Goal: Task Accomplishment & Management: Complete application form

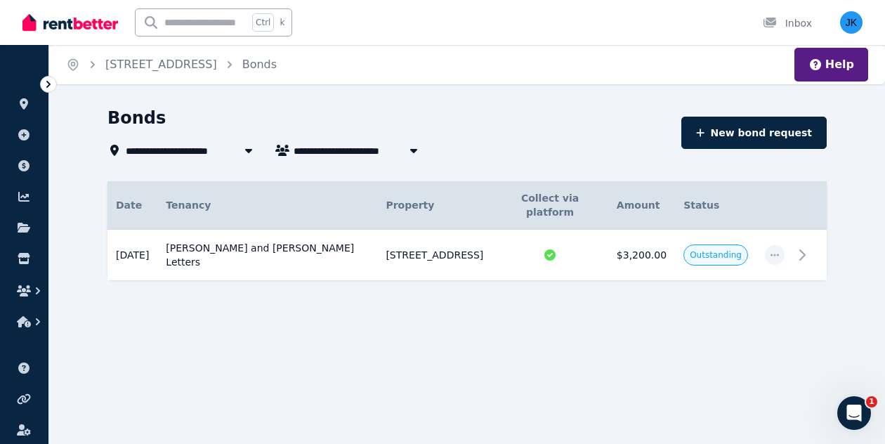
scroll to position [1085, 0]
click at [19, 318] on icon "button" at bounding box center [24, 321] width 14 height 11
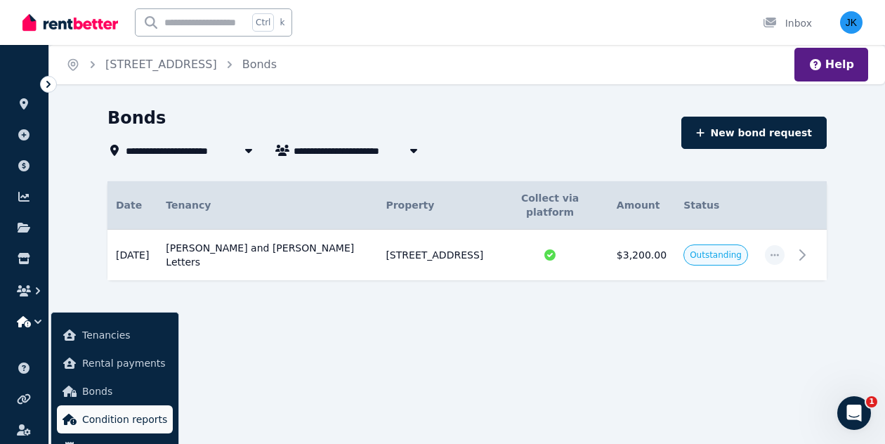
click at [104, 424] on span "Condition reports" at bounding box center [124, 419] width 85 height 17
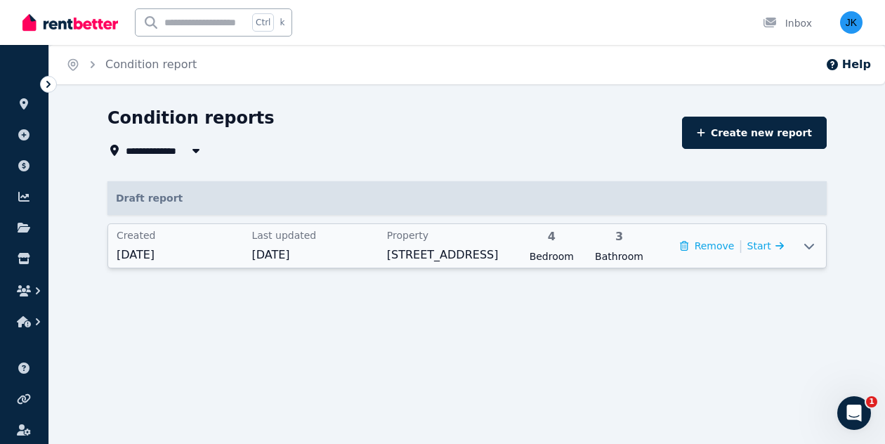
click at [814, 242] on icon at bounding box center [809, 245] width 17 height 11
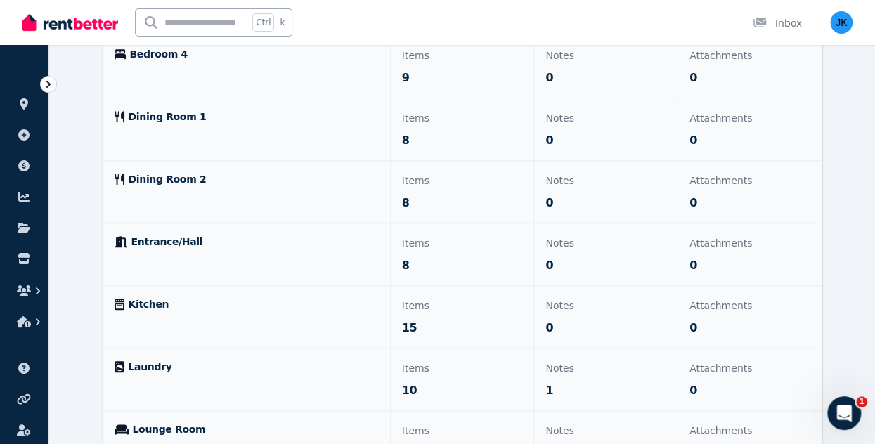
scroll to position [684, 0]
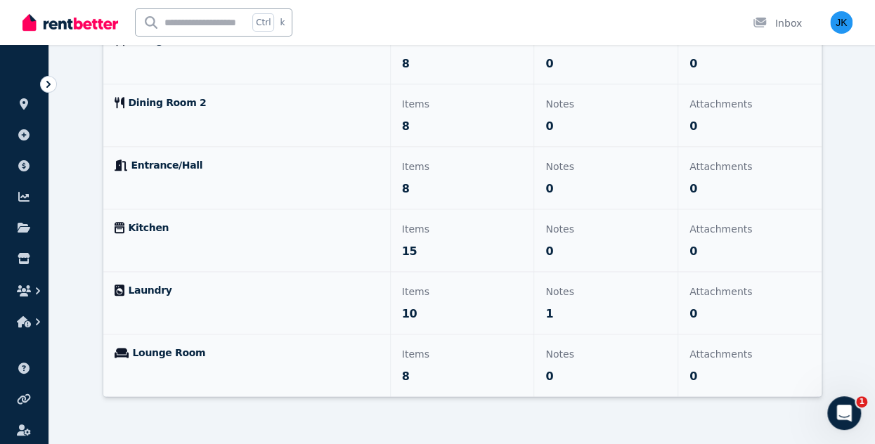
click at [752, 240] on div "Attachments 0" at bounding box center [749, 240] width 143 height 62
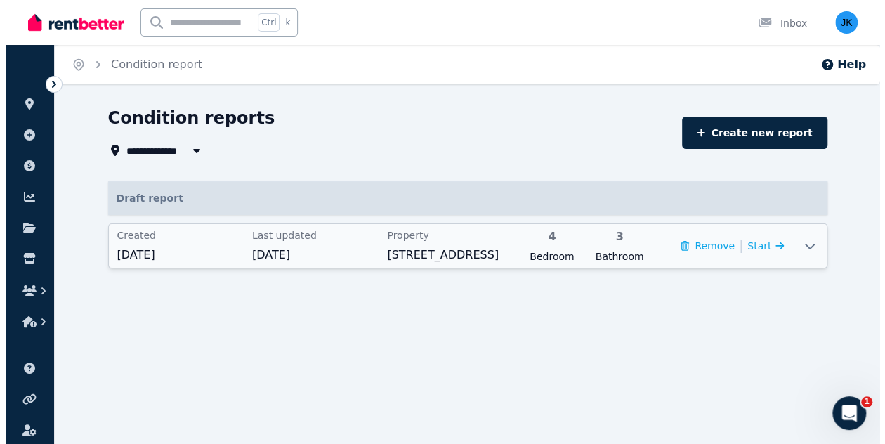
scroll to position [0, 0]
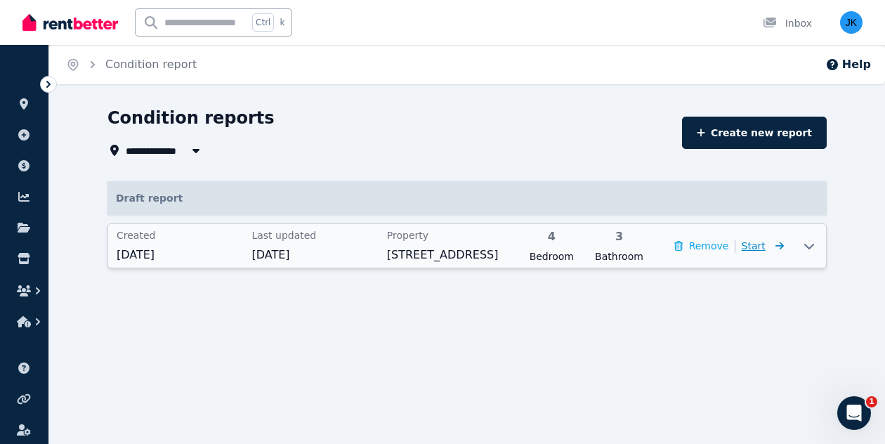
click at [763, 249] on span "Start" at bounding box center [754, 245] width 24 height 11
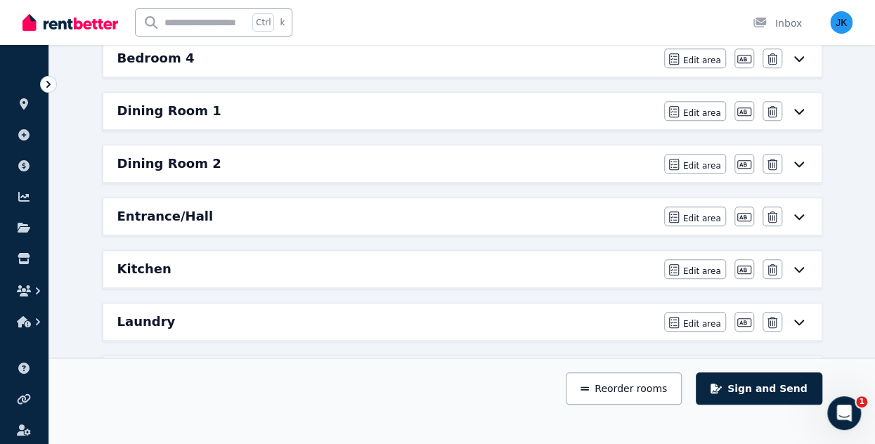
scroll to position [524, 0]
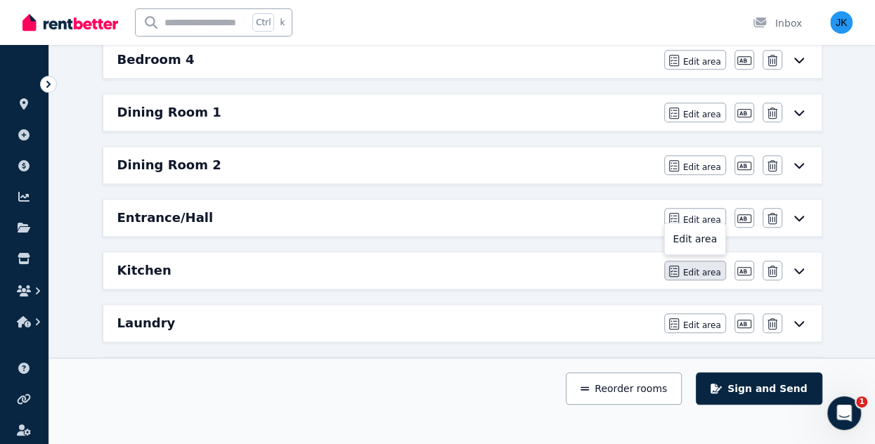
click at [698, 267] on span "Edit area" at bounding box center [702, 272] width 38 height 11
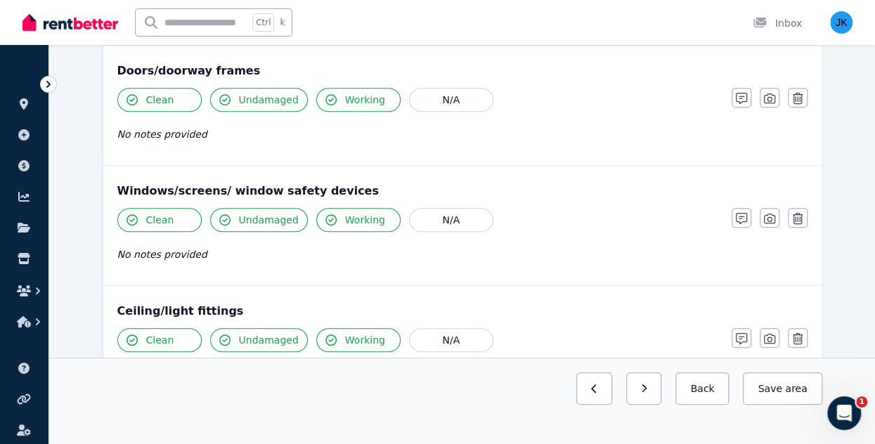
scroll to position [319, 0]
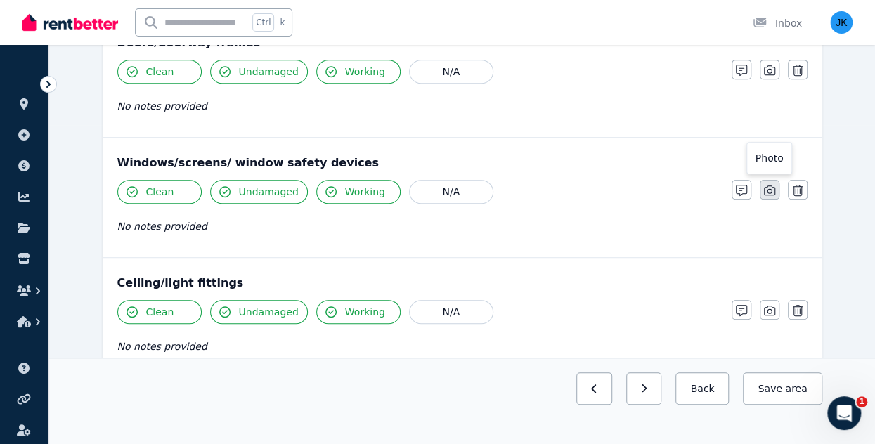
click at [769, 191] on icon "button" at bounding box center [769, 190] width 11 height 11
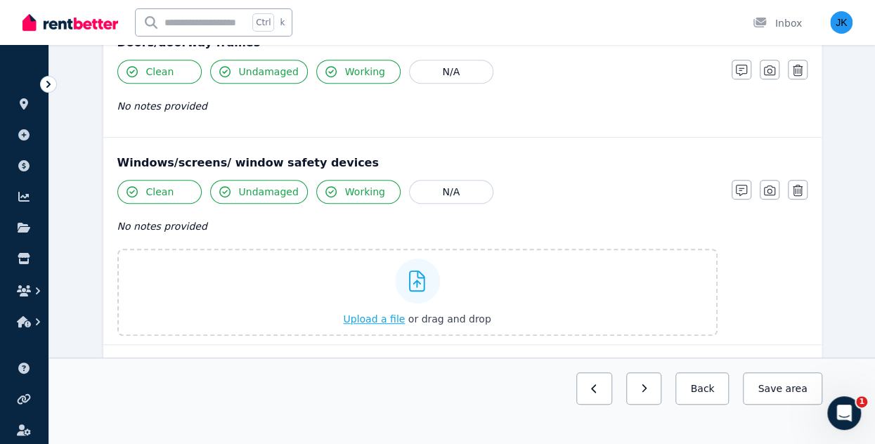
click at [378, 319] on span "Upload a file" at bounding box center [374, 318] width 62 height 11
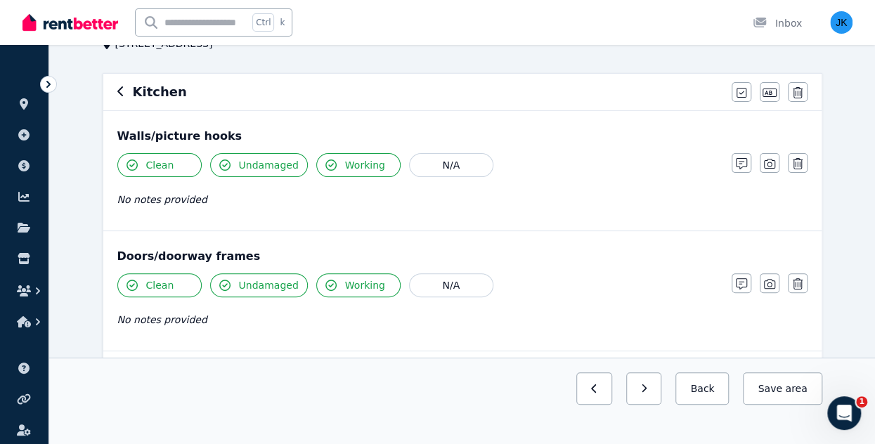
scroll to position [116, 0]
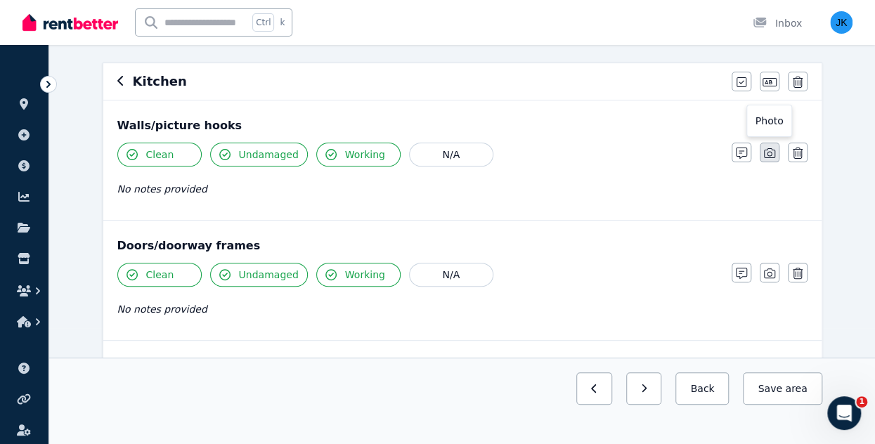
click at [773, 157] on icon "button" at bounding box center [769, 153] width 11 height 11
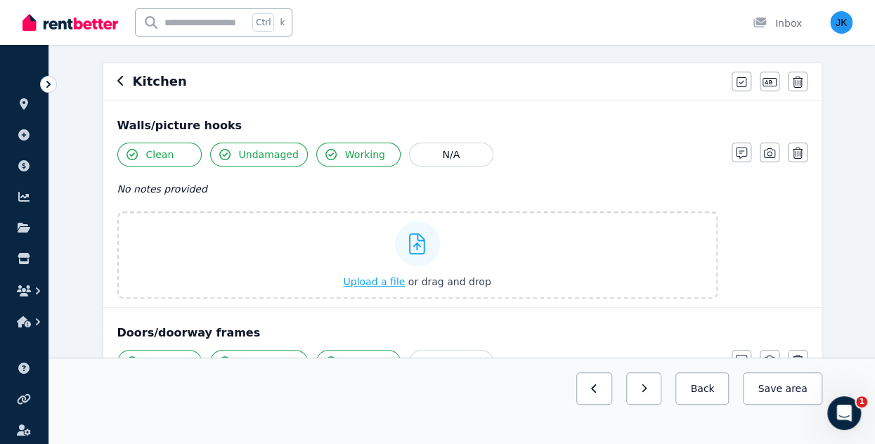
click at [367, 282] on span "Upload a file" at bounding box center [374, 281] width 62 height 11
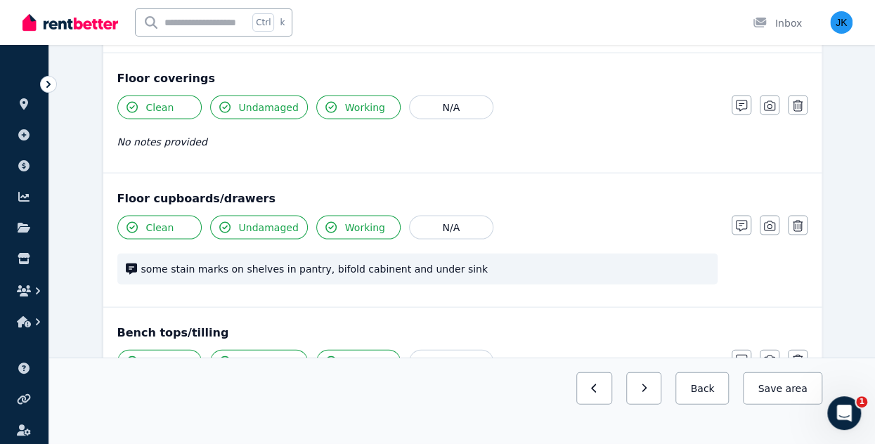
scroll to position [1404, 0]
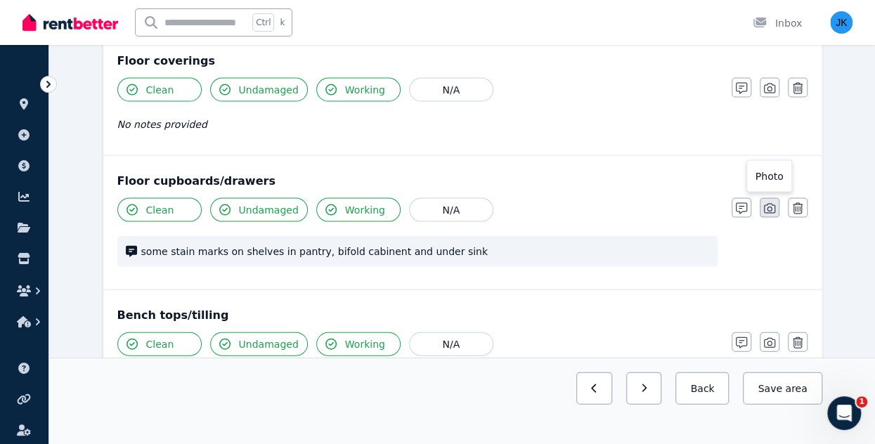
click at [764, 204] on icon "button" at bounding box center [769, 208] width 11 height 11
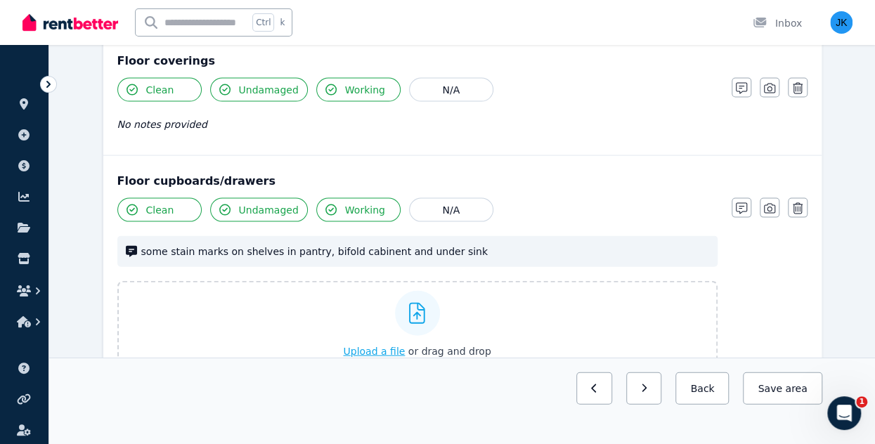
click at [385, 346] on span "Upload a file" at bounding box center [374, 351] width 62 height 11
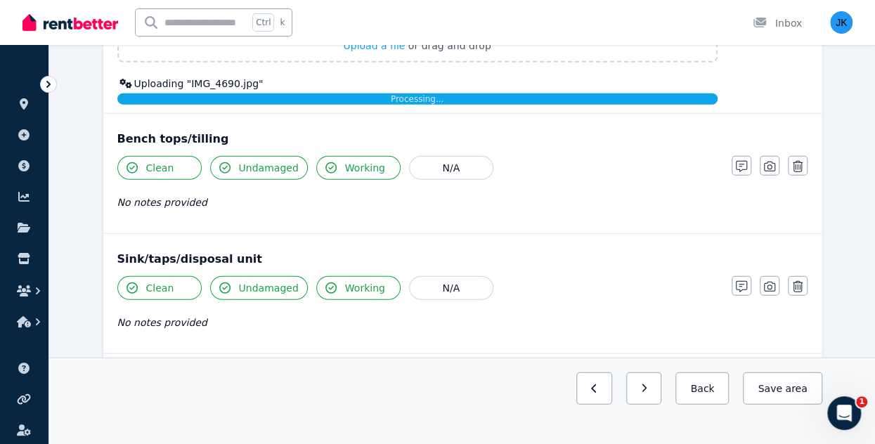
scroll to position [1713, 0]
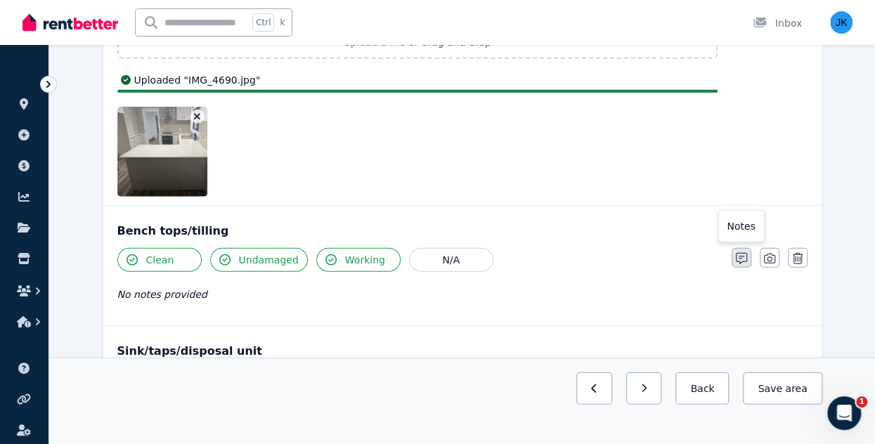
click at [742, 253] on icon "button" at bounding box center [741, 258] width 11 height 11
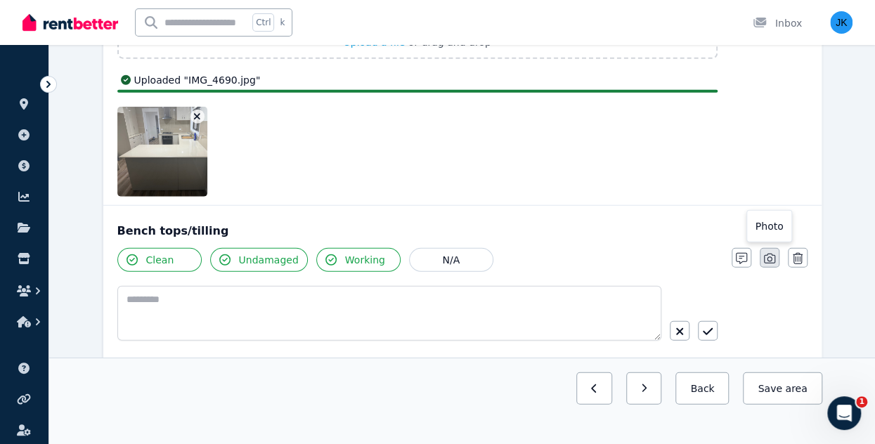
click at [774, 254] on icon "button" at bounding box center [769, 259] width 11 height 10
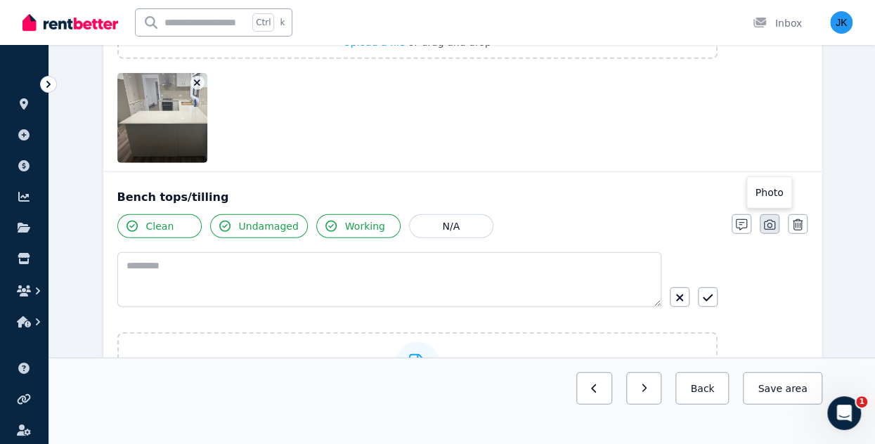
click at [767, 219] on icon "button" at bounding box center [769, 224] width 11 height 11
click at [417, 354] on icon at bounding box center [417, 364] width 16 height 21
click at [0, 0] on input "Upload a file or drag and drop" at bounding box center [0, 0] width 0 height 0
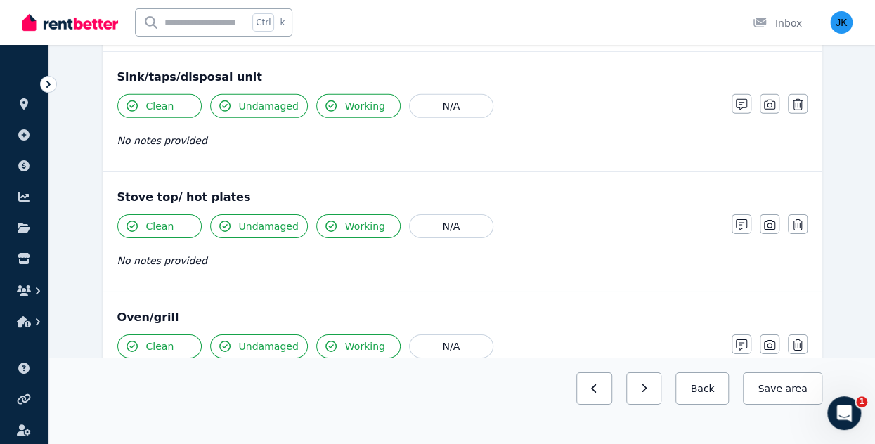
scroll to position [2119, 0]
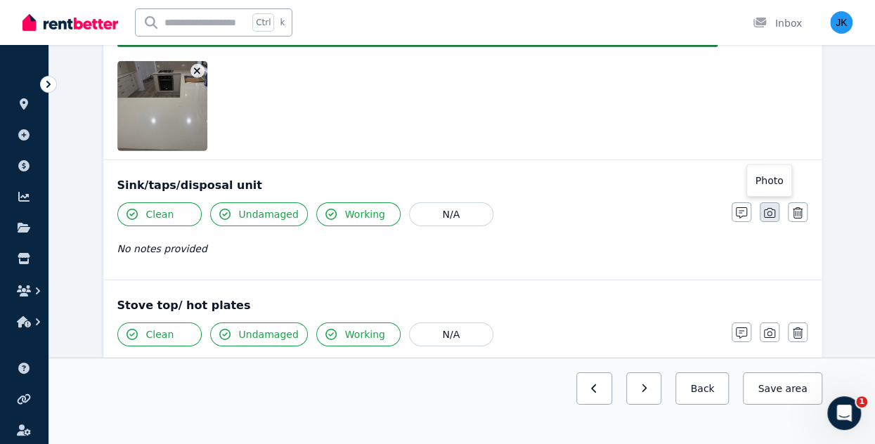
click at [769, 207] on icon "button" at bounding box center [769, 212] width 11 height 11
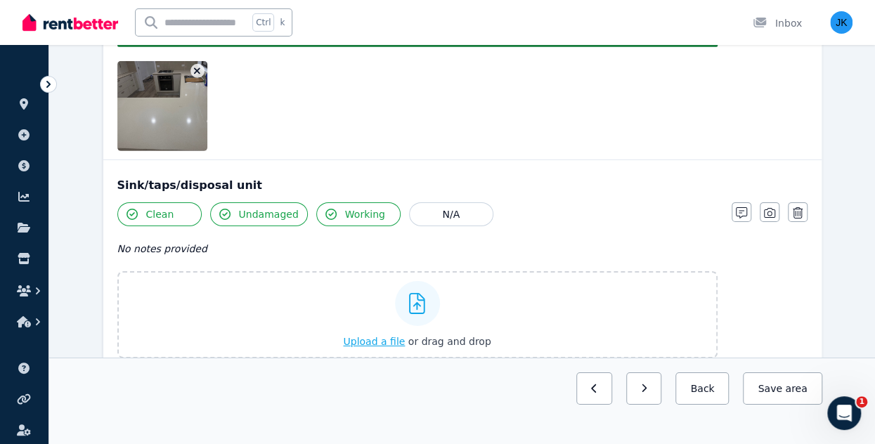
click at [366, 339] on span "Upload a file" at bounding box center [374, 341] width 62 height 11
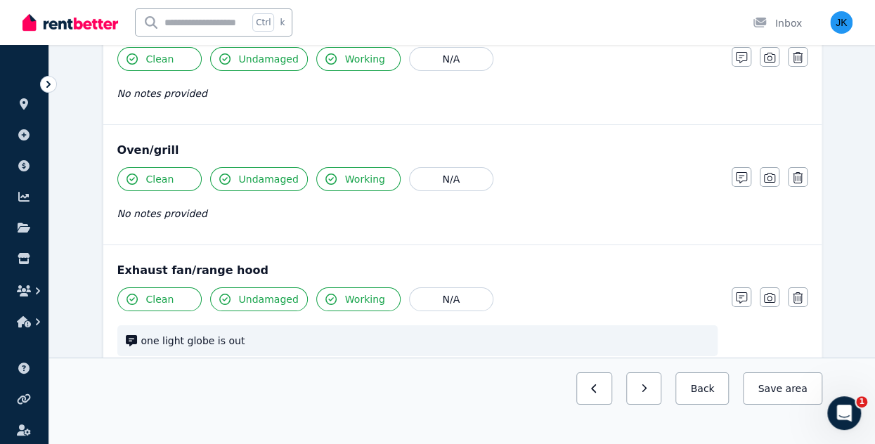
scroll to position [2493, 0]
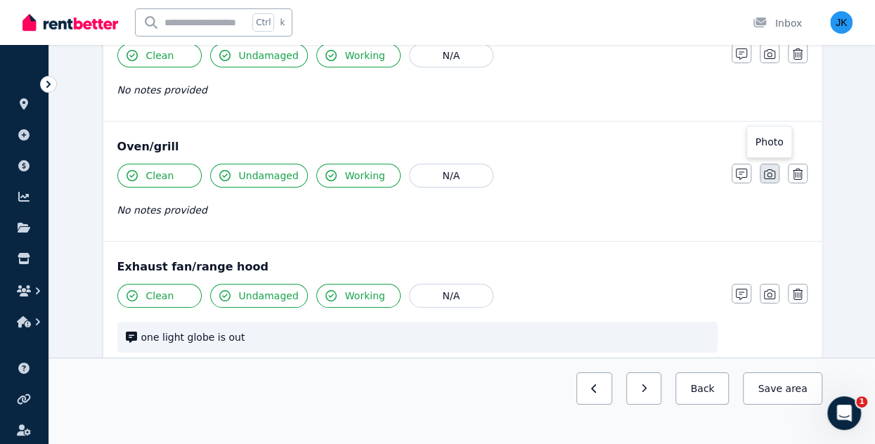
click at [769, 169] on icon "button" at bounding box center [769, 174] width 11 height 11
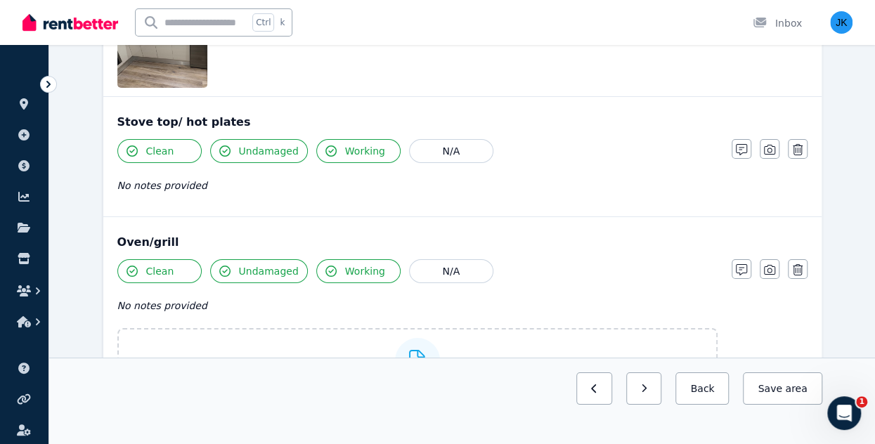
click at [416, 350] on icon at bounding box center [417, 360] width 16 height 21
click at [0, 0] on input "Upload a file or drag and drop" at bounding box center [0, 0] width 0 height 0
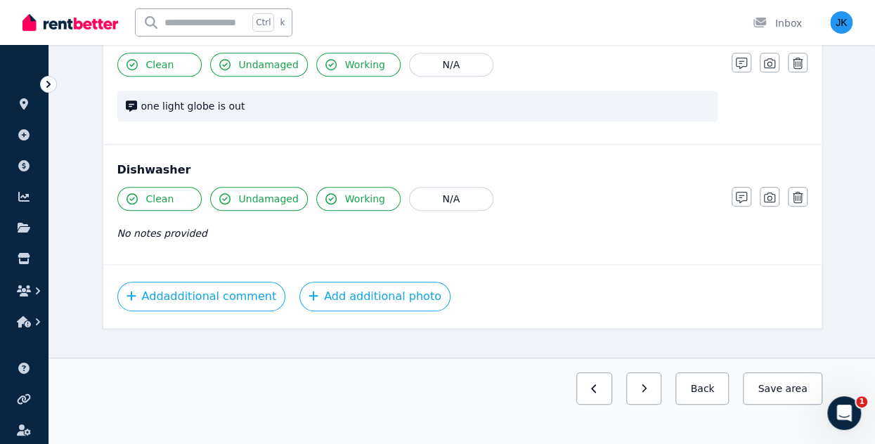
scroll to position [2977, 0]
click at [771, 192] on icon "button" at bounding box center [769, 197] width 11 height 11
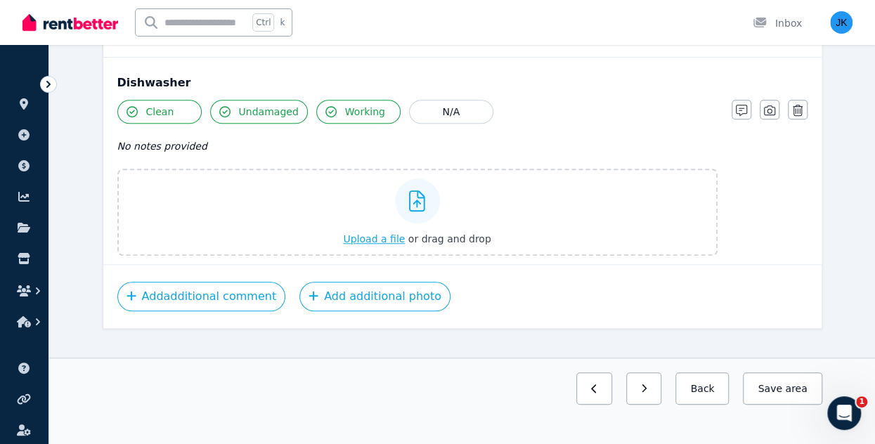
click at [375, 233] on span "Upload a file" at bounding box center [374, 238] width 62 height 11
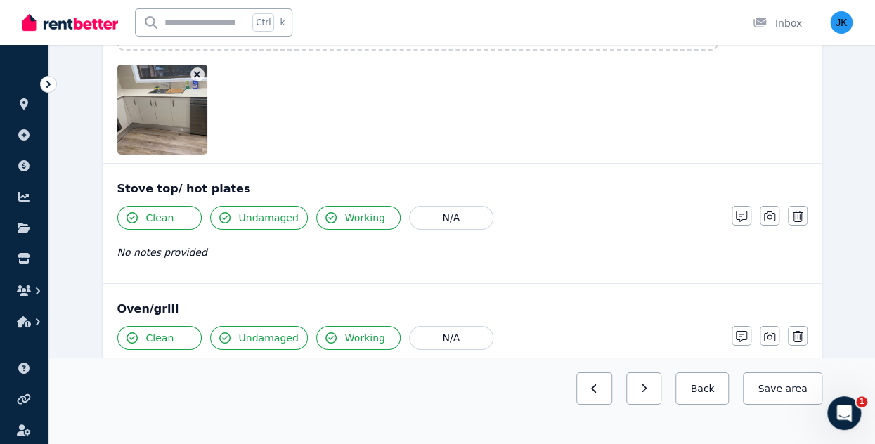
scroll to position [2408, 0]
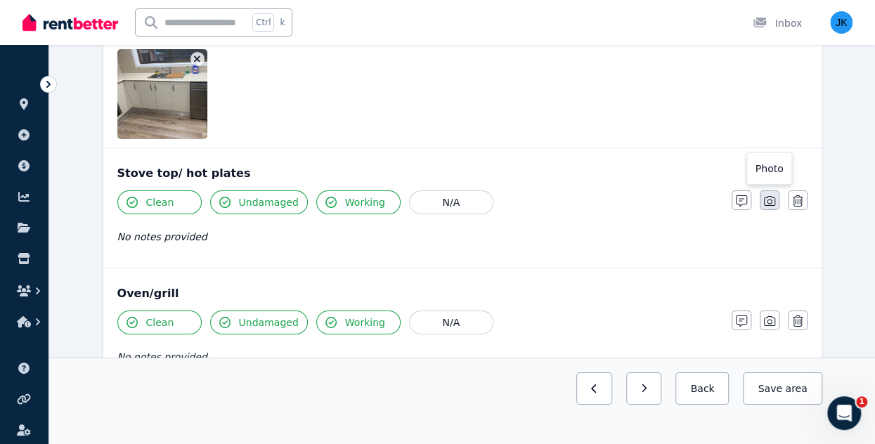
click at [771, 196] on icon "button" at bounding box center [769, 201] width 11 height 10
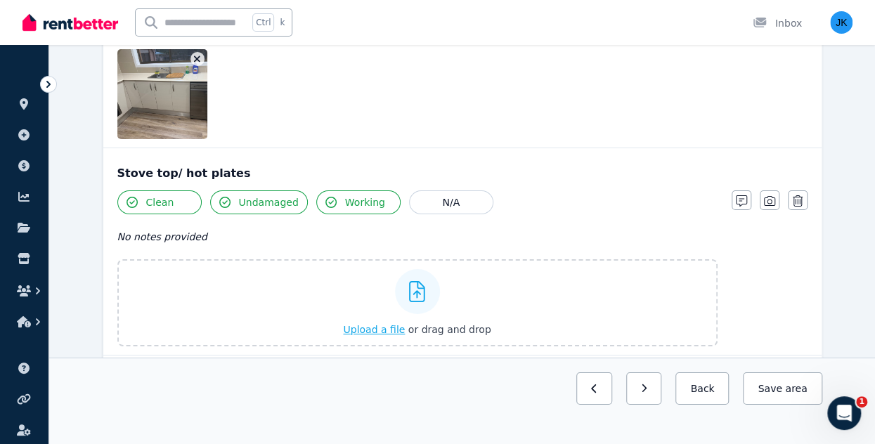
click at [393, 324] on span "Upload a file" at bounding box center [374, 329] width 62 height 11
click at [788, 385] on span "area" at bounding box center [796, 388] width 22 height 14
click at [783, 385] on button "Save area" at bounding box center [782, 388] width 79 height 32
click at [632, 389] on button "button" at bounding box center [632, 388] width 36 height 32
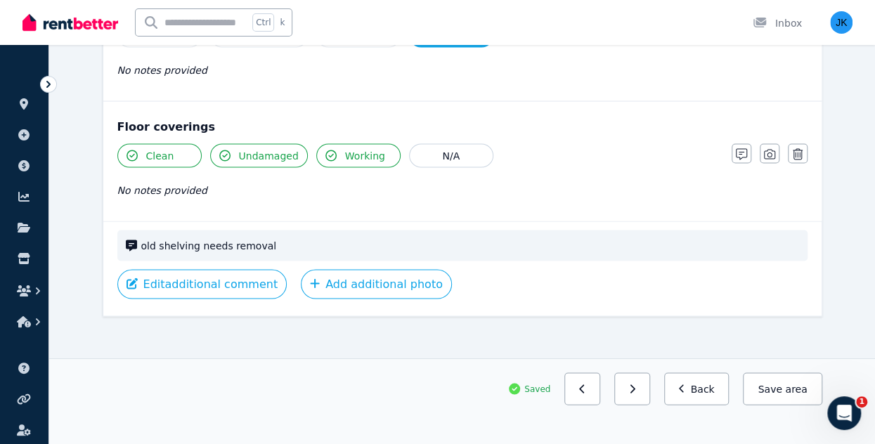
click at [632, 389] on button "button" at bounding box center [632, 388] width 36 height 32
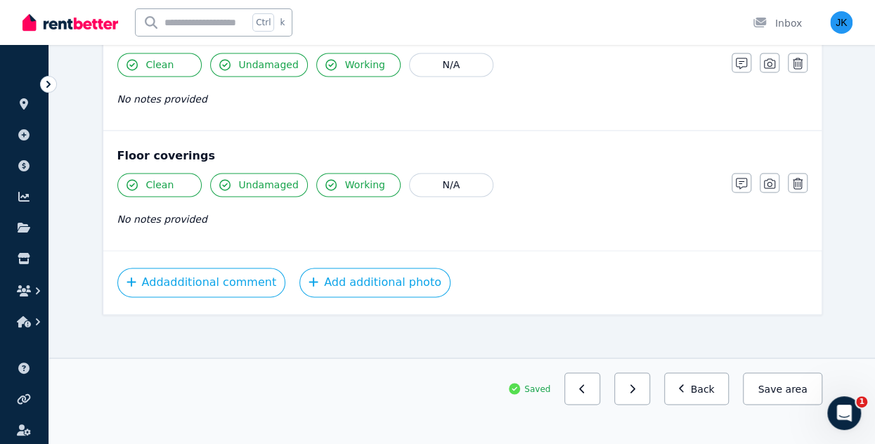
click at [632, 389] on button "button" at bounding box center [632, 388] width 36 height 32
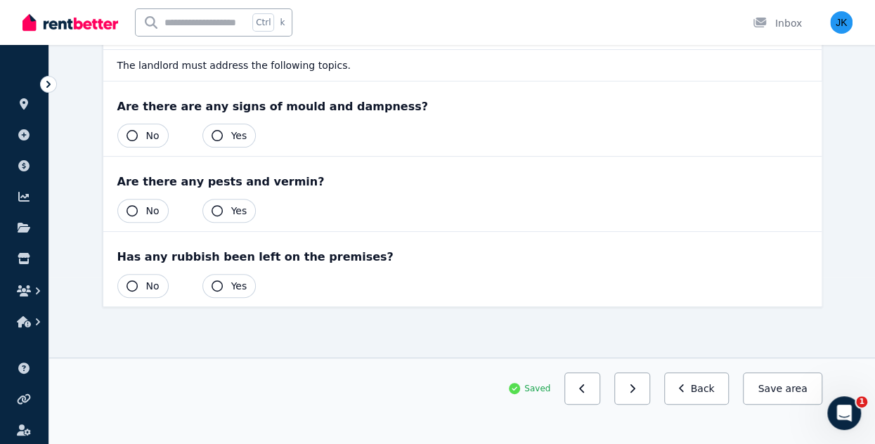
scroll to position [163, 0]
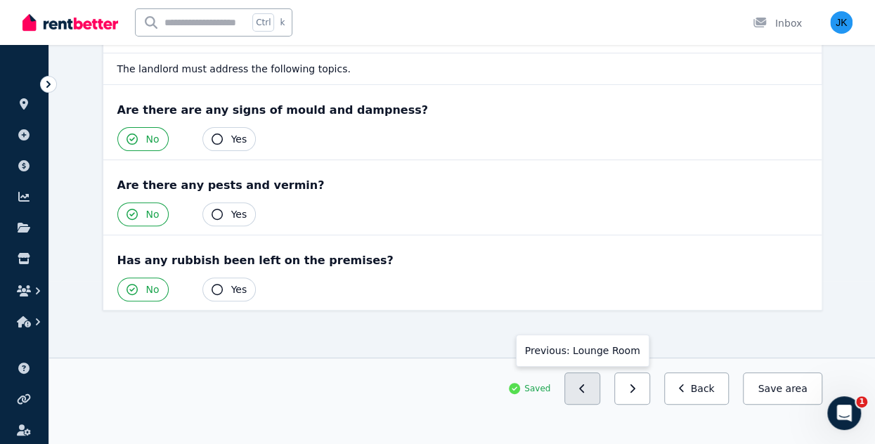
click at [600, 386] on button "button" at bounding box center [582, 388] width 36 height 32
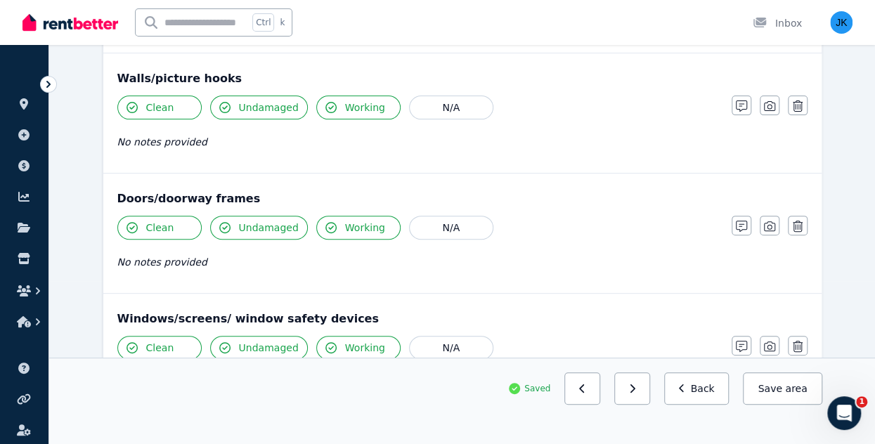
click at [600, 386] on button "button" at bounding box center [582, 388] width 36 height 32
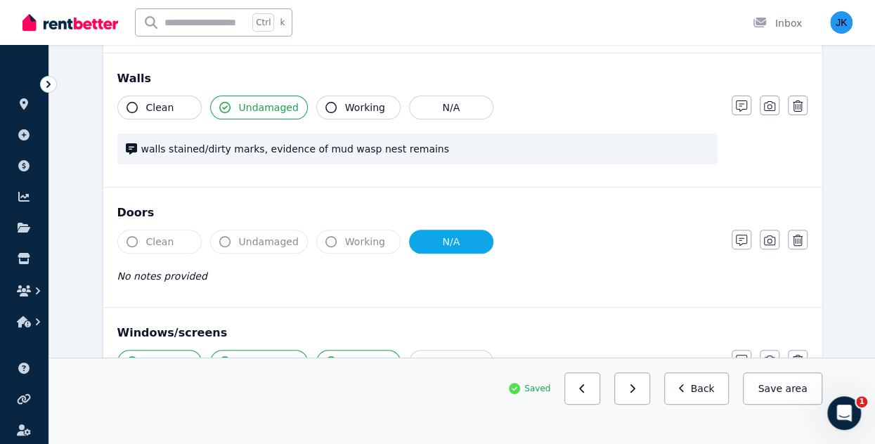
click at [600, 386] on button "button" at bounding box center [582, 388] width 36 height 32
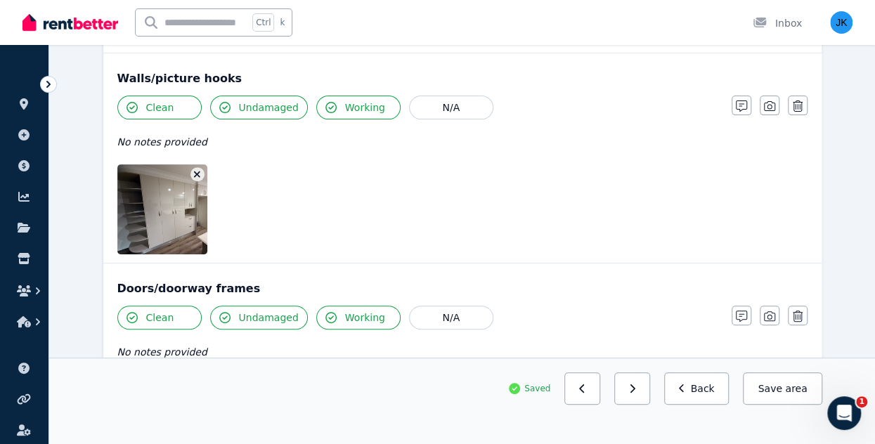
click at [600, 386] on button "button" at bounding box center [582, 388] width 36 height 32
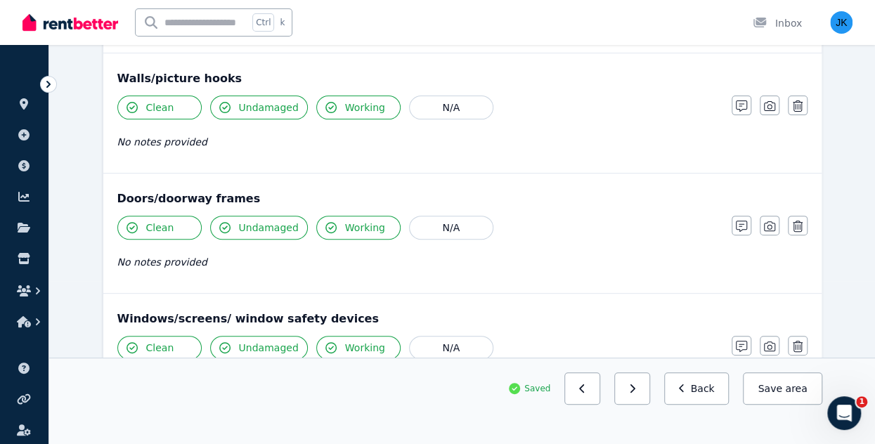
click at [600, 386] on button "button" at bounding box center [582, 388] width 36 height 32
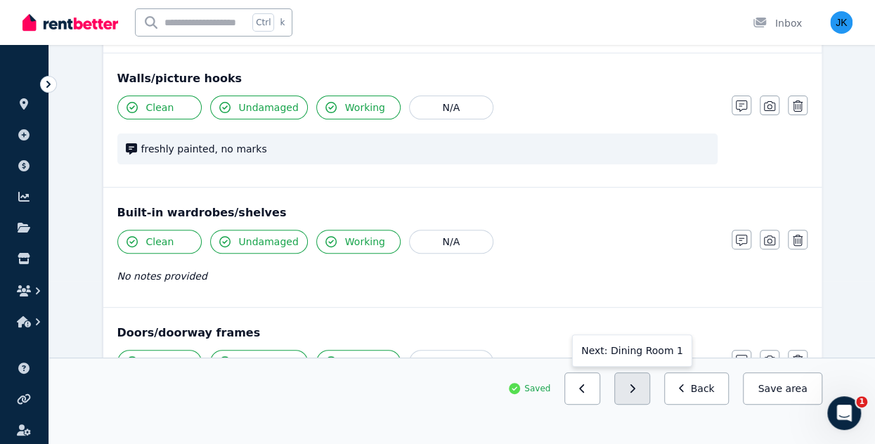
click at [635, 390] on button "button" at bounding box center [632, 388] width 36 height 32
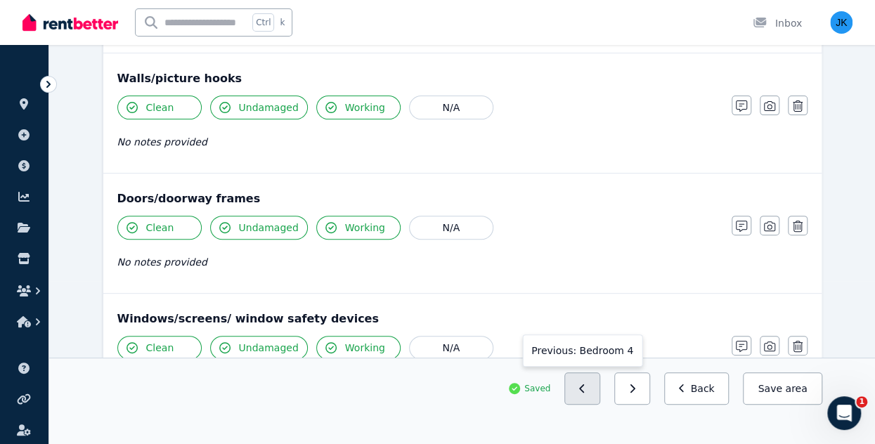
click at [584, 389] on icon "button" at bounding box center [581, 388] width 5 height 8
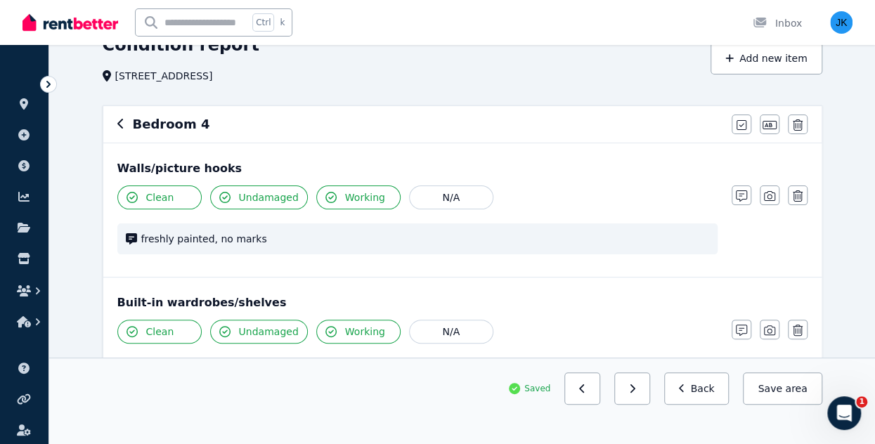
scroll to position [66, 0]
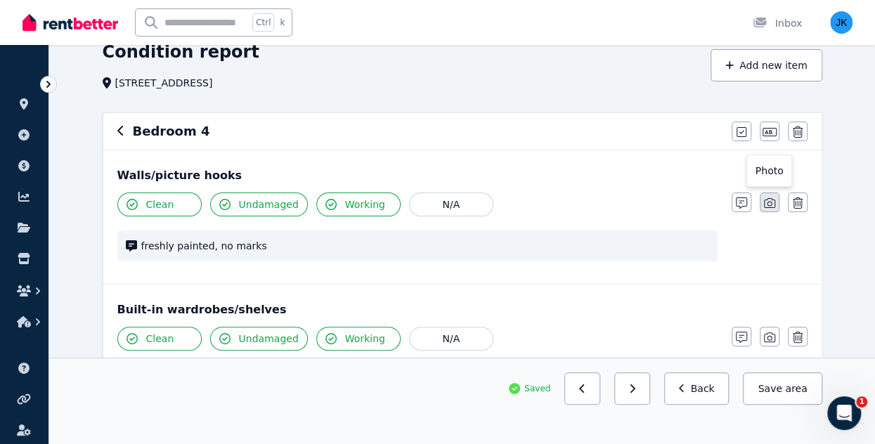
click at [769, 204] on icon "button" at bounding box center [769, 202] width 11 height 11
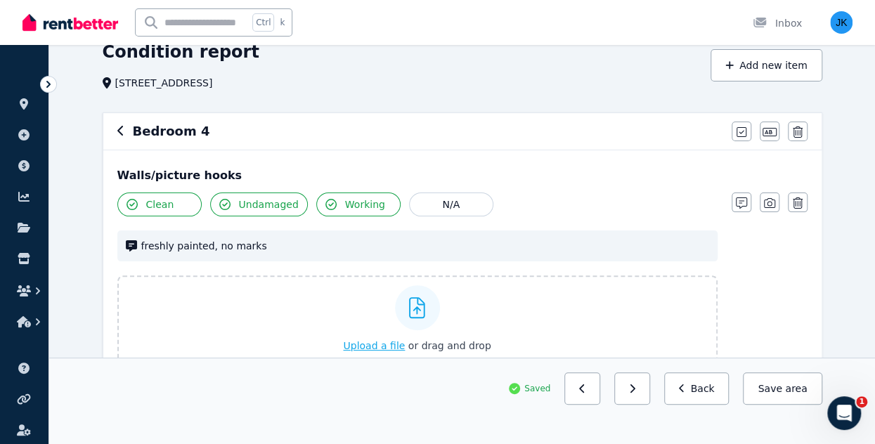
click at [372, 348] on span "Upload a file" at bounding box center [374, 345] width 62 height 11
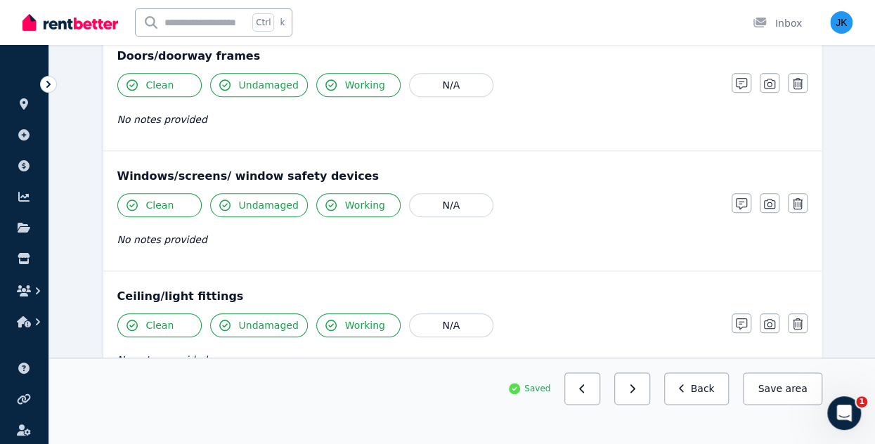
scroll to position [655, 0]
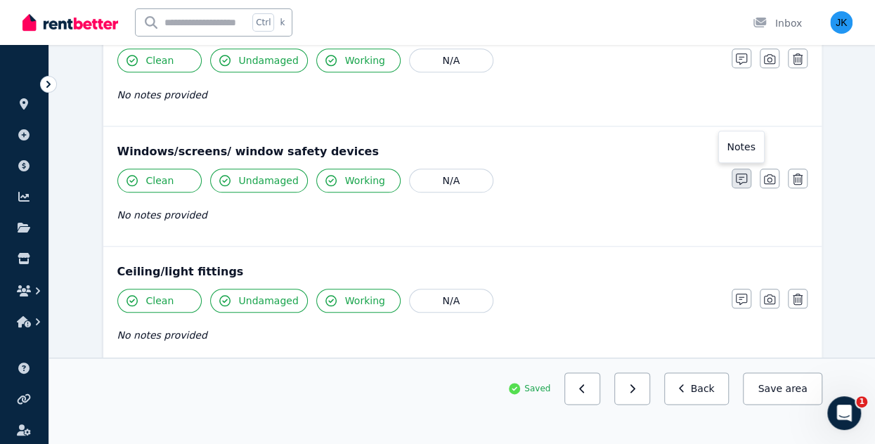
click at [736, 178] on icon "button" at bounding box center [741, 179] width 11 height 11
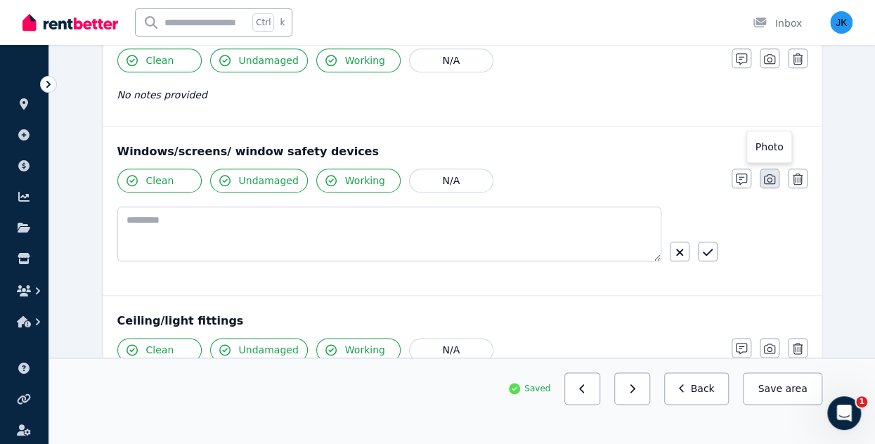
click at [772, 179] on icon "button" at bounding box center [769, 179] width 11 height 11
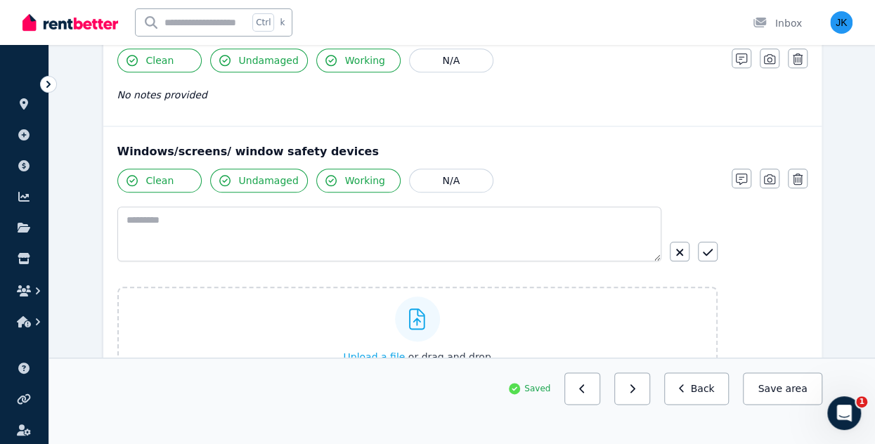
click at [381, 355] on span "Upload a file" at bounding box center [374, 356] width 62 height 11
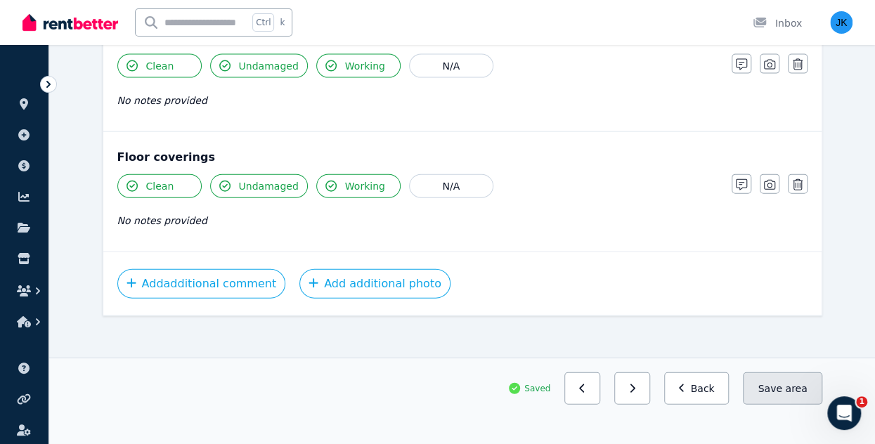
click at [770, 392] on button "Save area" at bounding box center [782, 388] width 79 height 32
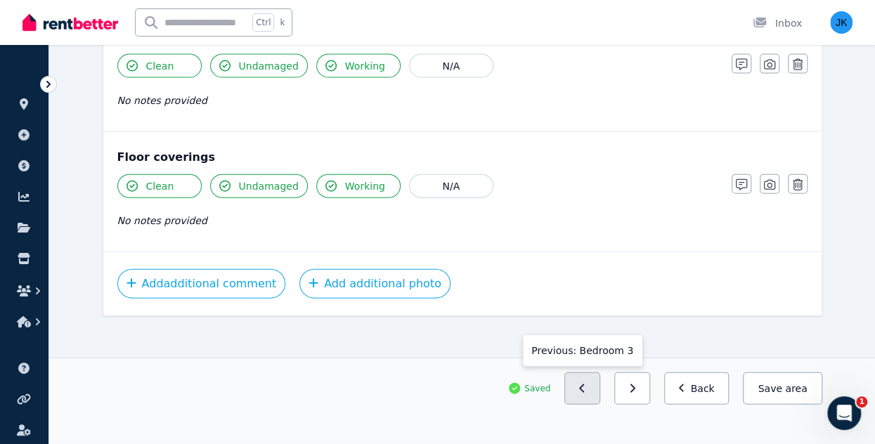
click at [589, 394] on button "button" at bounding box center [582, 388] width 36 height 32
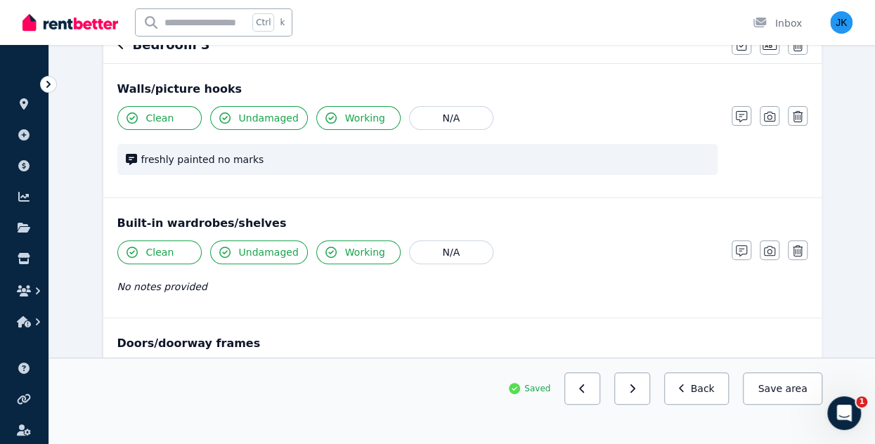
scroll to position [151, 0]
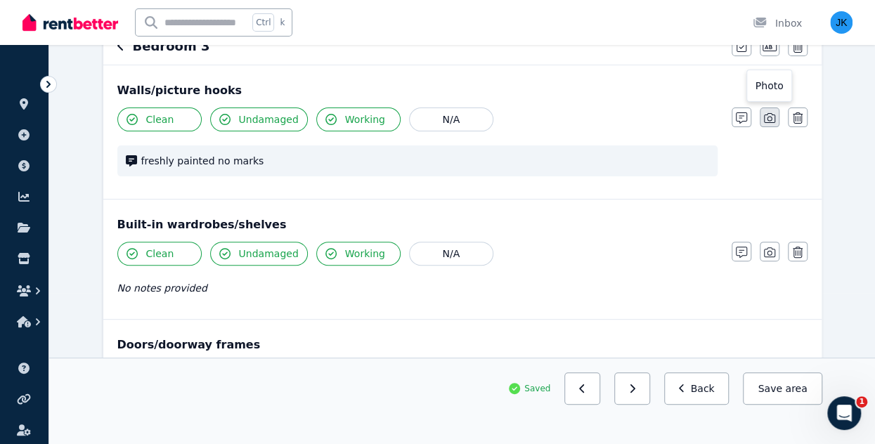
click at [768, 119] on icon "button" at bounding box center [769, 117] width 11 height 11
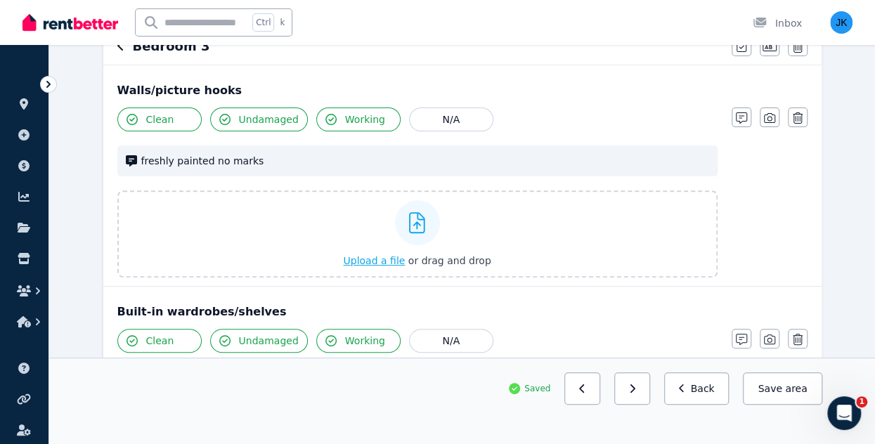
click at [389, 261] on span "Upload a file" at bounding box center [374, 260] width 62 height 11
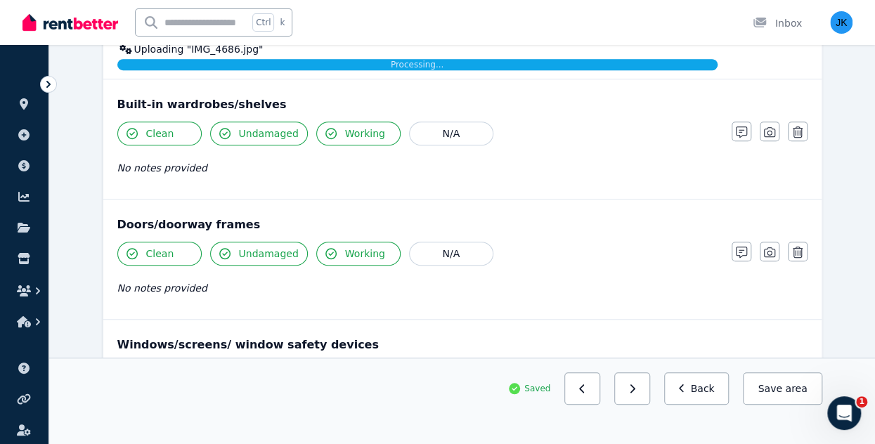
scroll to position [415, 0]
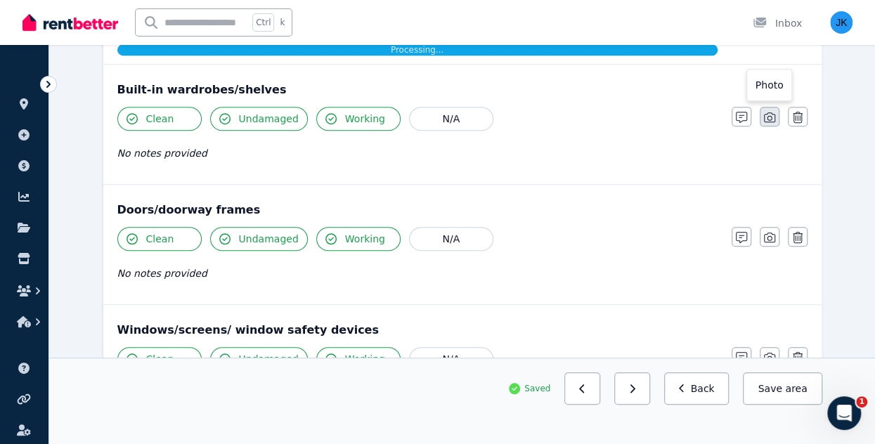
click at [765, 117] on icon "button" at bounding box center [769, 117] width 11 height 11
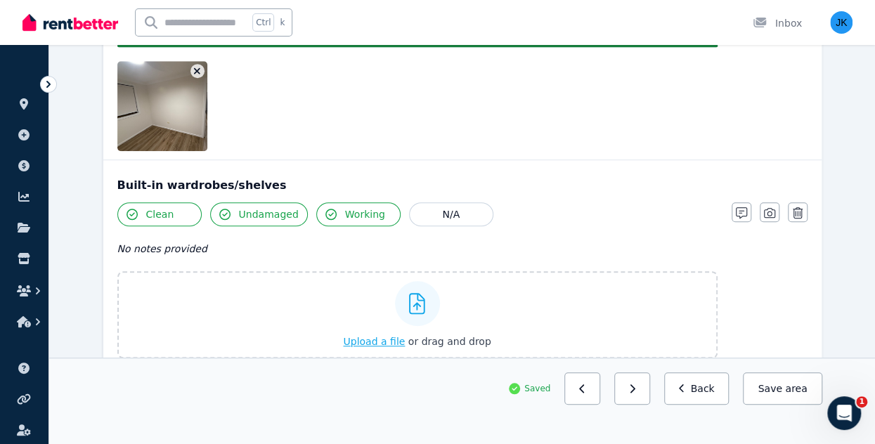
click at [386, 341] on span "Upload a file" at bounding box center [374, 341] width 62 height 11
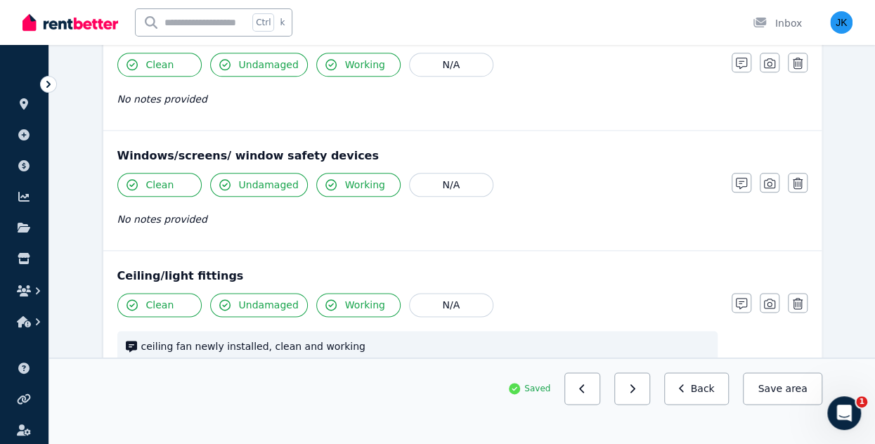
scroll to position [783, 0]
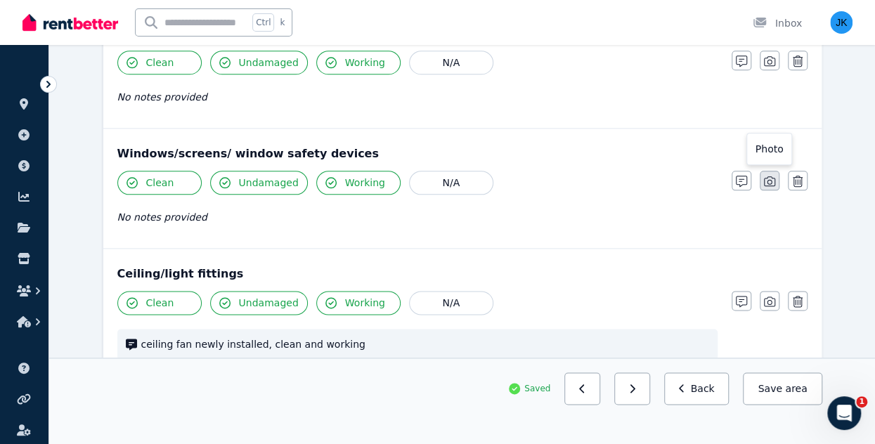
click at [767, 178] on icon "button" at bounding box center [769, 181] width 11 height 10
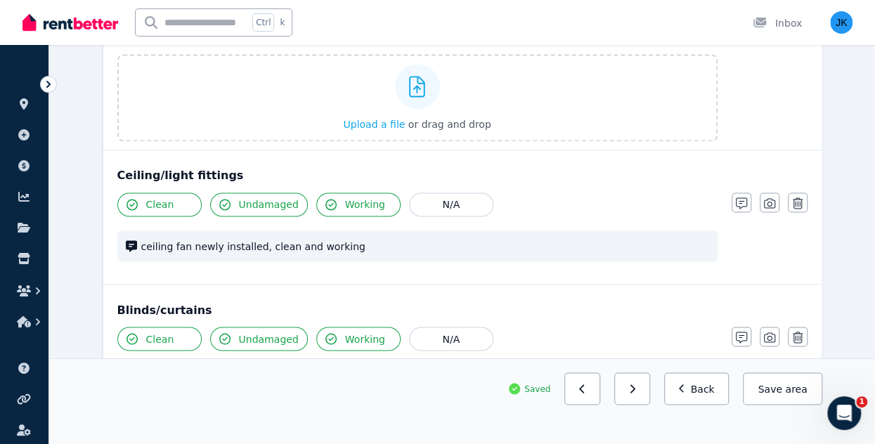
scroll to position [1062, 0]
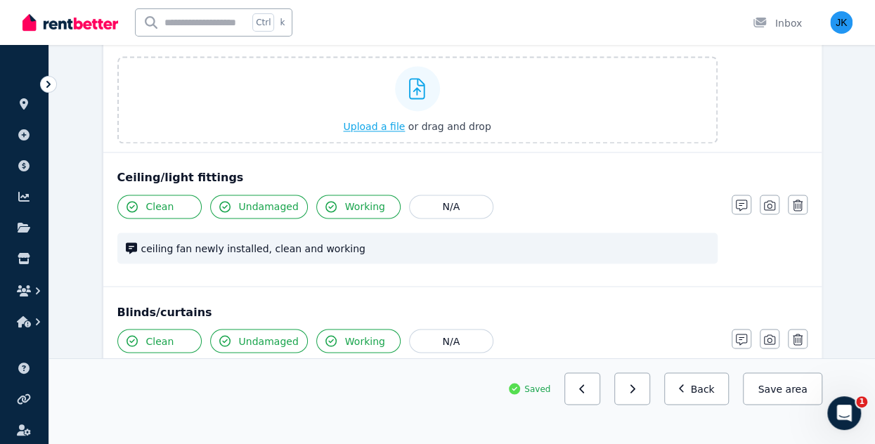
click at [389, 126] on span "Upload a file" at bounding box center [374, 126] width 62 height 11
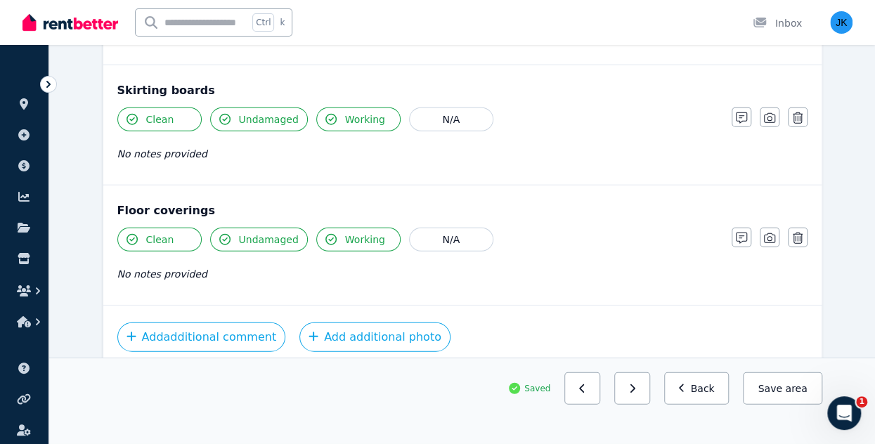
scroll to position [1681, 0]
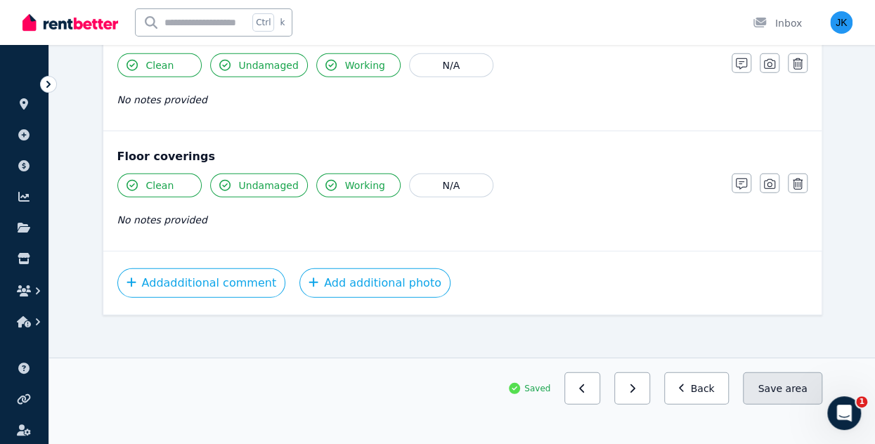
click at [799, 391] on span "area" at bounding box center [796, 388] width 22 height 14
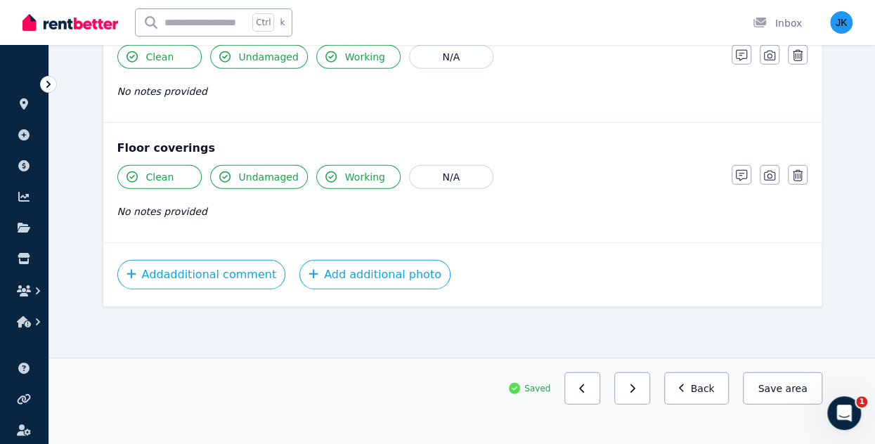
scroll to position [1648, 0]
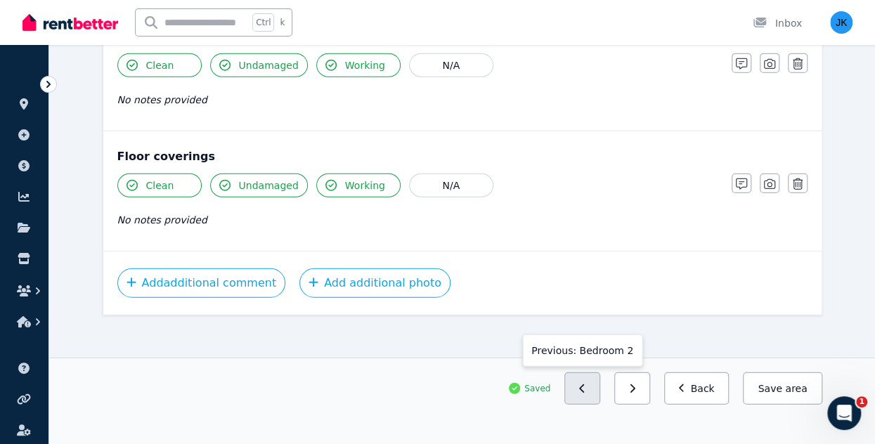
click at [587, 391] on button "button" at bounding box center [582, 388] width 36 height 32
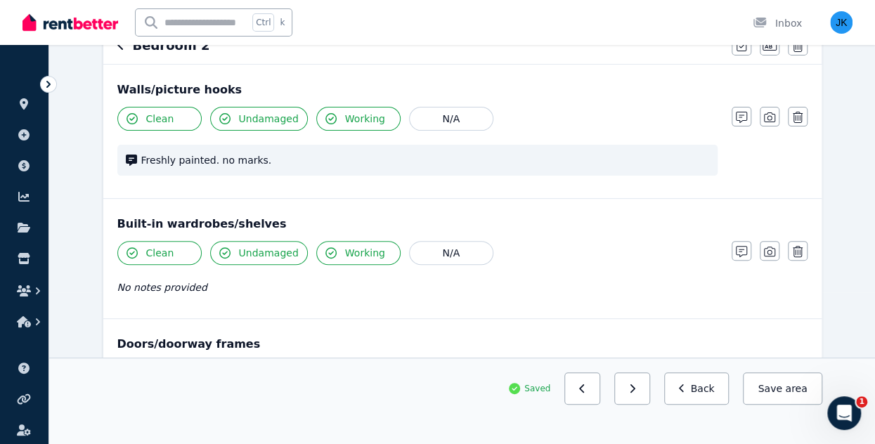
scroll to position [159, 0]
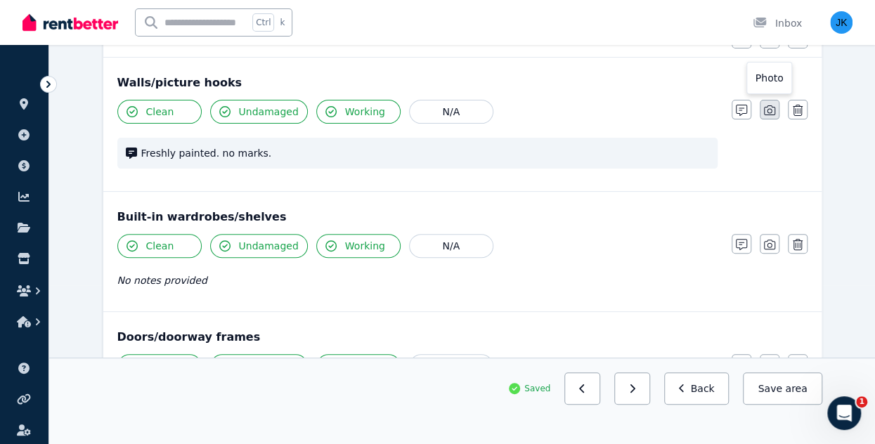
click at [767, 109] on icon "button" at bounding box center [769, 110] width 11 height 11
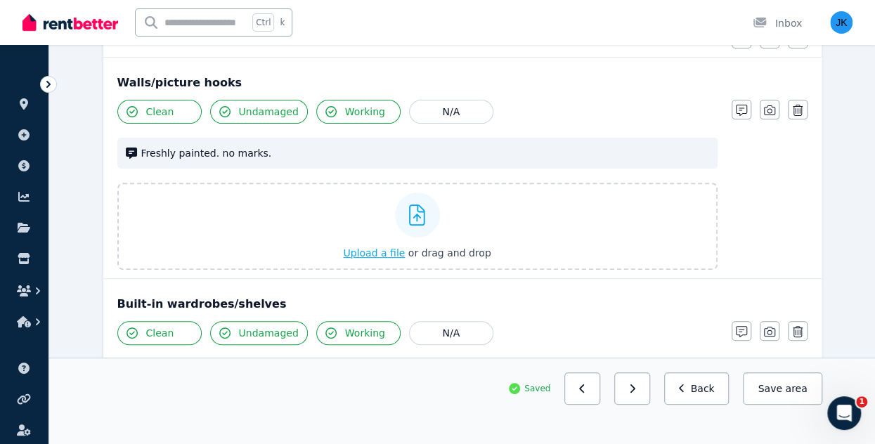
click at [371, 252] on span "Upload a file" at bounding box center [374, 252] width 62 height 11
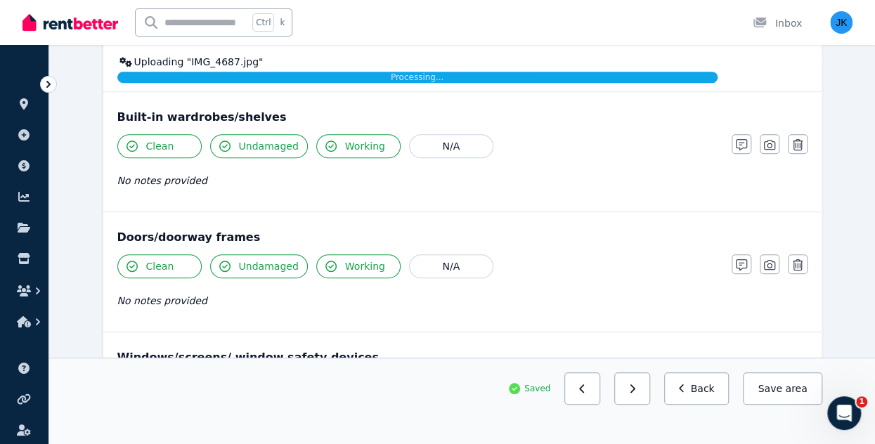
scroll to position [390, 0]
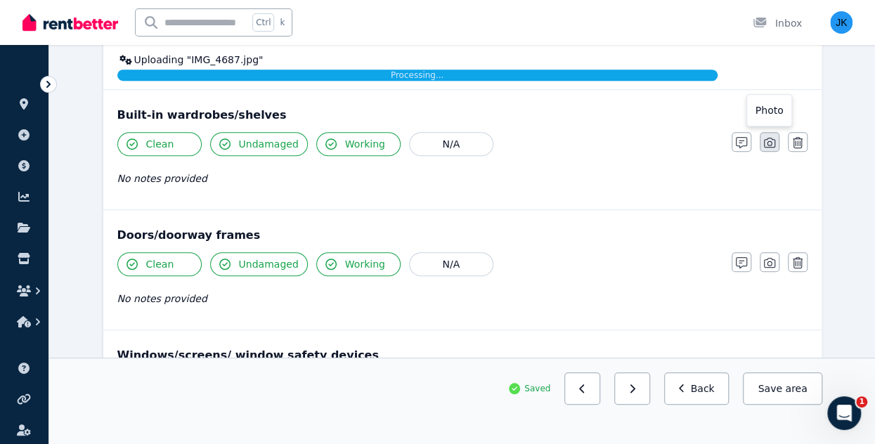
click at [771, 143] on icon "button" at bounding box center [769, 142] width 11 height 11
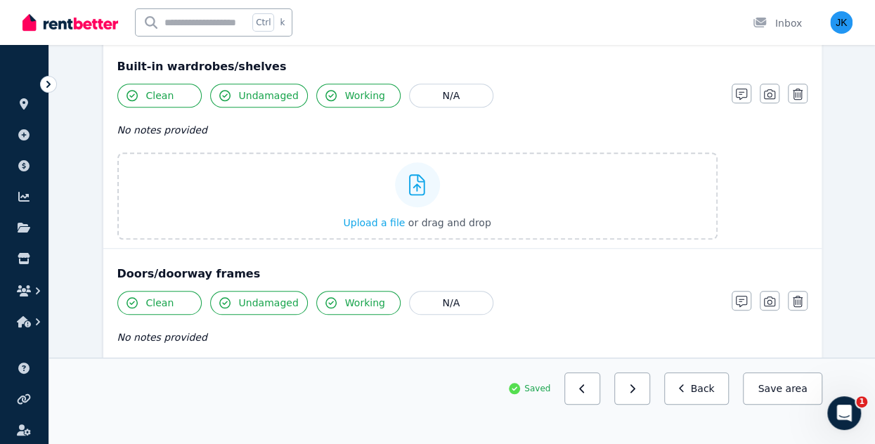
scroll to position [552, 0]
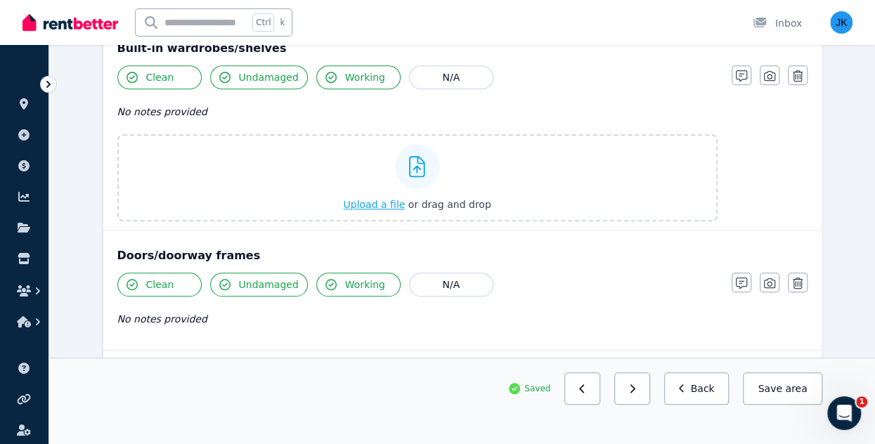
click at [386, 206] on span "Upload a file" at bounding box center [374, 204] width 62 height 11
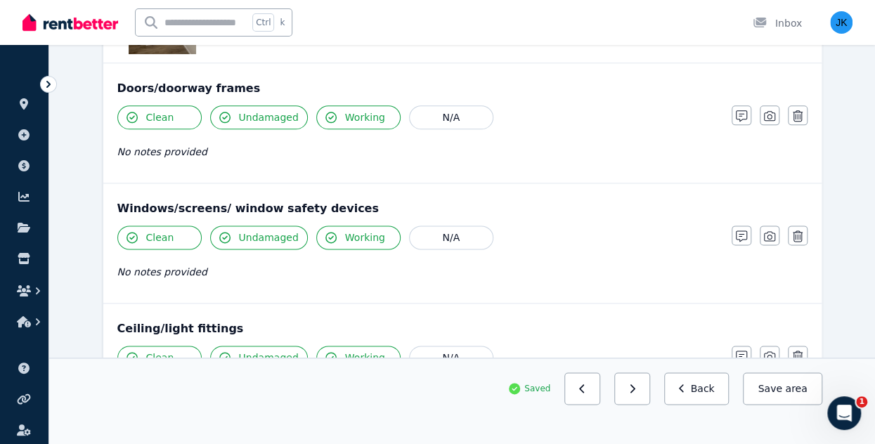
scroll to position [794, 0]
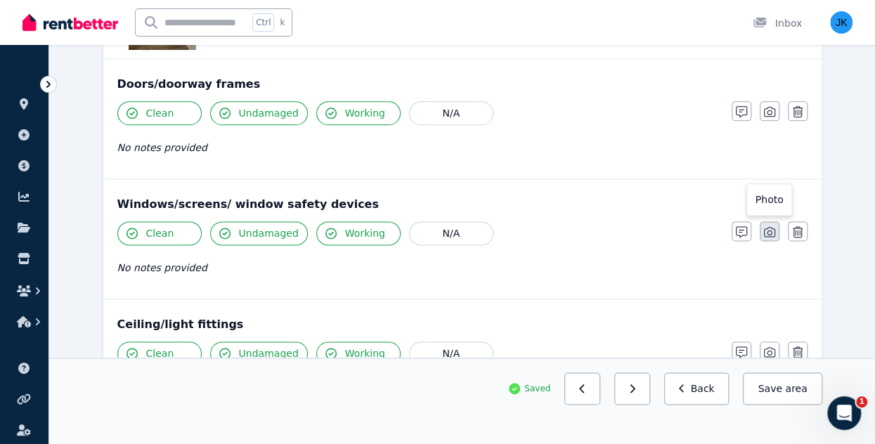
click at [763, 231] on button "button" at bounding box center [769, 231] width 20 height 20
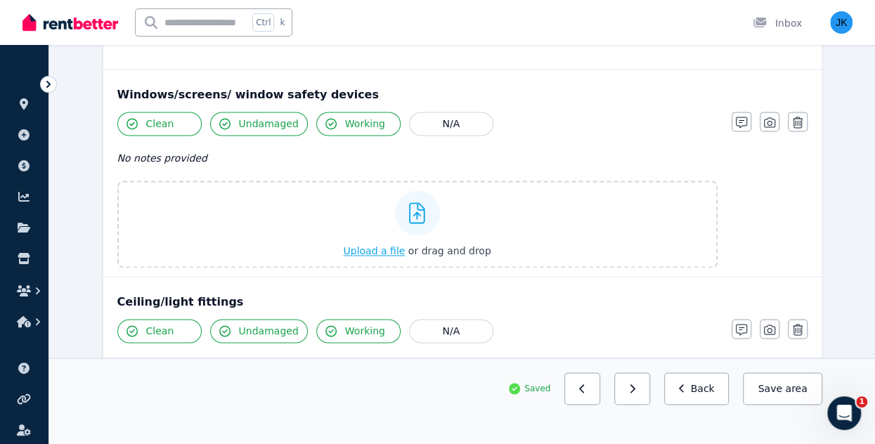
scroll to position [930, 0]
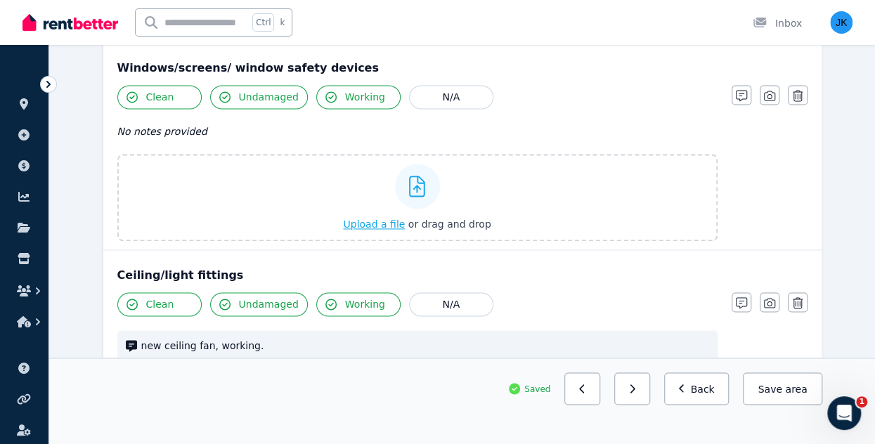
click at [384, 220] on span "Upload a file" at bounding box center [374, 223] width 62 height 11
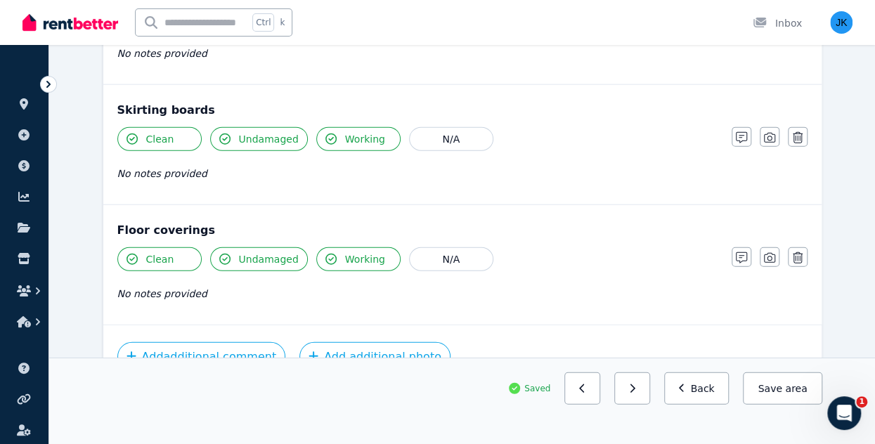
scroll to position [1648, 0]
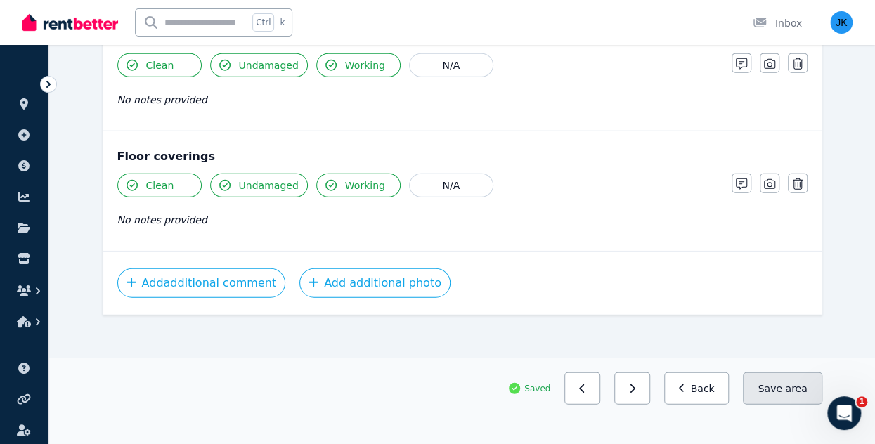
click at [782, 382] on button "Save area" at bounding box center [782, 388] width 79 height 32
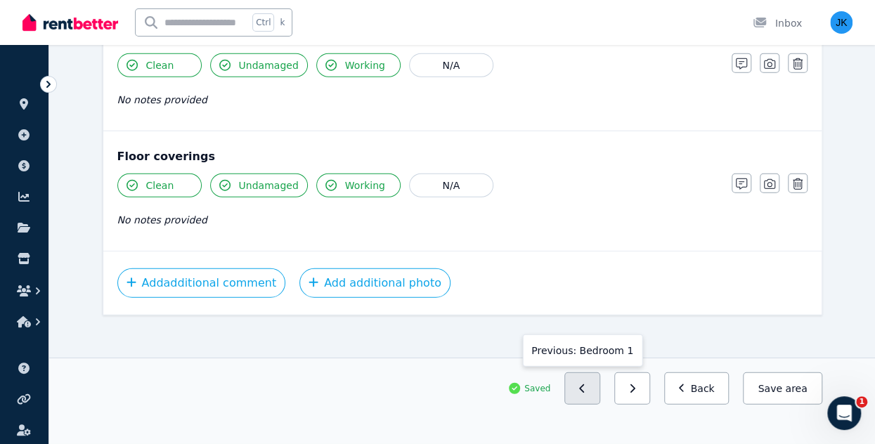
click at [585, 386] on icon "button" at bounding box center [582, 389] width 6 height 10
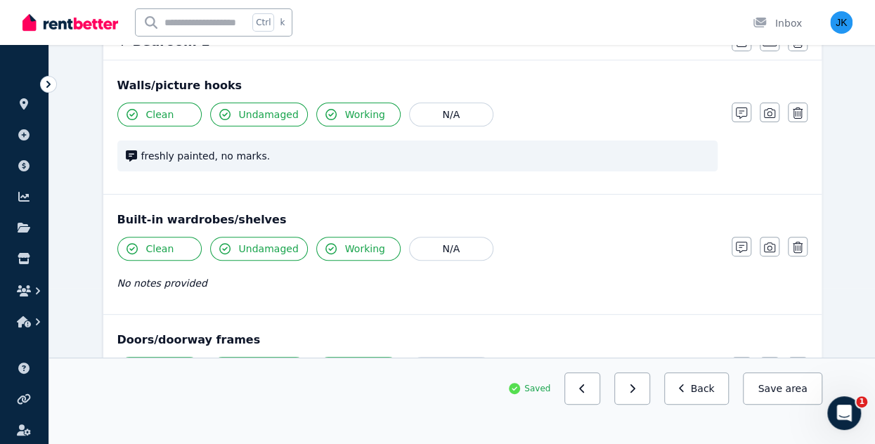
scroll to position [141, 0]
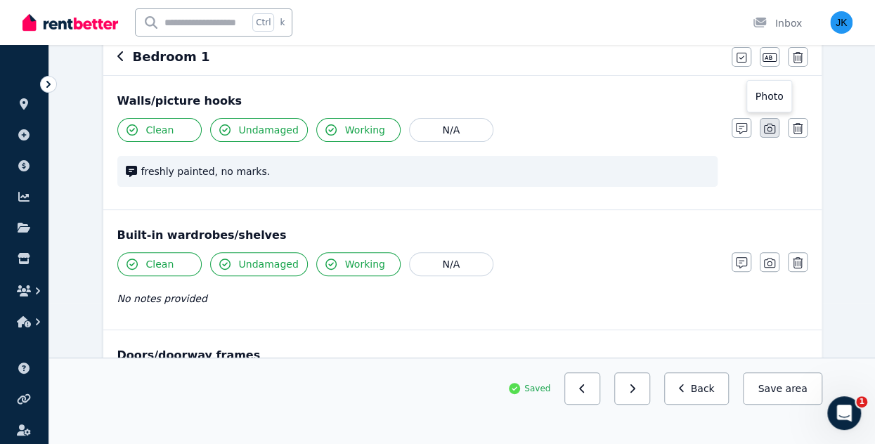
click at [771, 132] on icon "button" at bounding box center [769, 128] width 11 height 11
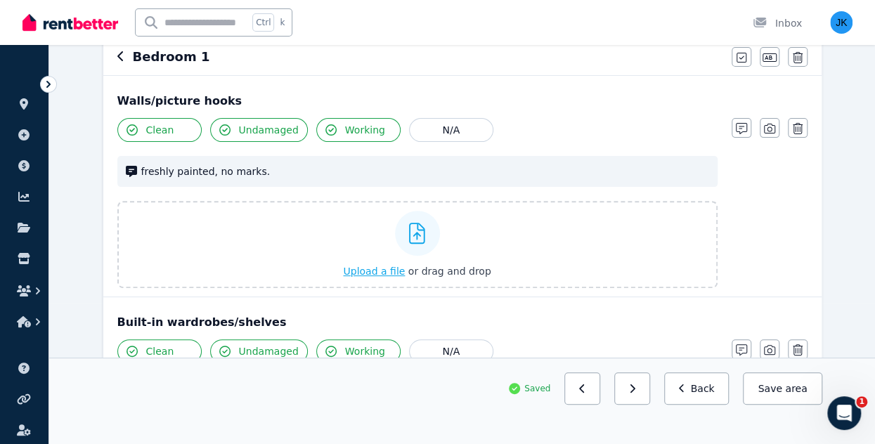
click at [382, 275] on span "Upload a file" at bounding box center [374, 271] width 62 height 11
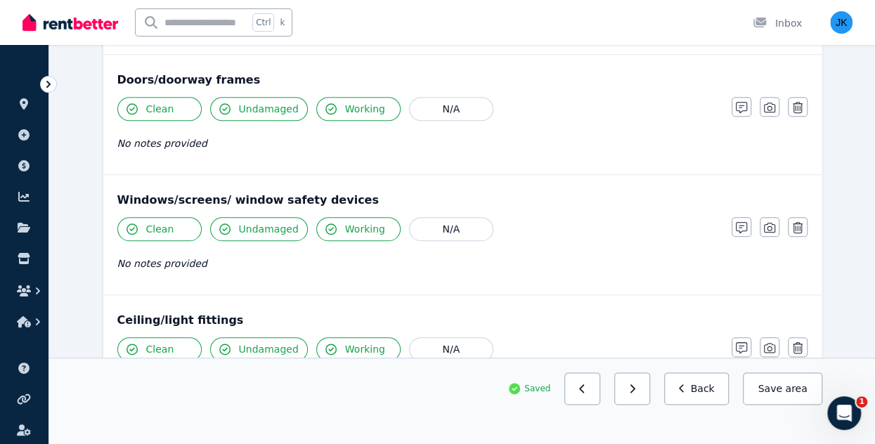
scroll to position [659, 0]
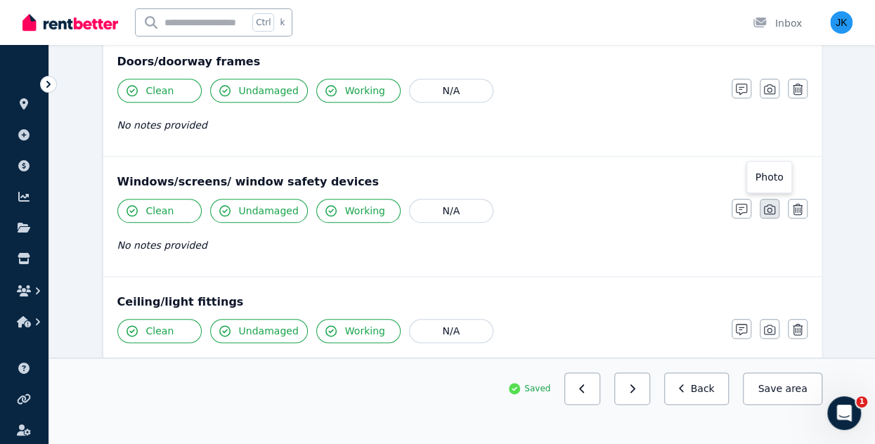
click at [767, 207] on icon "button" at bounding box center [769, 209] width 11 height 10
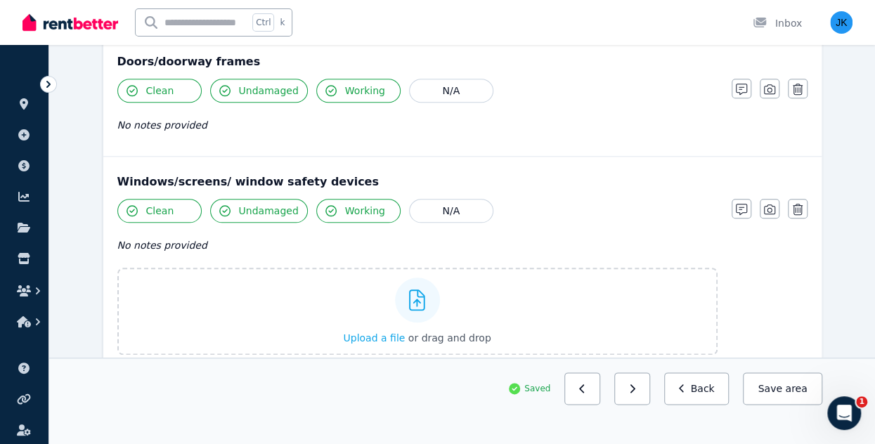
click at [377, 364] on div "Ceiling/light fittings Clean Undamaged Working N/A ceiling fan brand new clean …" at bounding box center [462, 430] width 718 height 133
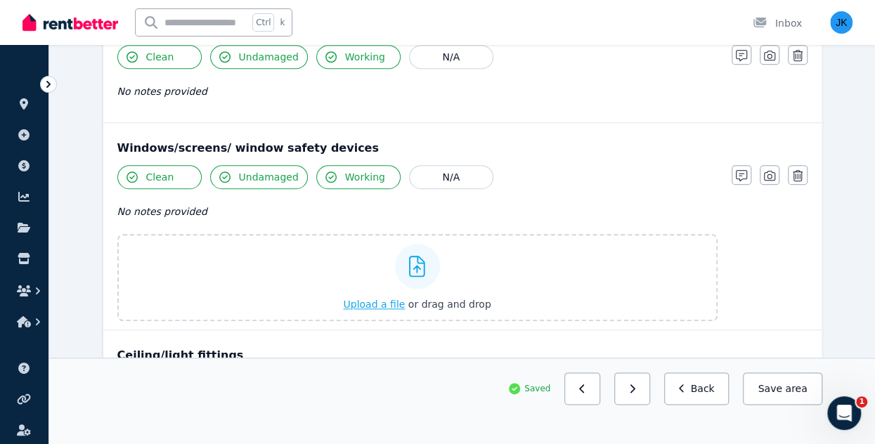
click at [381, 304] on span "Upload a file" at bounding box center [374, 304] width 62 height 11
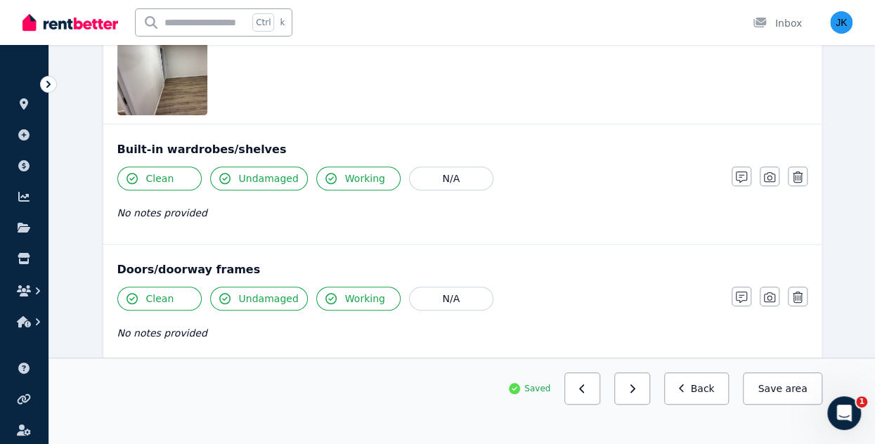
scroll to position [415, 0]
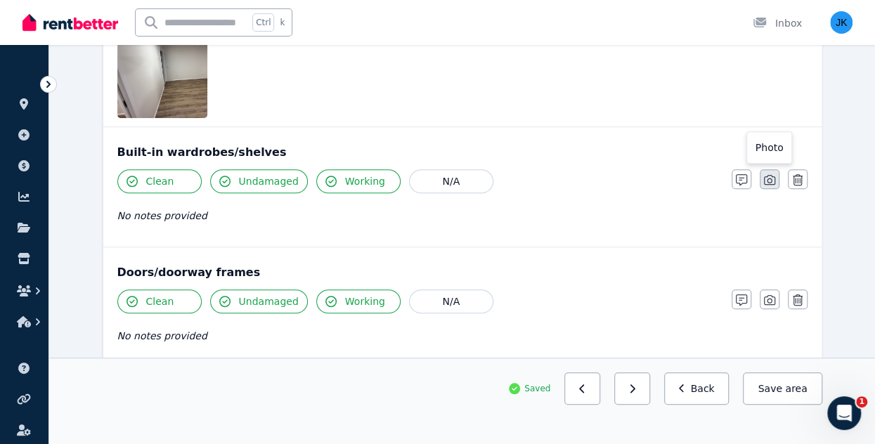
click at [771, 176] on icon "button" at bounding box center [769, 179] width 11 height 11
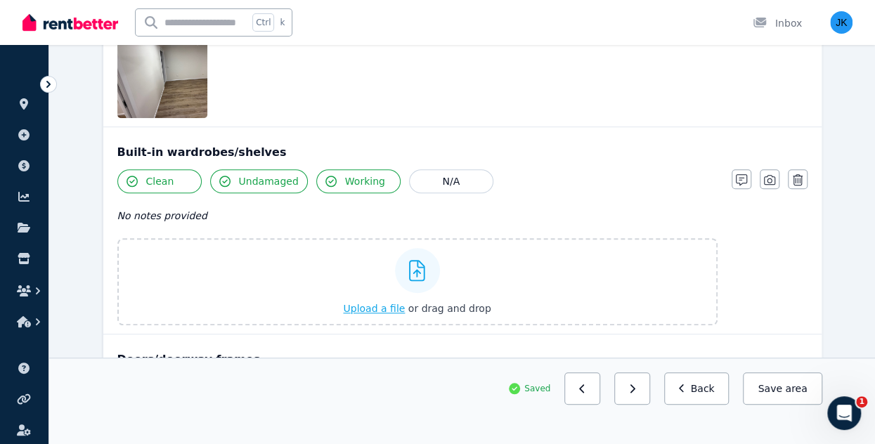
click at [372, 303] on span "Upload a file" at bounding box center [374, 308] width 62 height 11
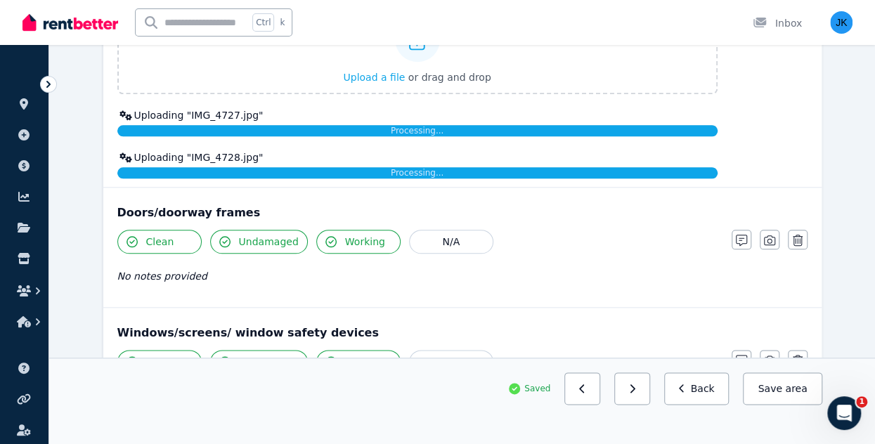
scroll to position [648, 0]
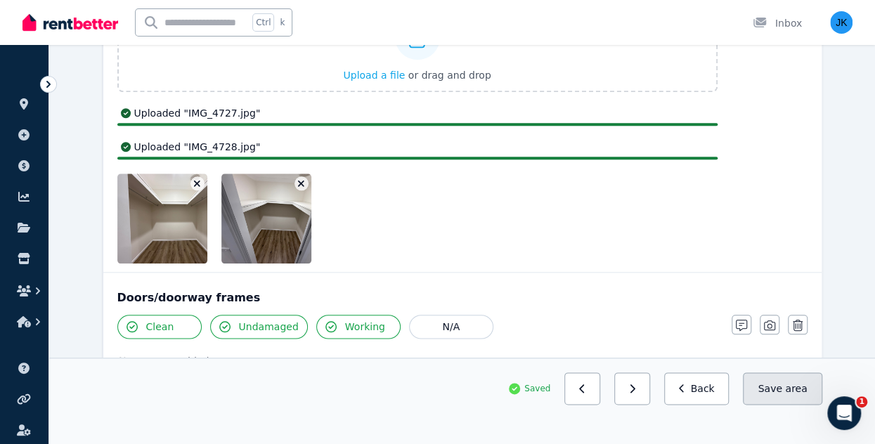
click at [785, 393] on button "Save area" at bounding box center [782, 388] width 79 height 32
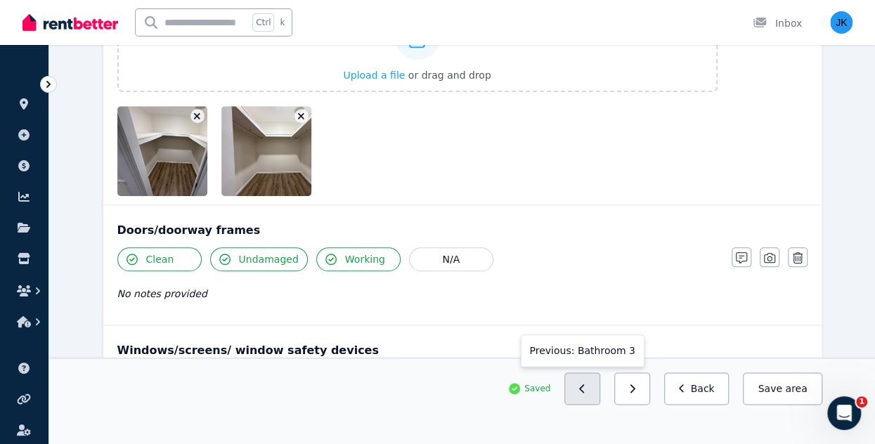
click at [600, 389] on button "button" at bounding box center [582, 388] width 36 height 32
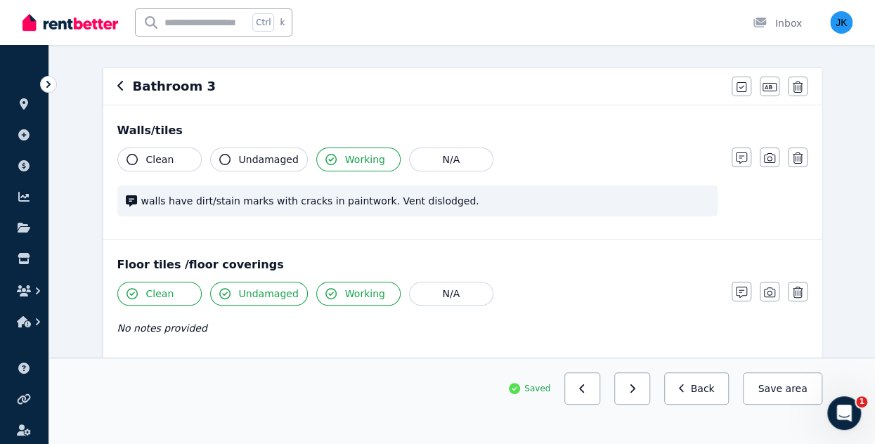
scroll to position [96, 0]
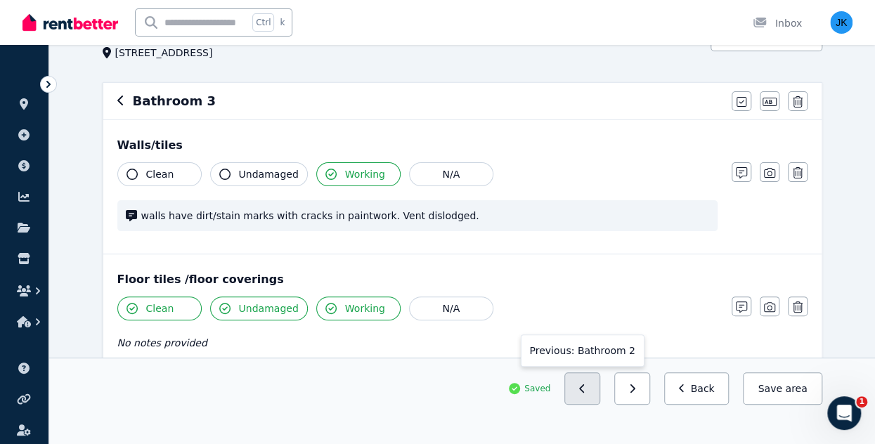
click at [585, 386] on icon "button" at bounding box center [582, 389] width 6 height 10
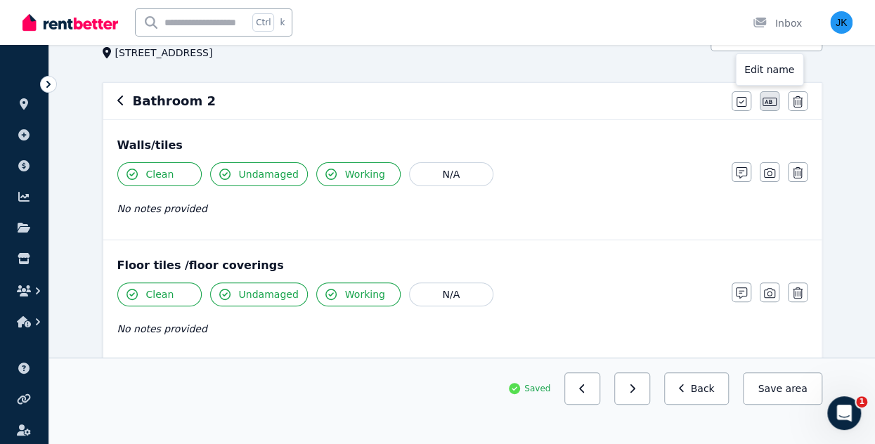
click at [769, 98] on icon "button" at bounding box center [769, 102] width 14 height 8
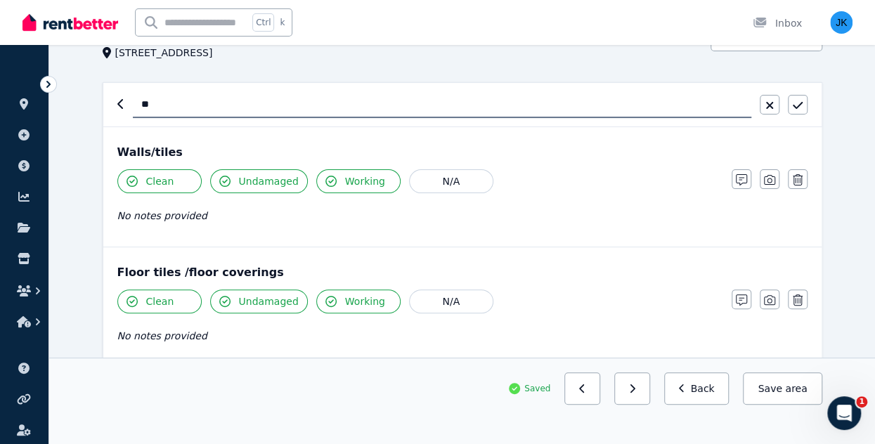
type input "*"
type input "**********"
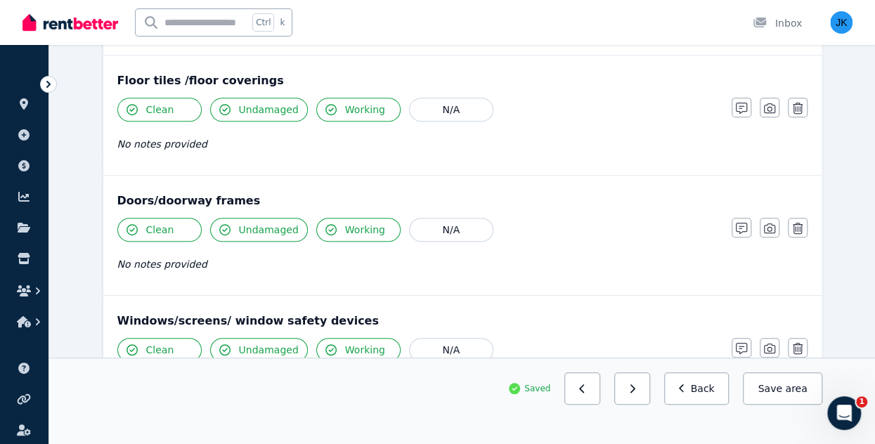
scroll to position [0, 0]
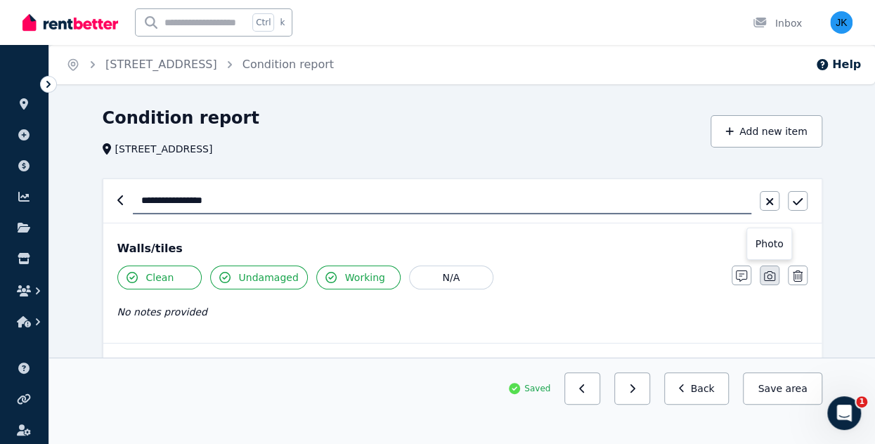
click at [774, 275] on icon "button" at bounding box center [769, 276] width 11 height 10
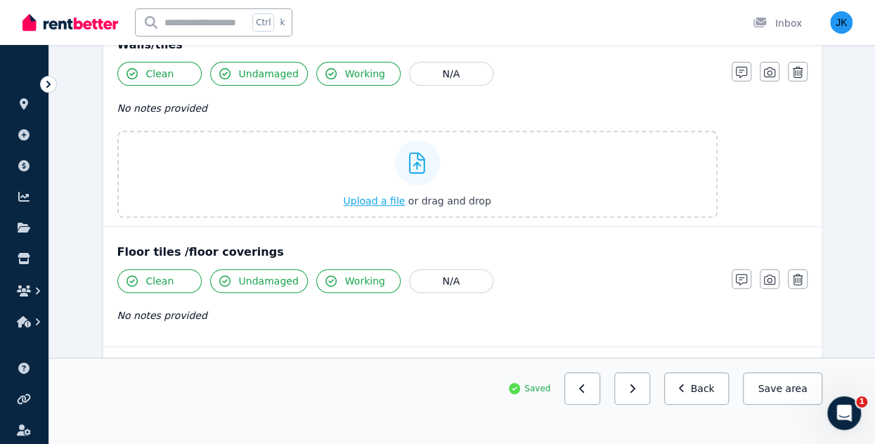
click at [393, 200] on span "Upload a file" at bounding box center [374, 200] width 62 height 11
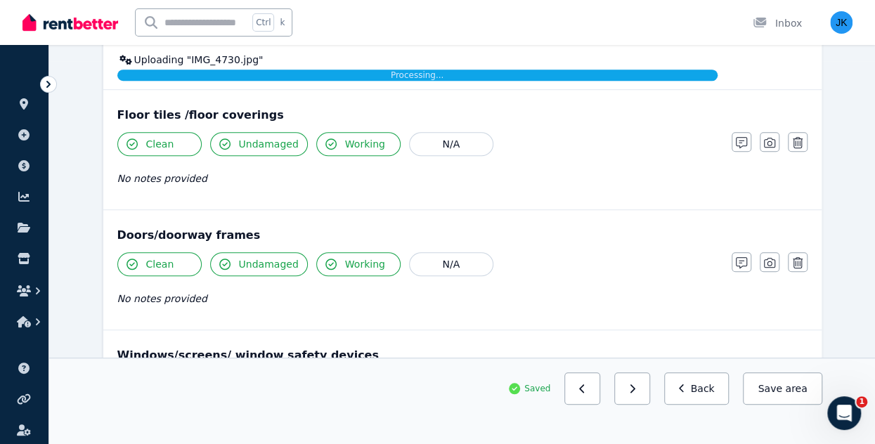
scroll to position [389, 0]
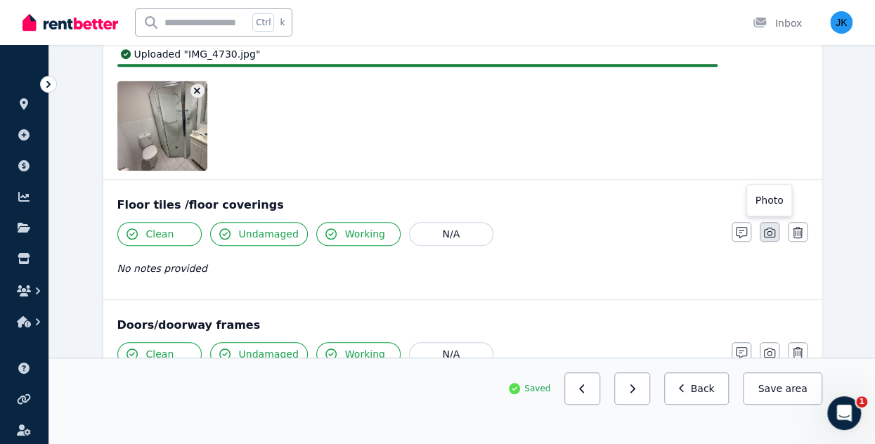
click at [769, 234] on icon "button" at bounding box center [769, 233] width 11 height 10
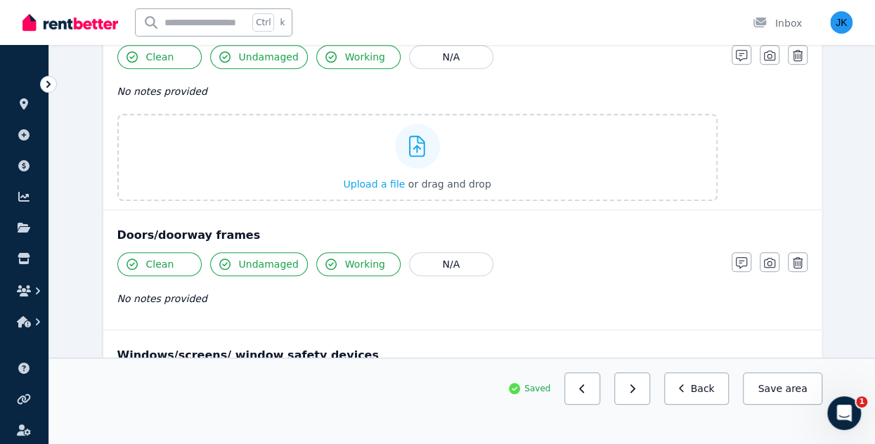
scroll to position [552, 0]
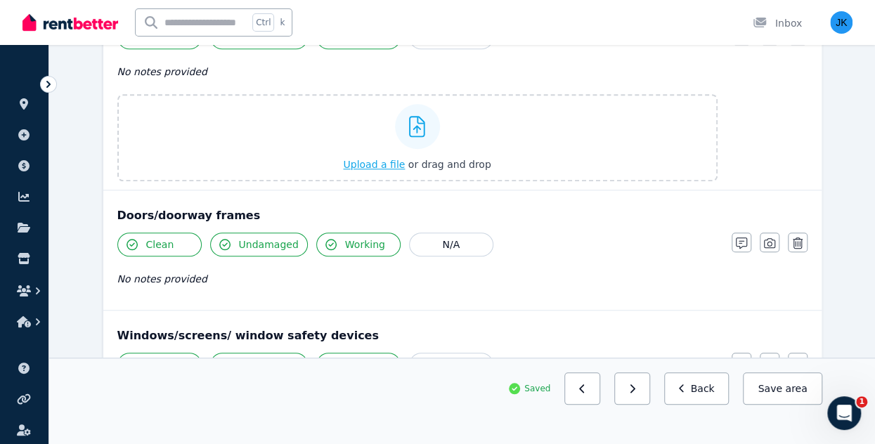
click at [376, 163] on span "Upload a file" at bounding box center [374, 164] width 62 height 11
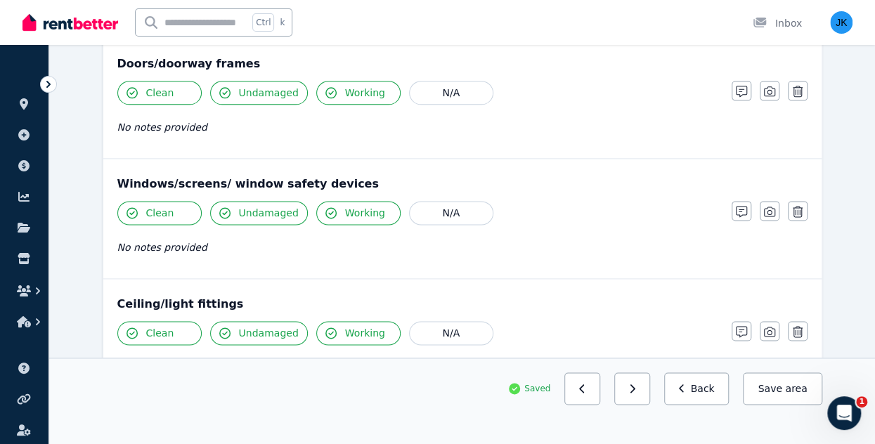
scroll to position [866, 0]
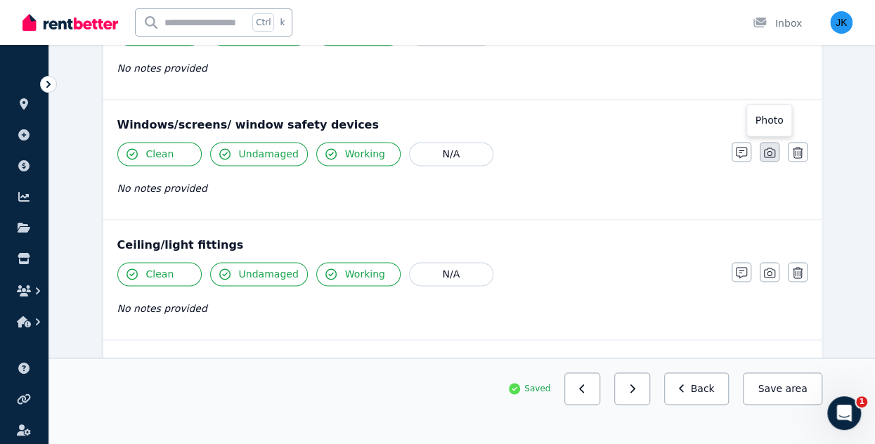
click at [767, 148] on icon "button" at bounding box center [769, 152] width 11 height 11
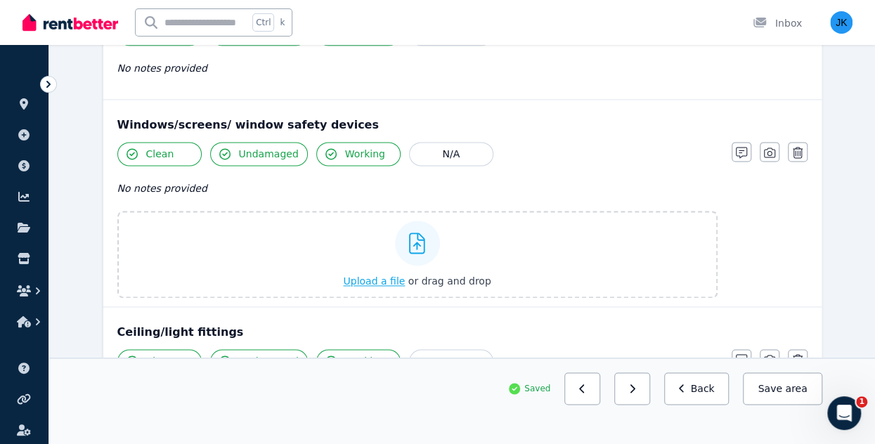
click at [375, 275] on span "Upload a file" at bounding box center [374, 280] width 62 height 11
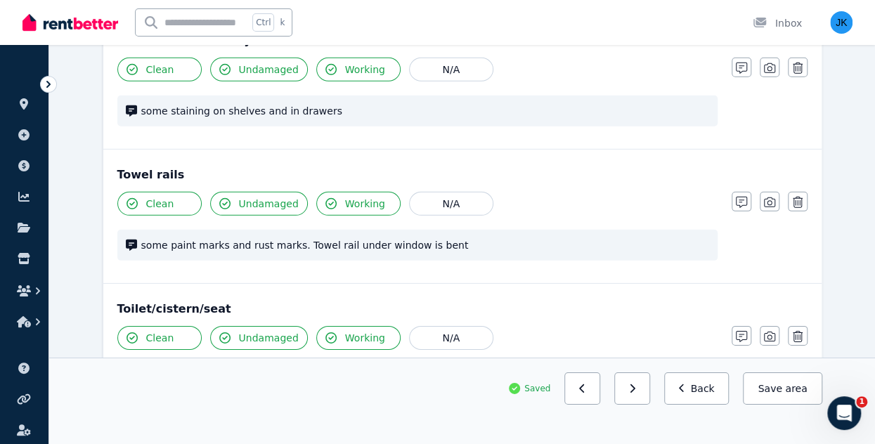
scroll to position [2074, 0]
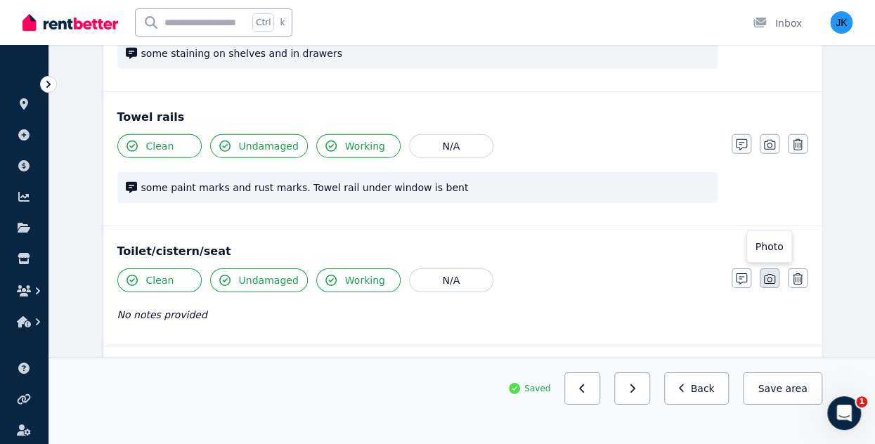
click at [774, 268] on button "button" at bounding box center [769, 278] width 20 height 20
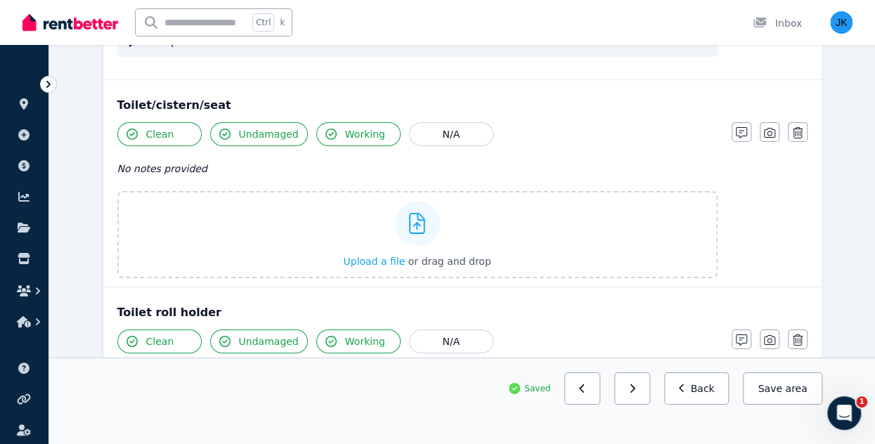
scroll to position [2259, 0]
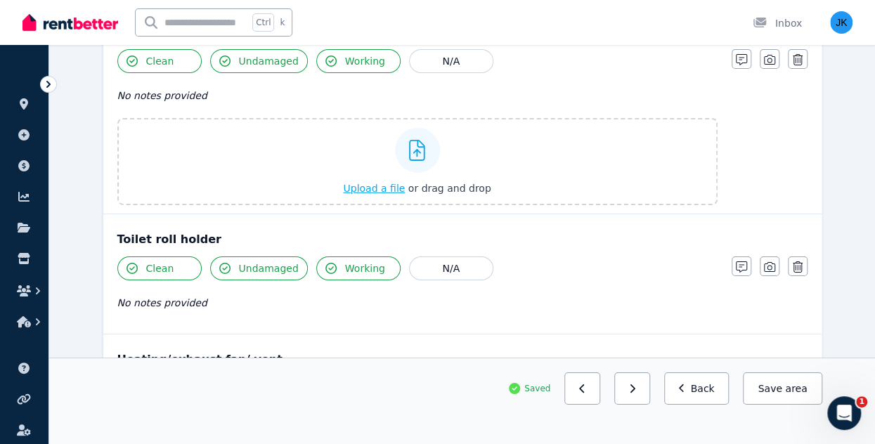
click at [396, 185] on div "Upload a file or drag and drop" at bounding box center [417, 161] width 148 height 84
click at [0, 0] on input "Upload a file or drag and drop" at bounding box center [0, 0] width 0 height 0
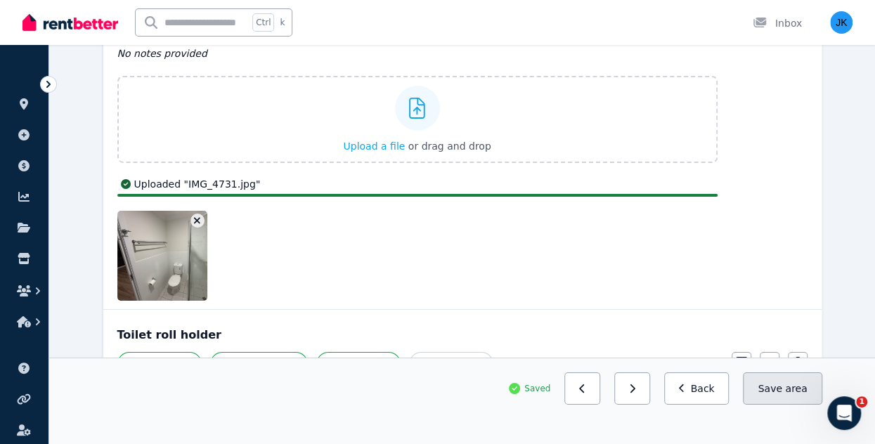
scroll to position [2397, 0]
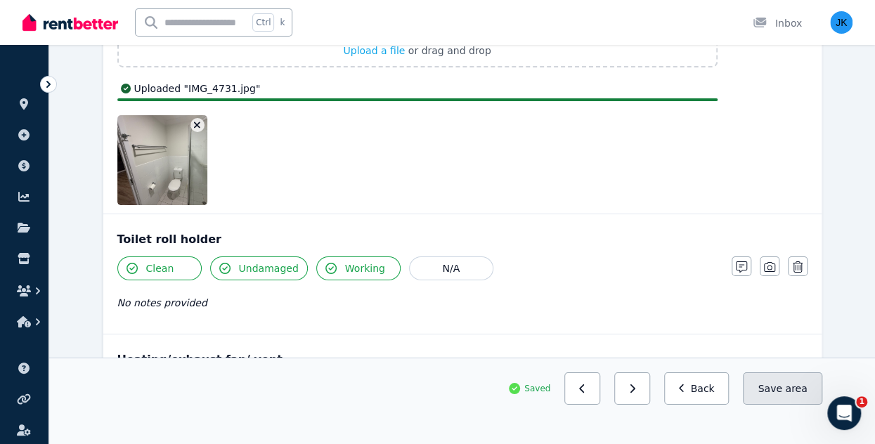
click at [778, 394] on button "Save area" at bounding box center [782, 388] width 79 height 32
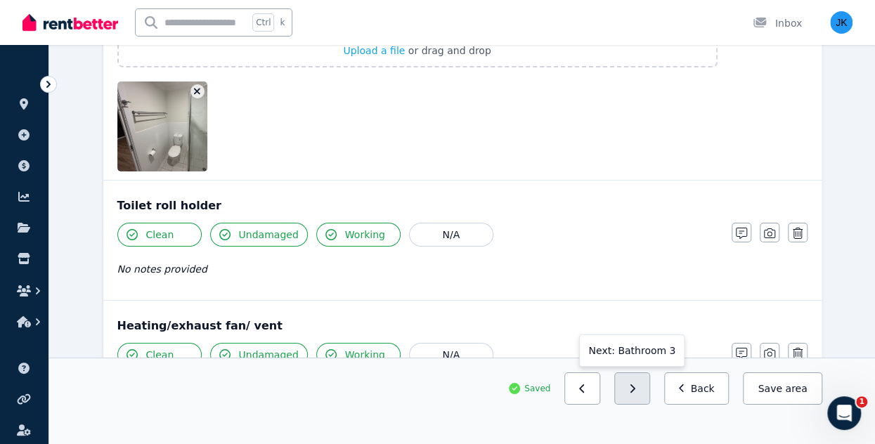
scroll to position [2363, 0]
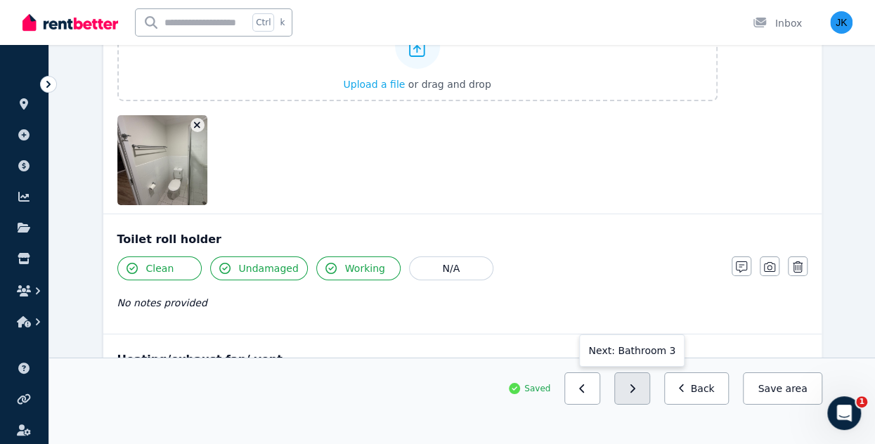
click at [641, 387] on button "button" at bounding box center [632, 388] width 36 height 32
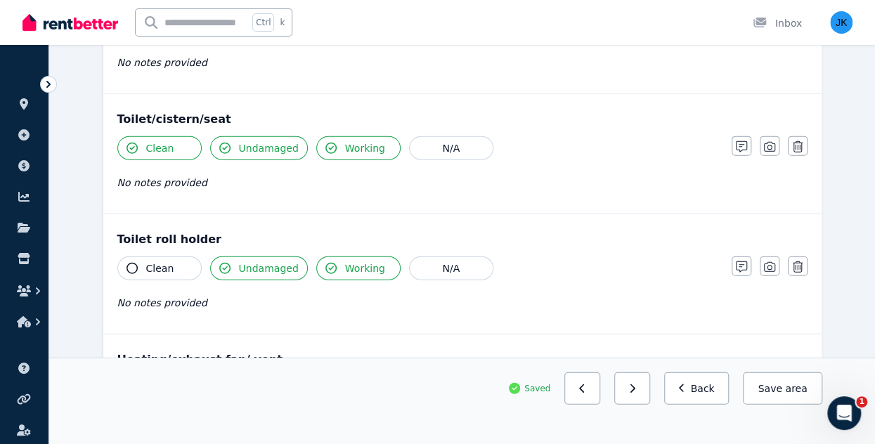
click at [641, 387] on button "button" at bounding box center [632, 388] width 36 height 32
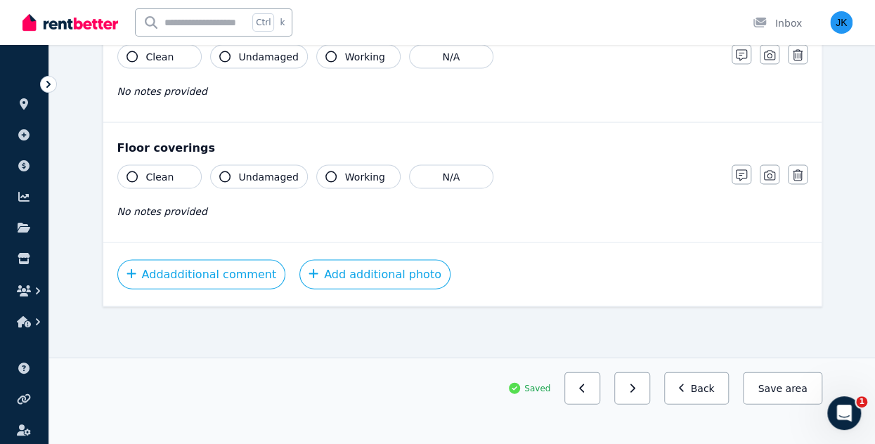
scroll to position [1145, 0]
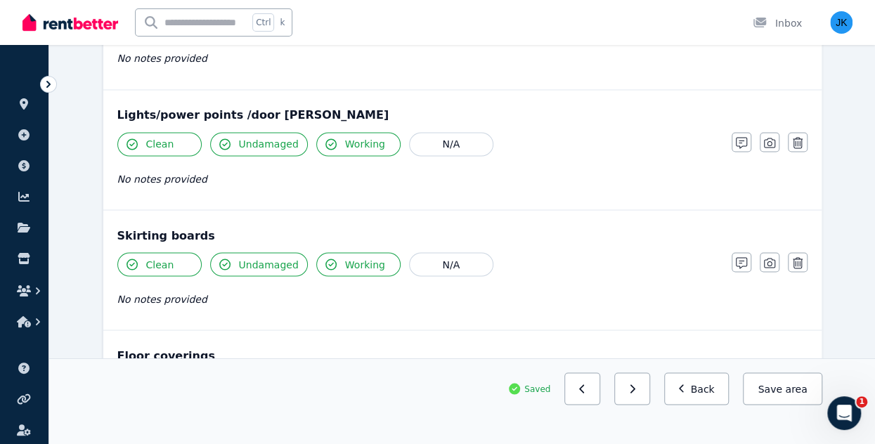
click at [641, 387] on button "button" at bounding box center [632, 388] width 36 height 32
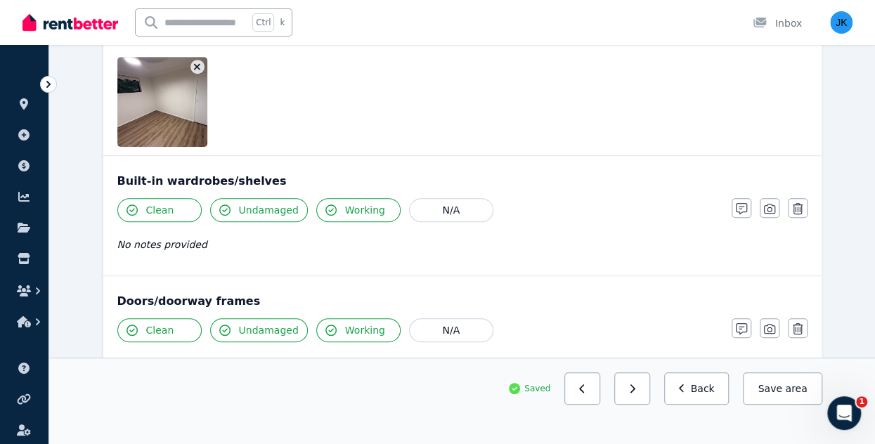
scroll to position [0, 0]
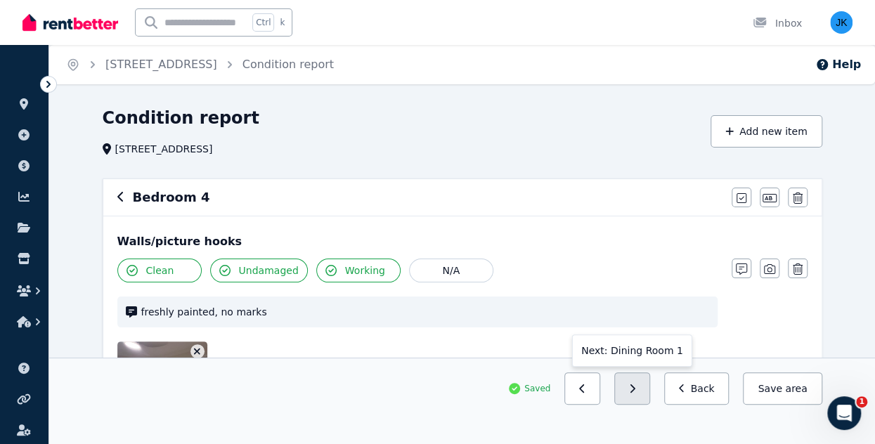
click at [650, 387] on button "button" at bounding box center [632, 388] width 36 height 32
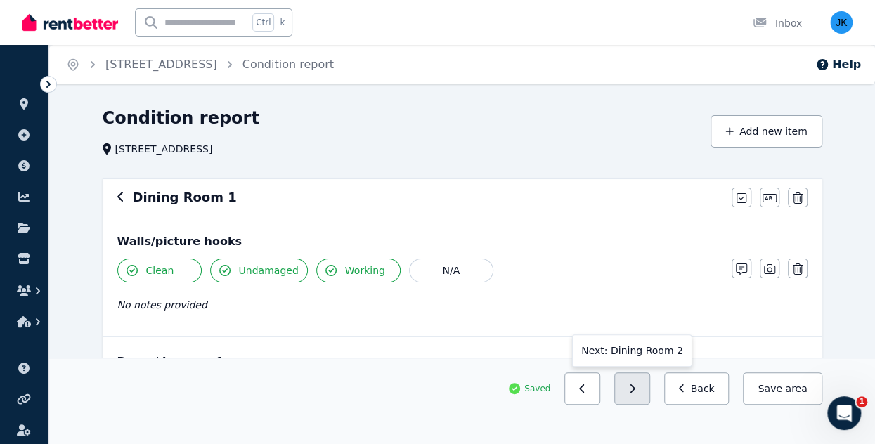
click at [635, 387] on icon "button" at bounding box center [632, 389] width 6 height 10
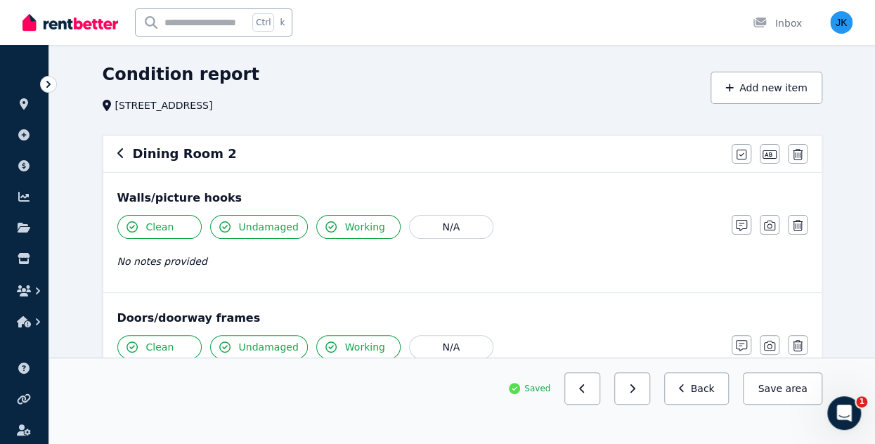
scroll to position [81, 0]
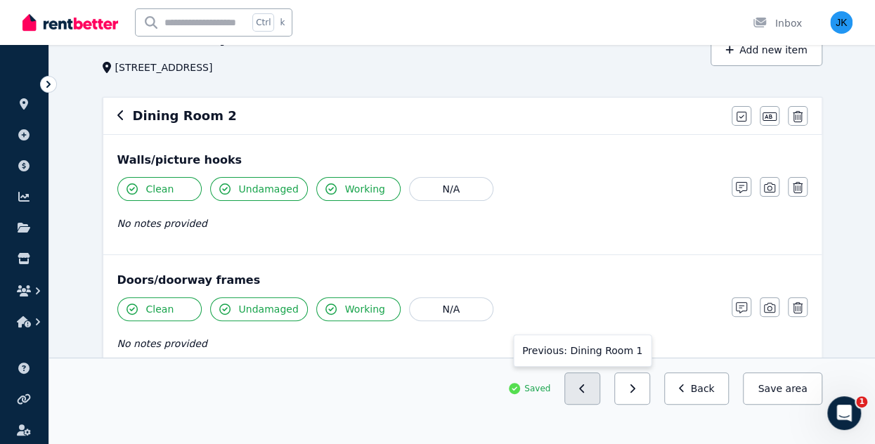
click at [592, 392] on button "button" at bounding box center [582, 388] width 36 height 32
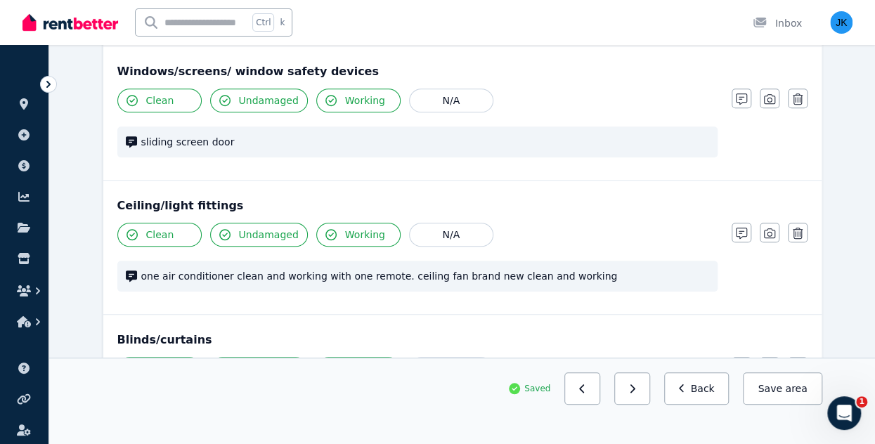
scroll to position [412, 0]
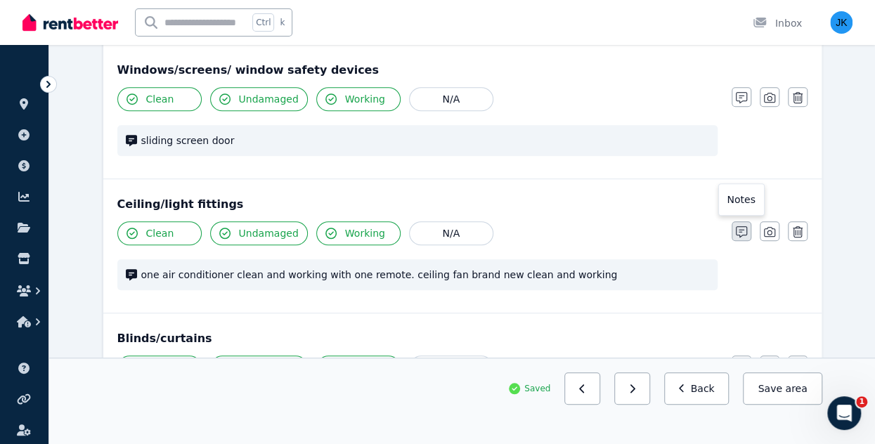
click at [743, 226] on icon "button" at bounding box center [741, 231] width 11 height 11
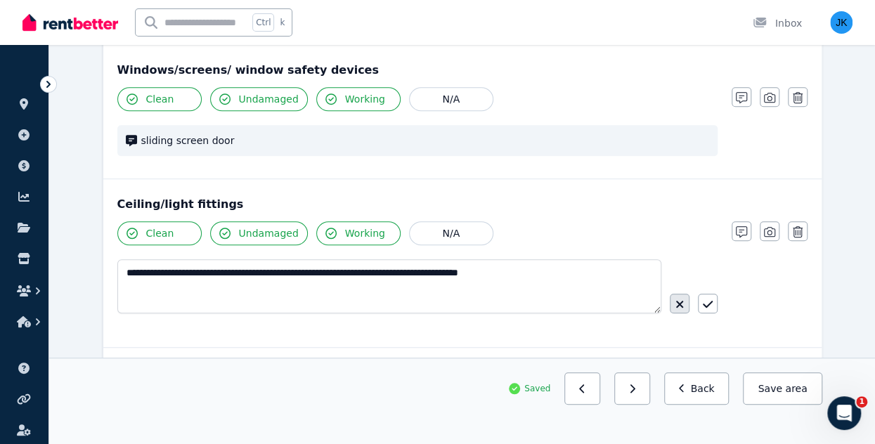
click at [676, 306] on icon "button" at bounding box center [679, 304] width 7 height 7
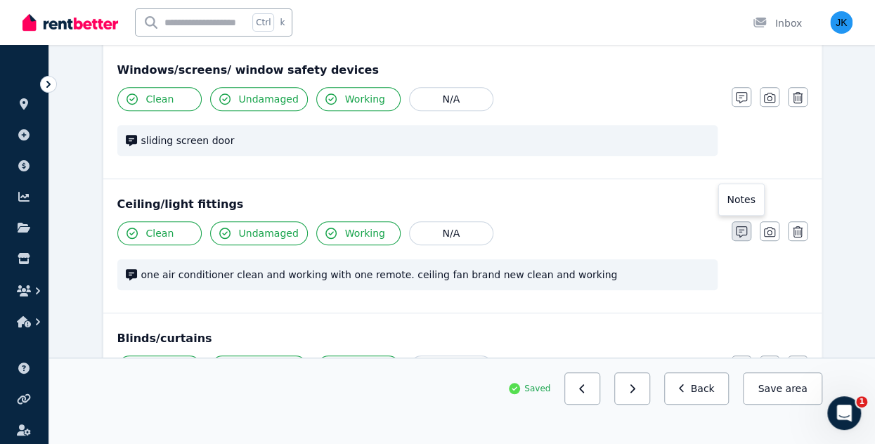
click at [741, 233] on icon "button" at bounding box center [741, 231] width 11 height 11
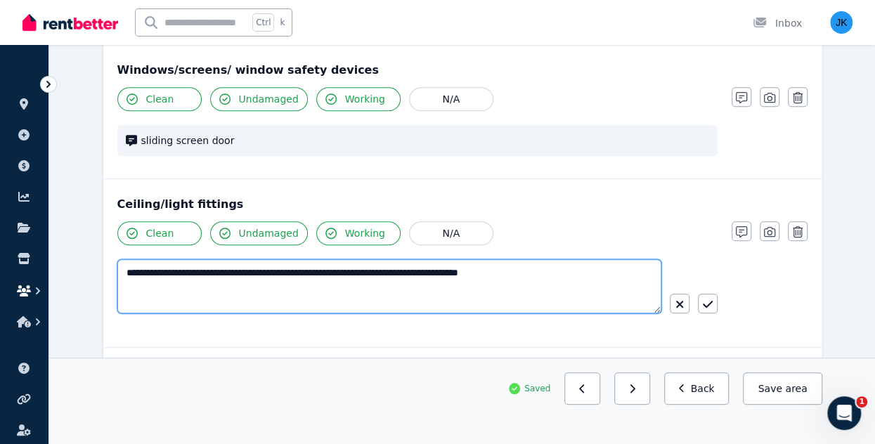
drag, startPoint x: 569, startPoint y: 270, endPoint x: 17, endPoint y: 300, distance: 553.0
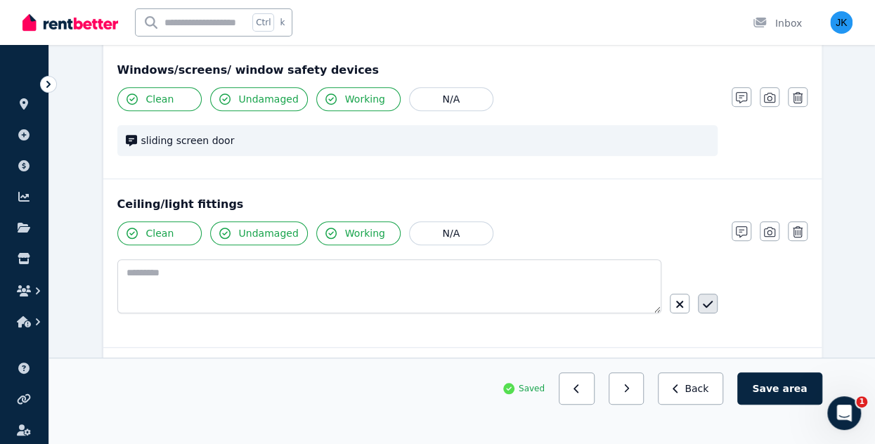
click at [703, 304] on icon "button" at bounding box center [708, 304] width 10 height 11
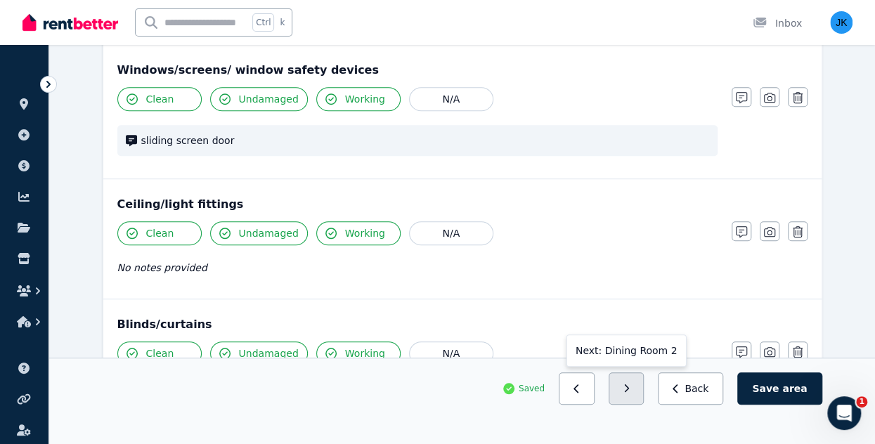
click at [644, 384] on button "button" at bounding box center [626, 388] width 36 height 32
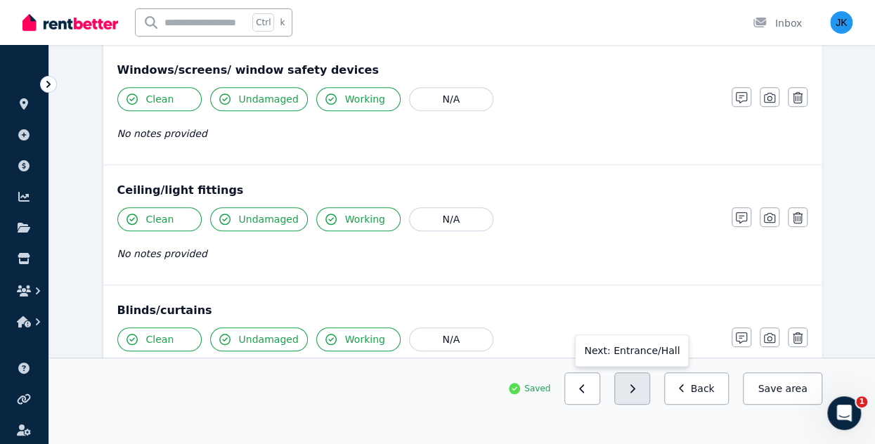
click at [639, 389] on button "button" at bounding box center [632, 388] width 36 height 32
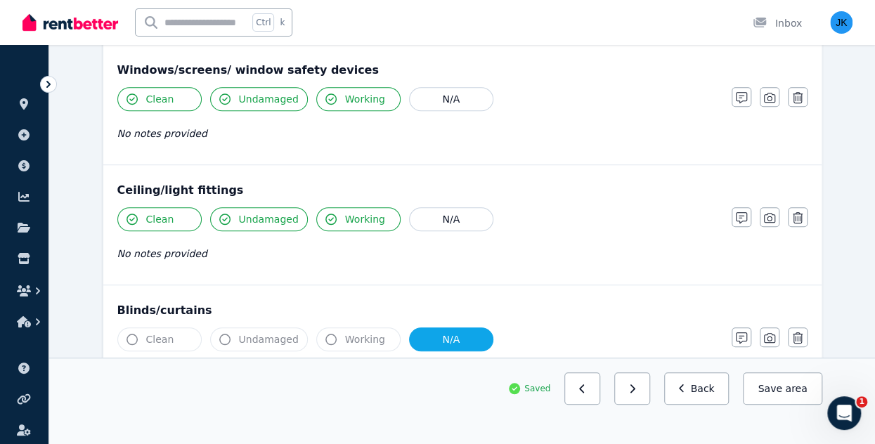
click at [639, 389] on button "button" at bounding box center [632, 388] width 36 height 32
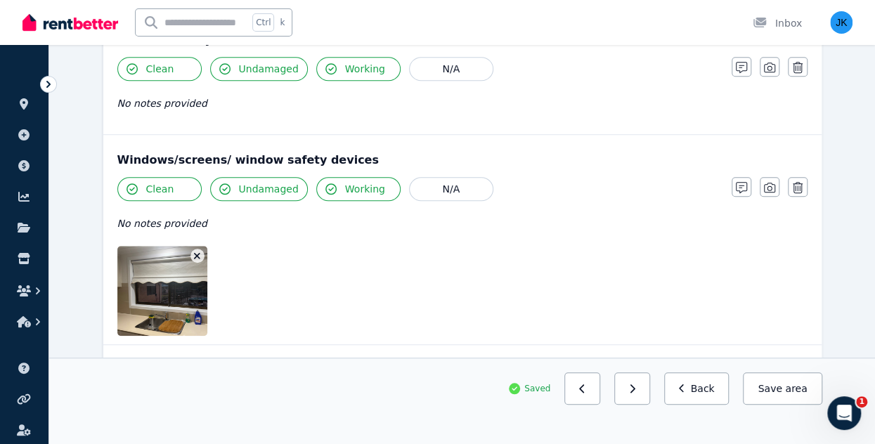
click at [639, 389] on button "button" at bounding box center [632, 388] width 36 height 32
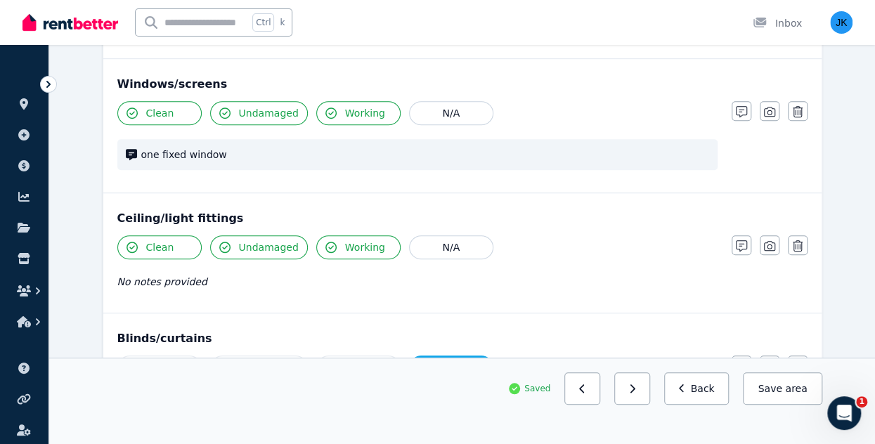
click at [639, 389] on button "button" at bounding box center [632, 388] width 36 height 32
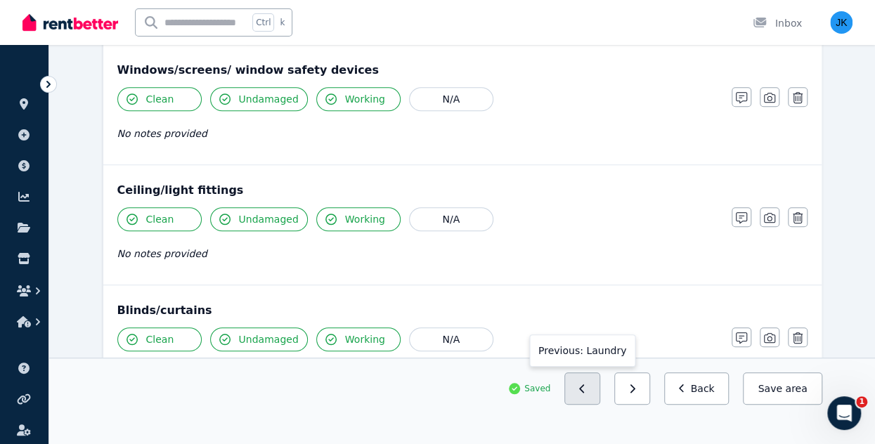
click at [584, 386] on icon "button" at bounding box center [581, 388] width 5 height 8
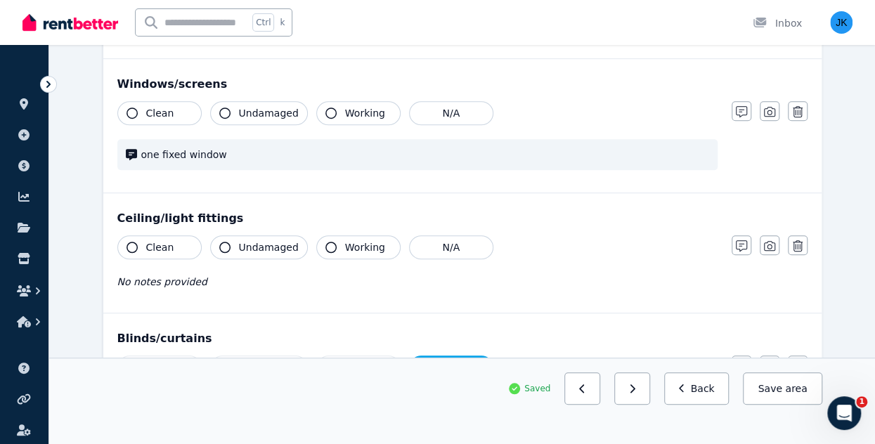
click at [584, 386] on icon "button" at bounding box center [581, 388] width 5 height 8
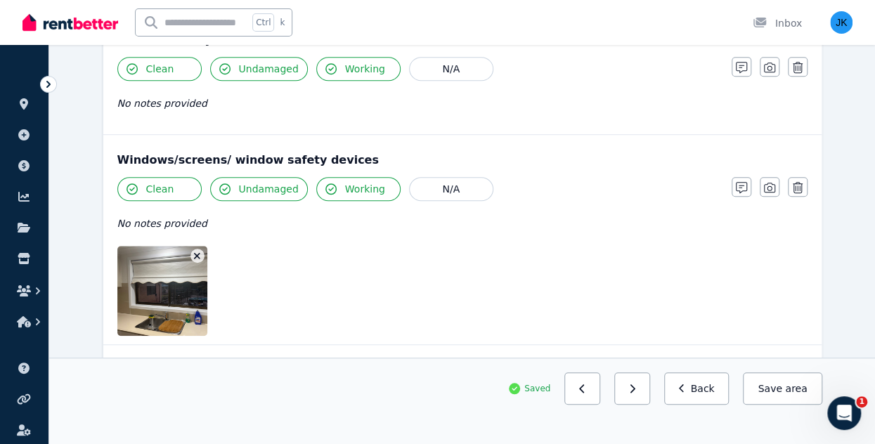
click at [584, 386] on icon "button" at bounding box center [581, 388] width 5 height 8
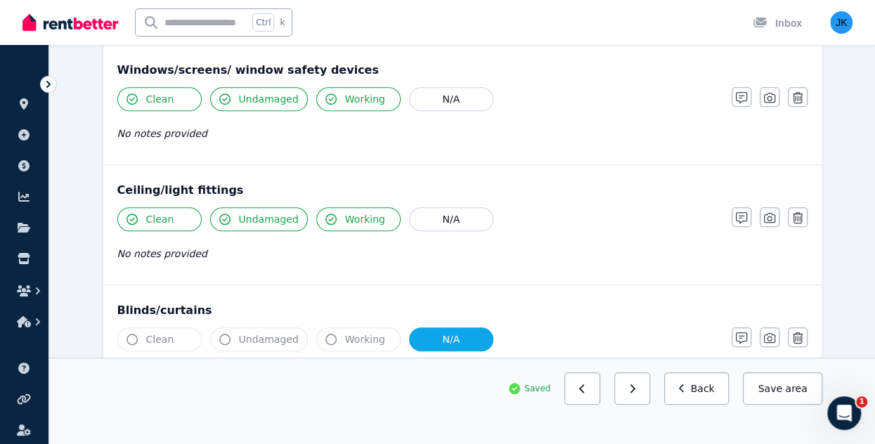
click at [584, 386] on icon "button" at bounding box center [581, 388] width 5 height 8
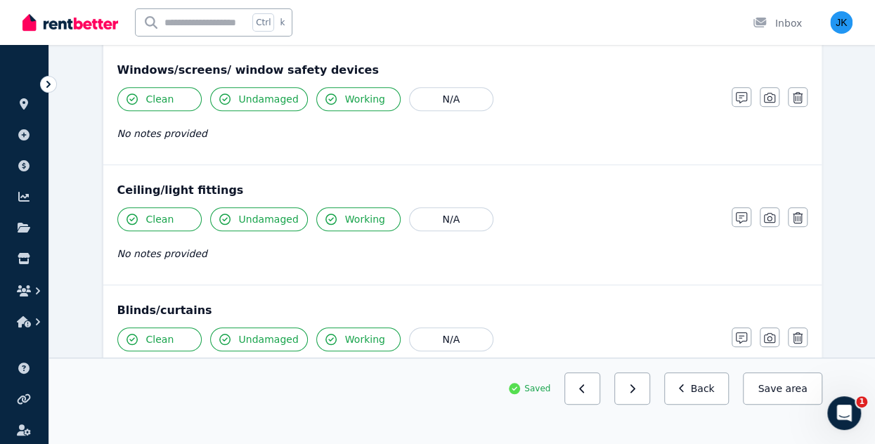
scroll to position [0, 0]
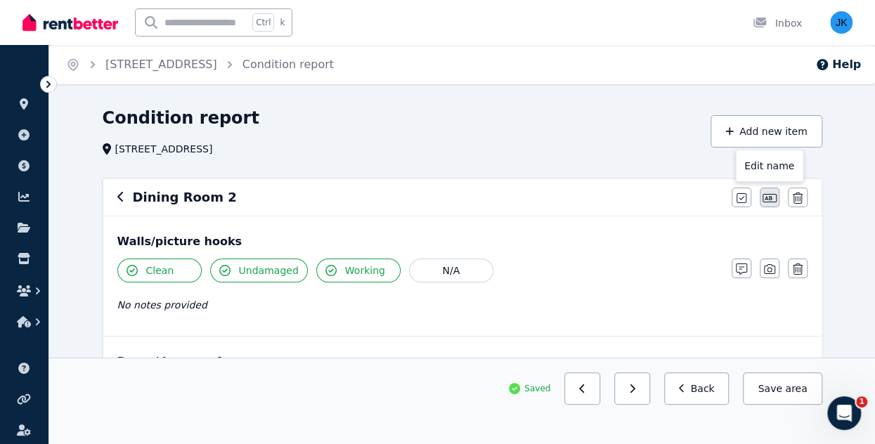
click at [769, 195] on icon "button" at bounding box center [769, 198] width 14 height 11
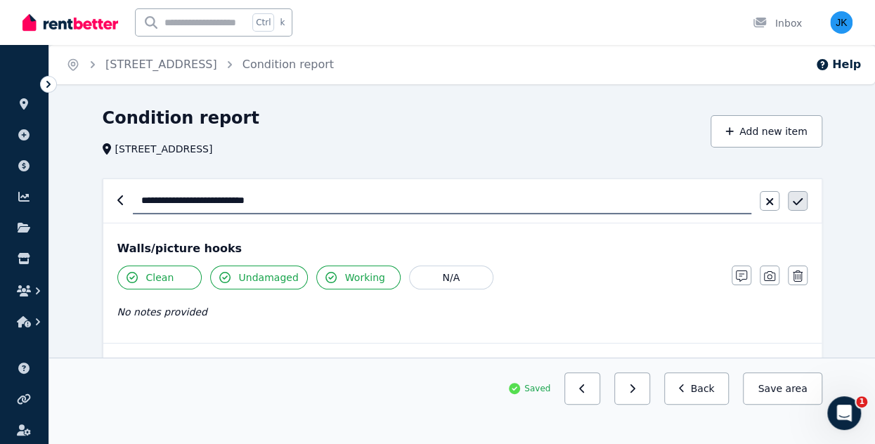
type input "**********"
click at [796, 201] on icon "button" at bounding box center [797, 201] width 10 height 11
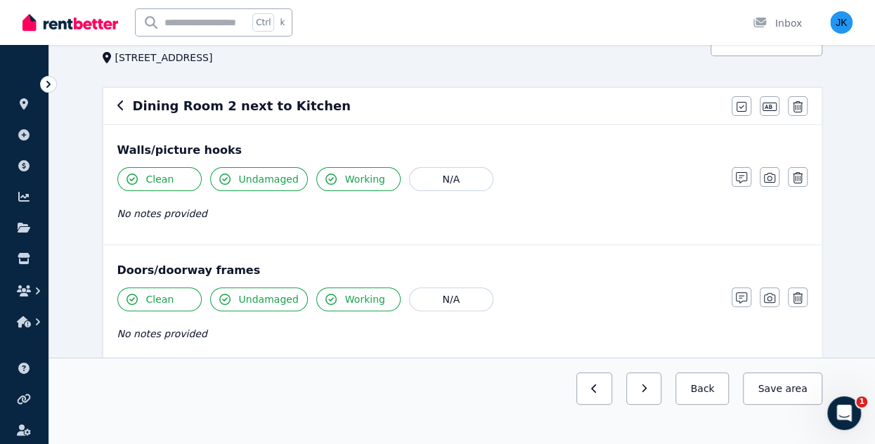
scroll to position [98, 0]
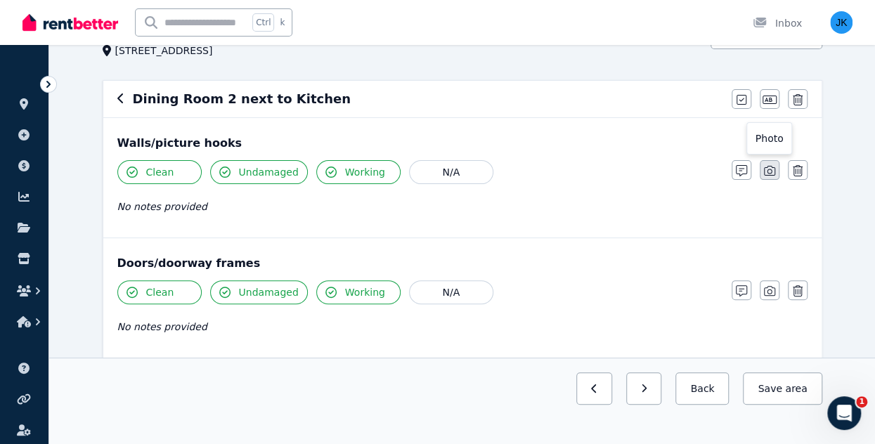
click at [764, 174] on icon "button" at bounding box center [769, 170] width 11 height 11
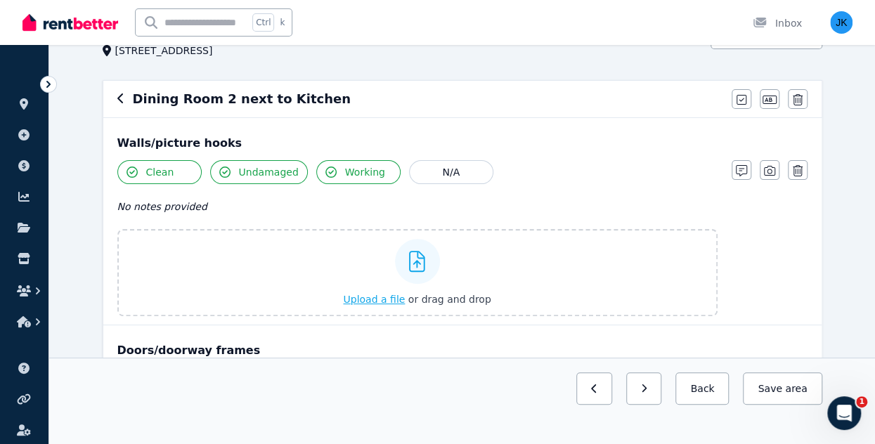
click at [378, 302] on span "Upload a file" at bounding box center [374, 299] width 62 height 11
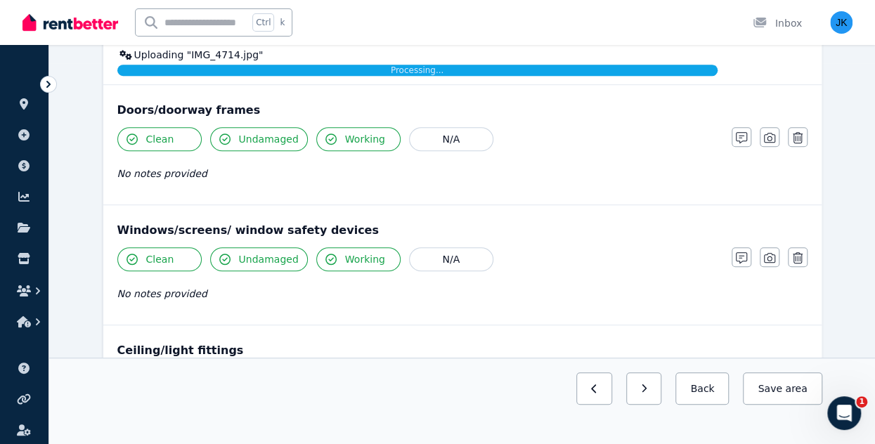
scroll to position [394, 0]
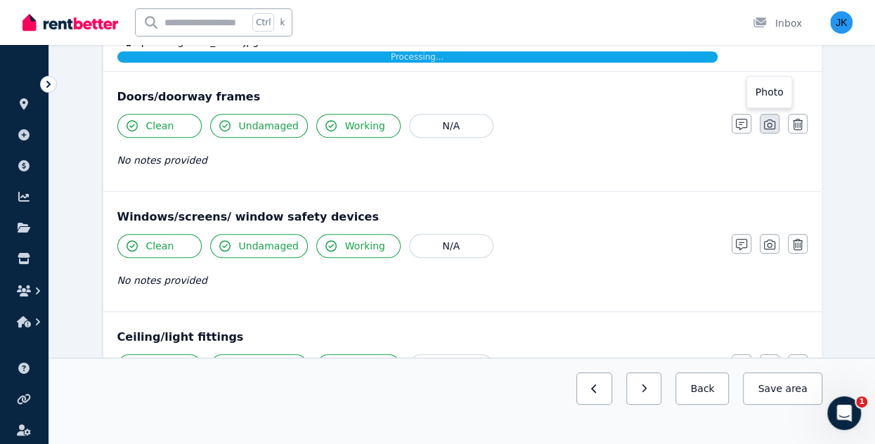
click at [767, 120] on icon "button" at bounding box center [769, 124] width 11 height 11
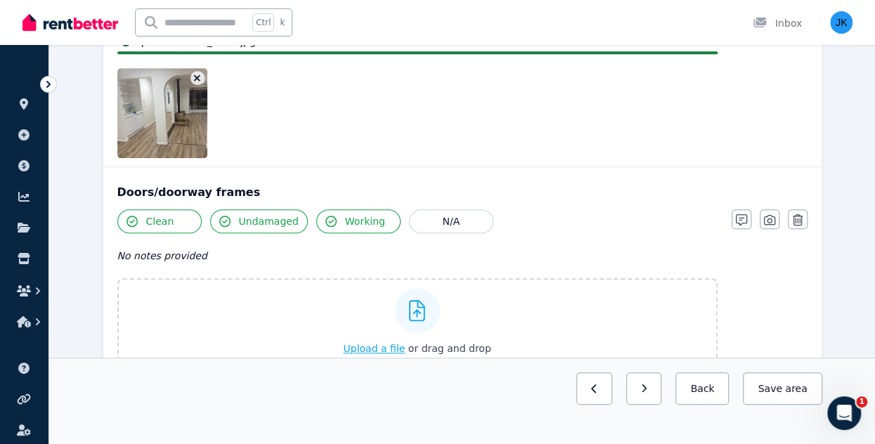
click at [379, 344] on span "Upload a file" at bounding box center [374, 348] width 62 height 11
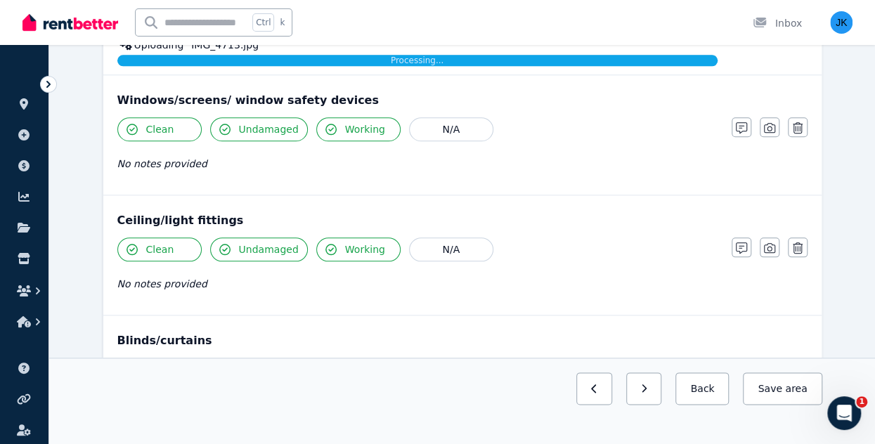
scroll to position [700, 0]
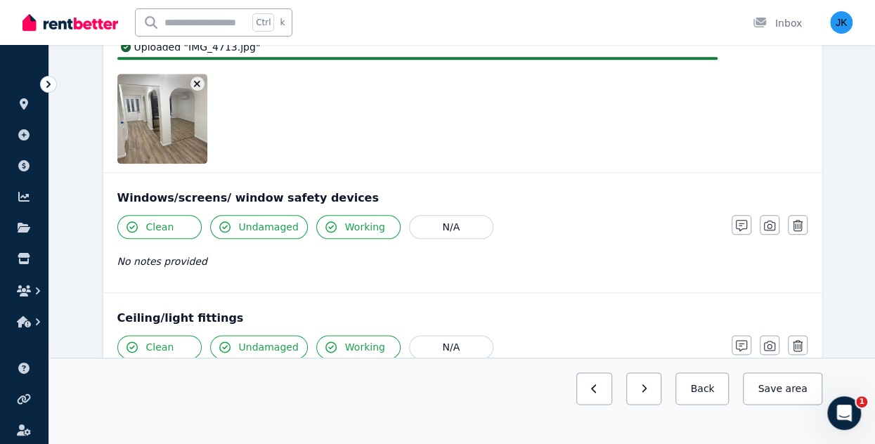
click at [769, 129] on div "Clean Undamaged Working N/A No notes provided Upload a file or drag and drop Up…" at bounding box center [462, 17] width 690 height 294
click at [773, 223] on icon "button" at bounding box center [769, 225] width 11 height 11
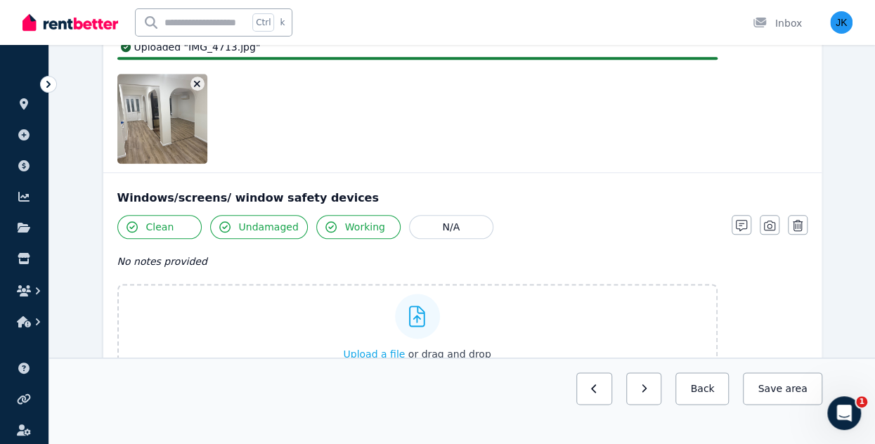
click at [374, 351] on span "Upload a file" at bounding box center [374, 353] width 62 height 11
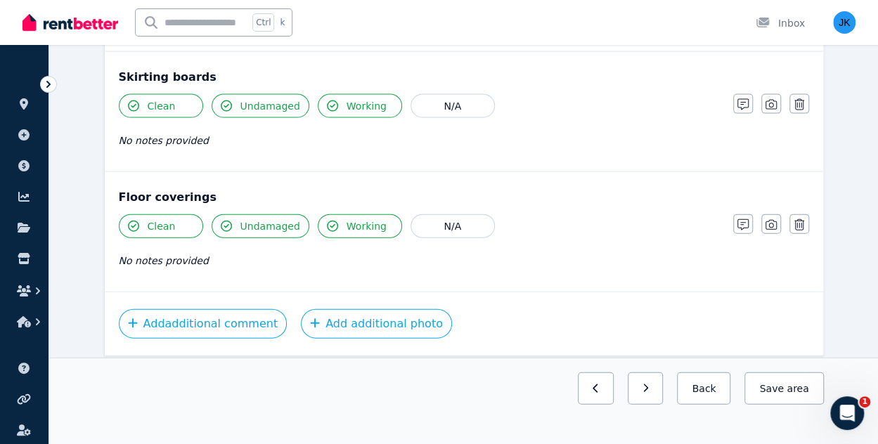
scroll to position [1500, 0]
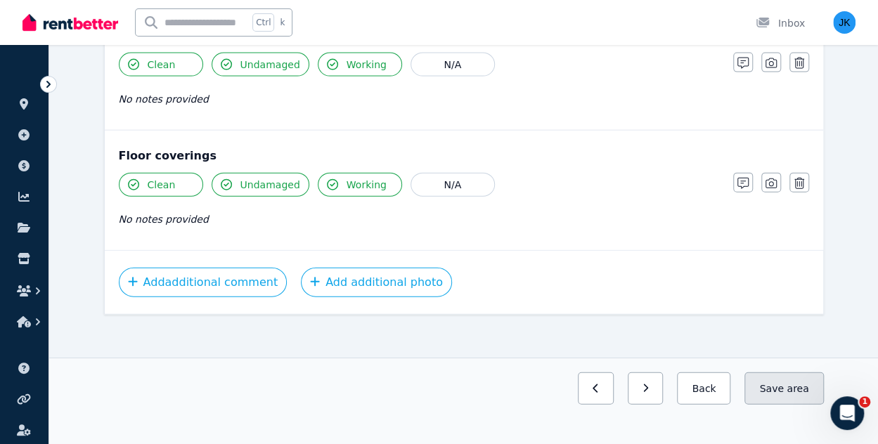
click at [796, 385] on span "area" at bounding box center [797, 388] width 22 height 14
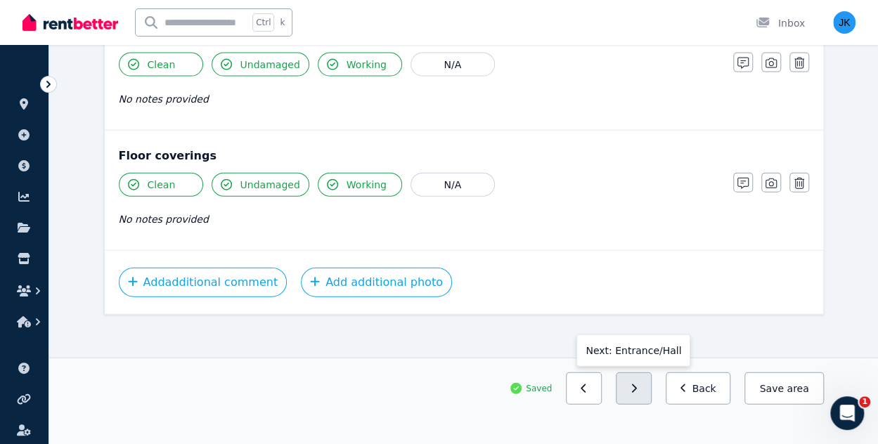
click at [642, 385] on button "button" at bounding box center [633, 388] width 36 height 32
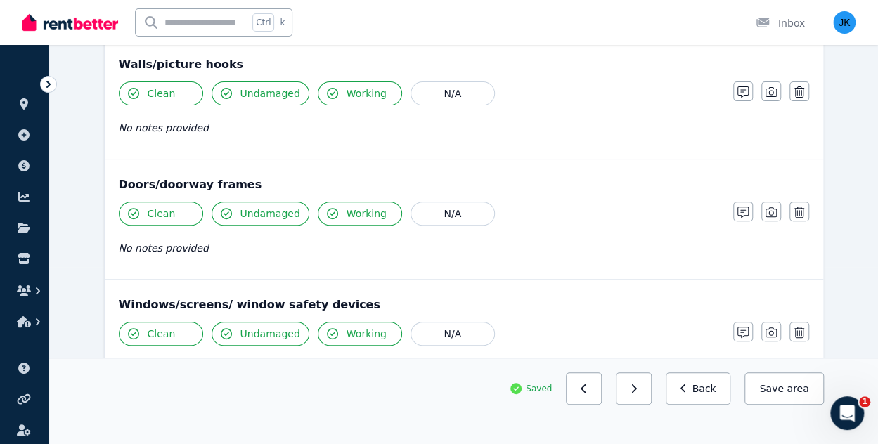
scroll to position [191, 0]
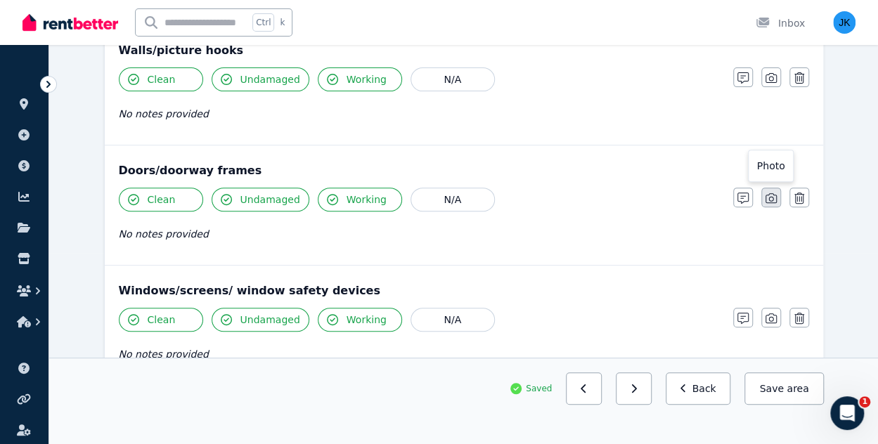
click at [768, 201] on icon "button" at bounding box center [770, 198] width 11 height 11
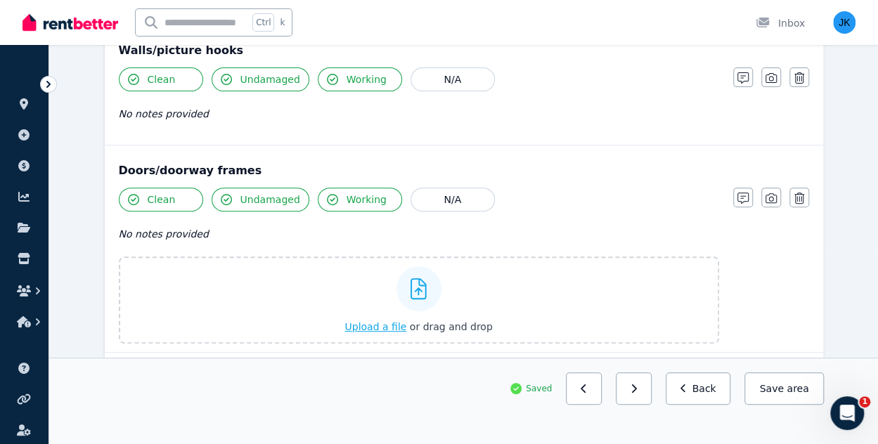
click at [372, 322] on span "Upload a file" at bounding box center [375, 326] width 62 height 11
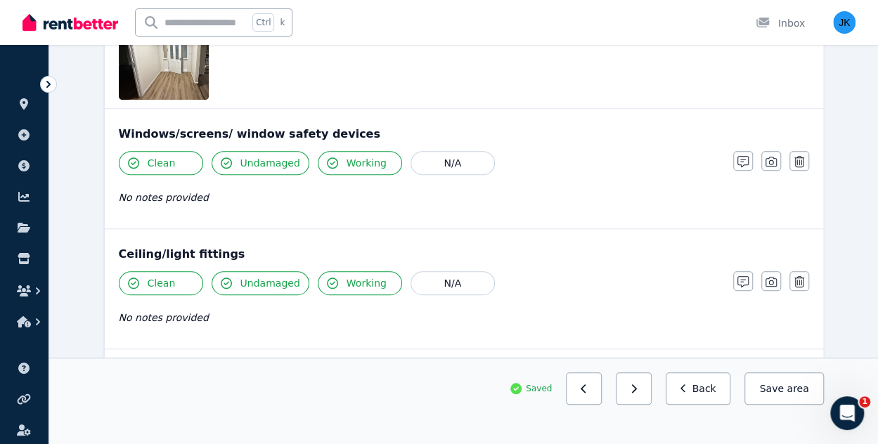
scroll to position [533, 0]
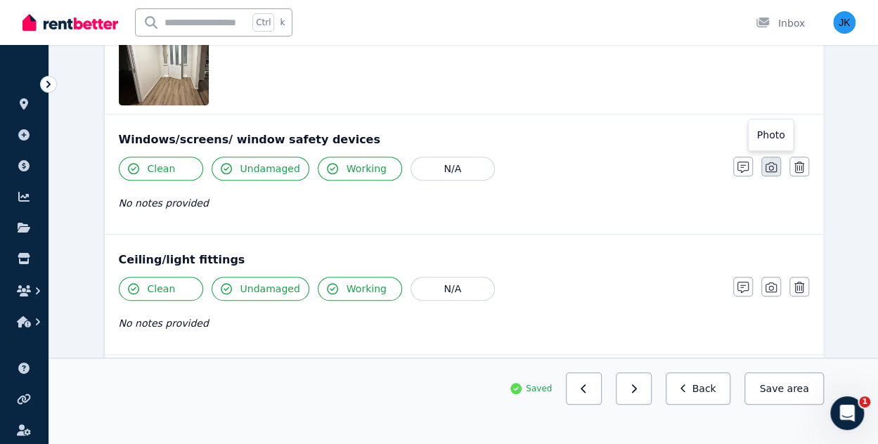
click at [776, 159] on button "button" at bounding box center [771, 167] width 20 height 20
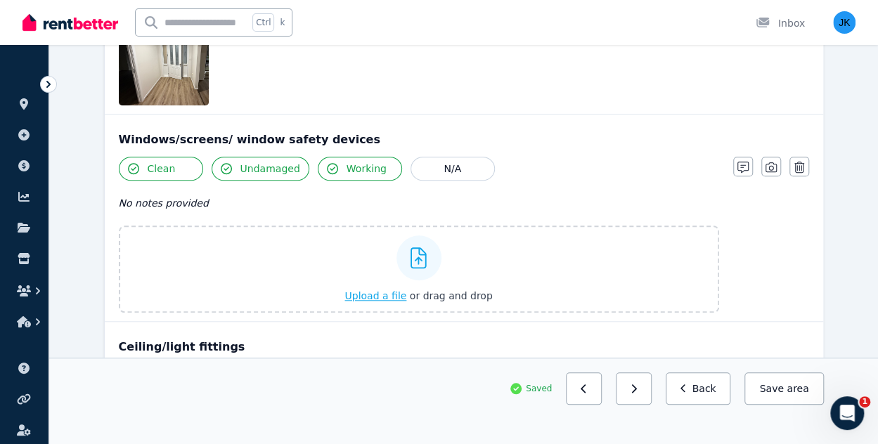
click at [391, 290] on span "Upload a file" at bounding box center [375, 295] width 62 height 11
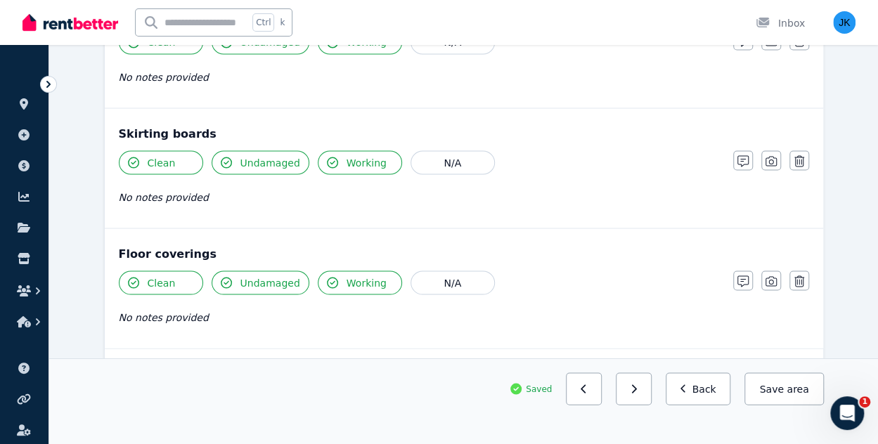
scroll to position [1247, 0]
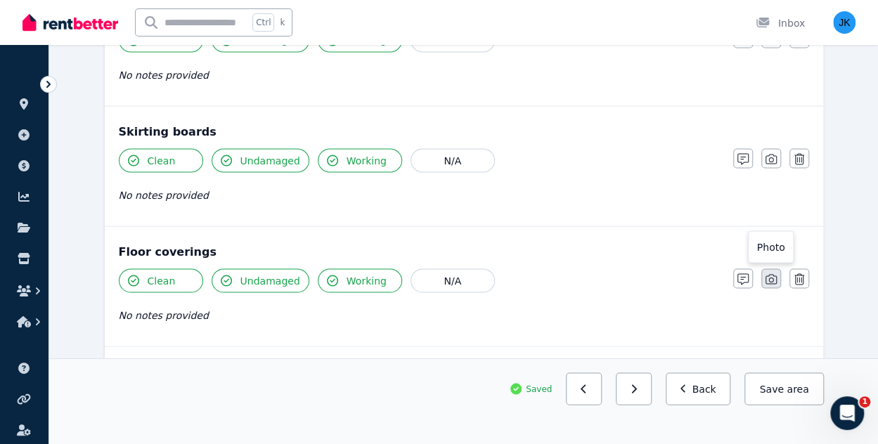
click at [773, 282] on button "button" at bounding box center [771, 278] width 20 height 20
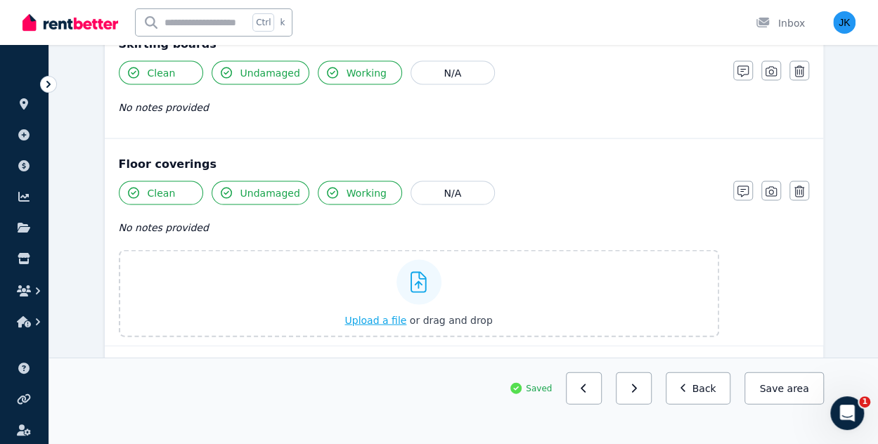
click at [379, 315] on span "Upload a file" at bounding box center [375, 320] width 62 height 11
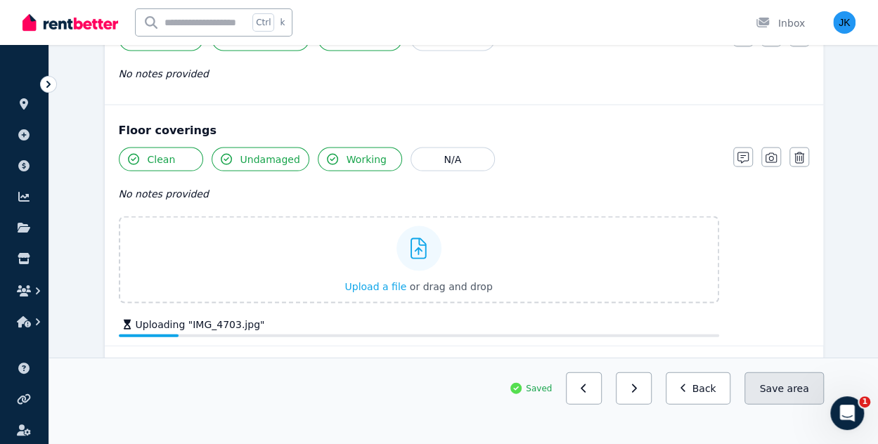
click at [799, 396] on button "Save area" at bounding box center [783, 388] width 79 height 32
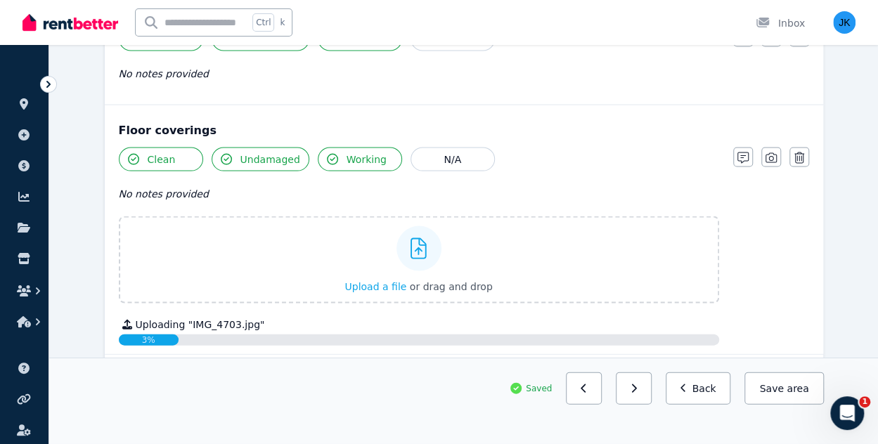
scroll to position [1343, 0]
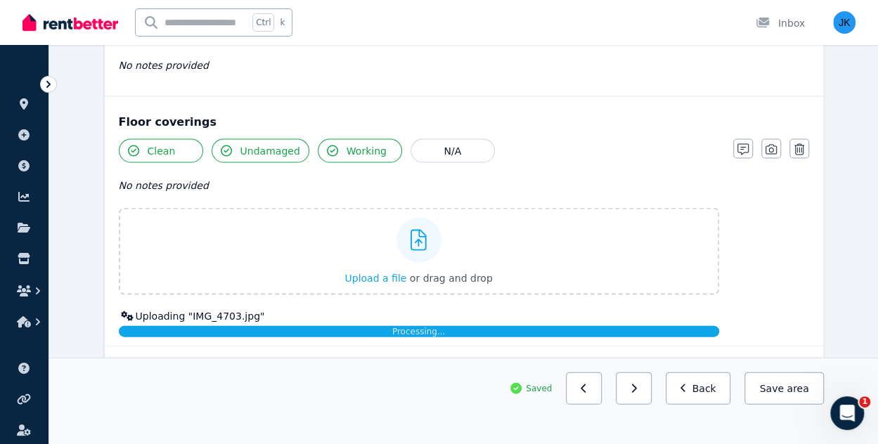
click at [799, 396] on button "Save area" at bounding box center [783, 388] width 79 height 32
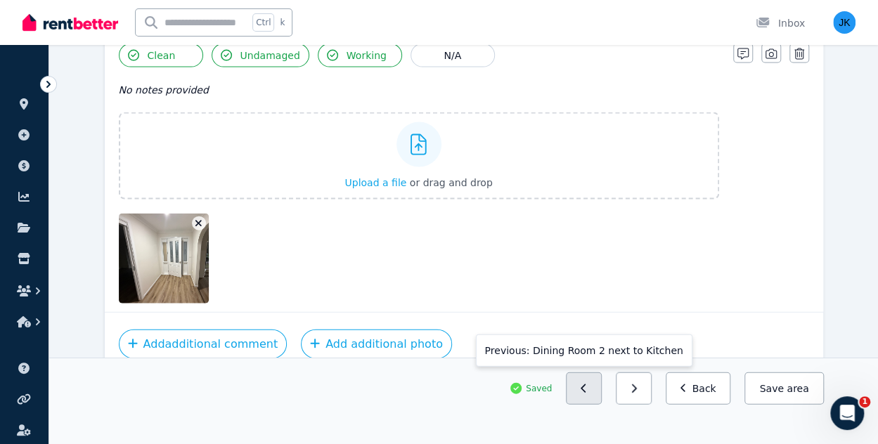
scroll to position [1404, 0]
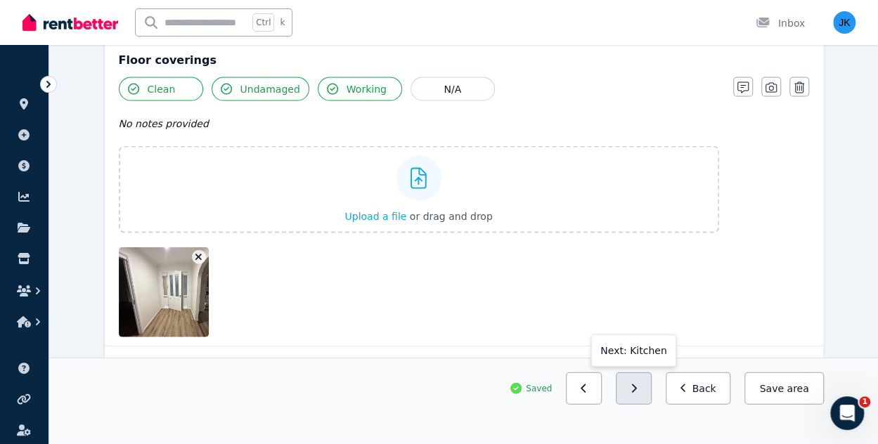
click at [637, 386] on icon "button" at bounding box center [633, 389] width 6 height 10
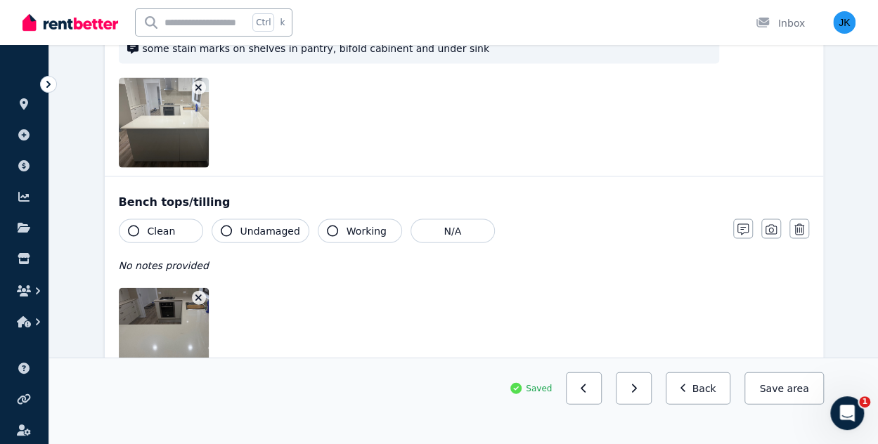
scroll to position [2415, 0]
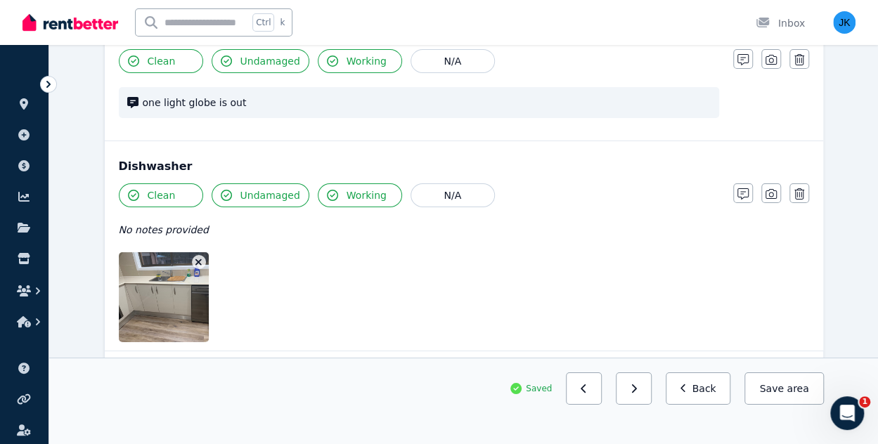
click at [637, 386] on icon "button" at bounding box center [633, 389] width 6 height 10
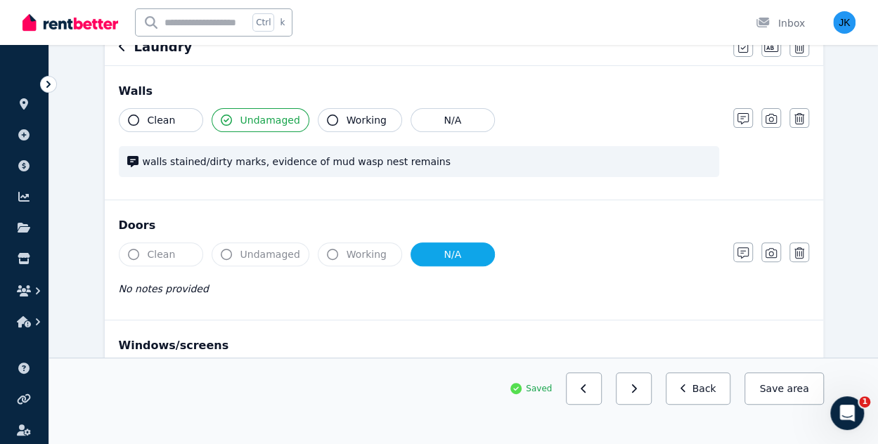
scroll to position [90, 0]
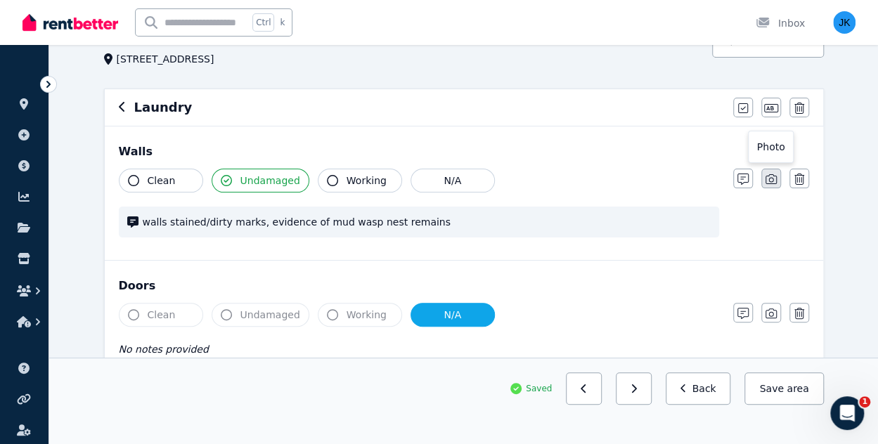
click at [768, 178] on icon "button" at bounding box center [770, 179] width 11 height 11
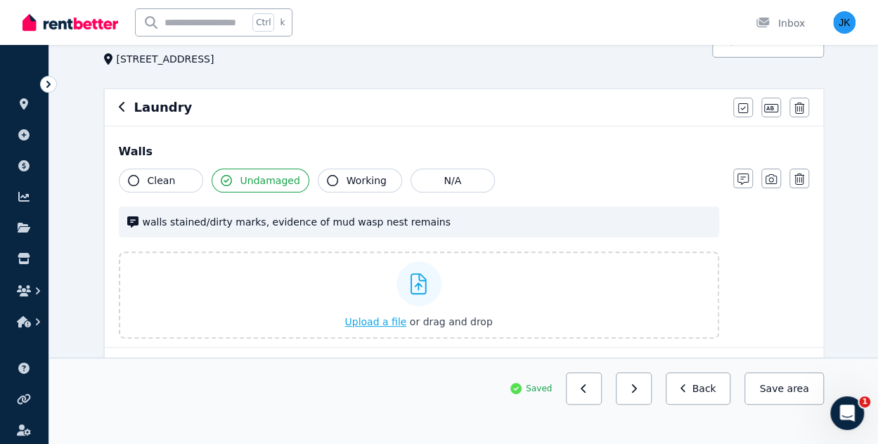
click at [374, 319] on span "Upload a file" at bounding box center [375, 321] width 62 height 11
click at [378, 320] on span "Upload a file" at bounding box center [375, 321] width 62 height 11
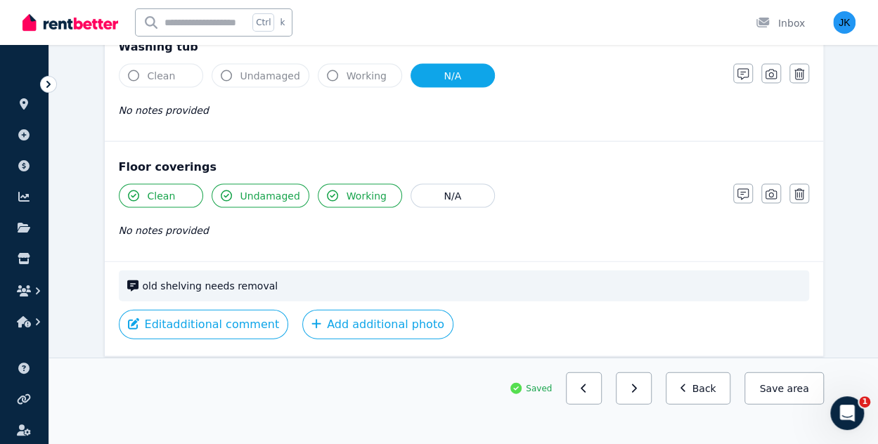
scroll to position [1430, 0]
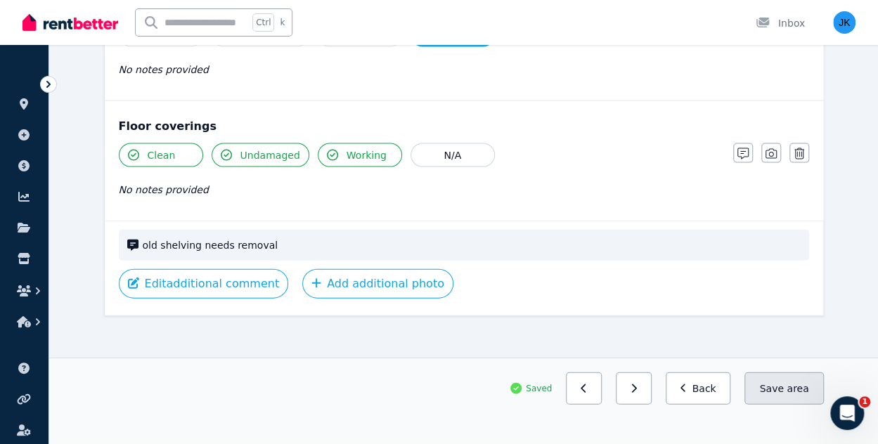
click at [785, 384] on button "Save area" at bounding box center [783, 388] width 79 height 32
click at [794, 396] on span "area" at bounding box center [797, 388] width 22 height 14
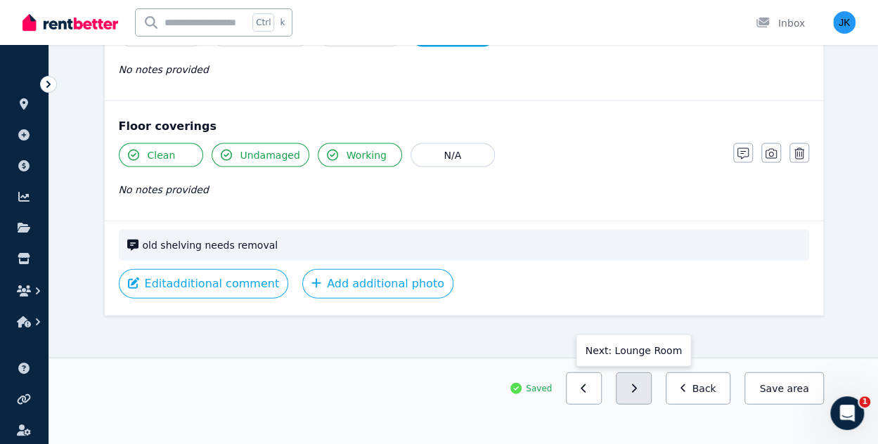
click at [645, 382] on button "button" at bounding box center [633, 388] width 36 height 32
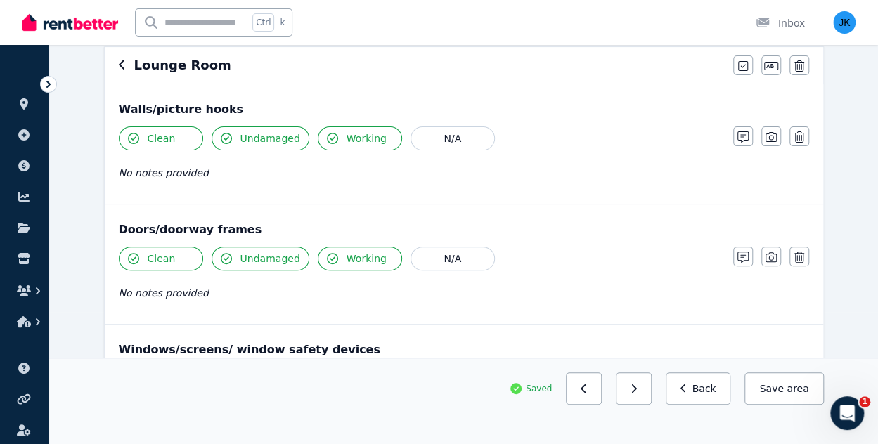
scroll to position [156, 0]
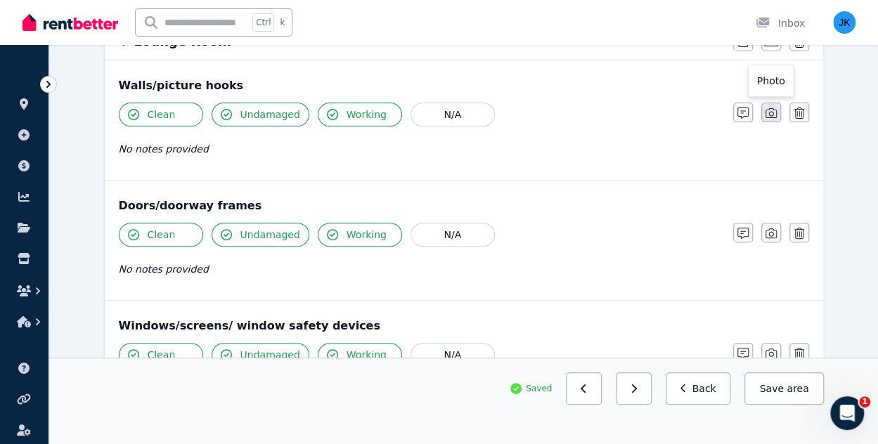
click at [774, 115] on icon "button" at bounding box center [770, 112] width 11 height 11
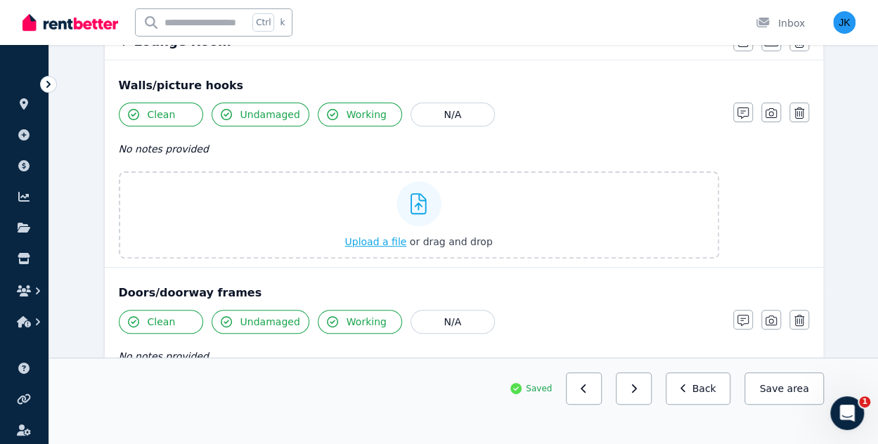
click at [381, 240] on span "Upload a file" at bounding box center [375, 241] width 62 height 11
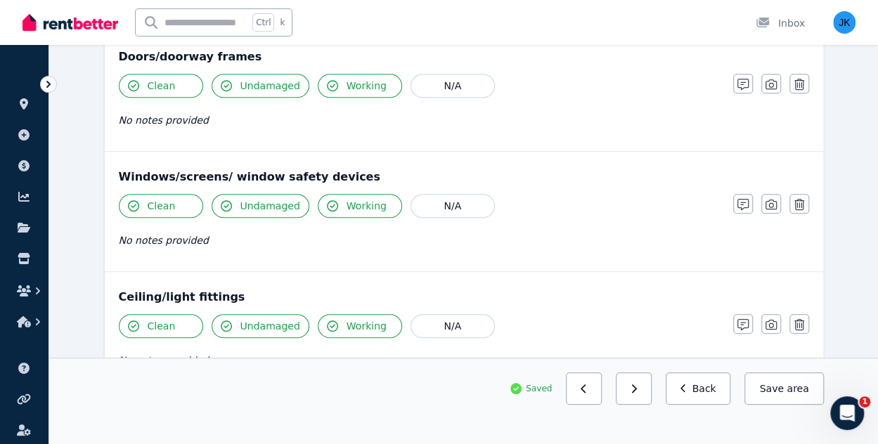
scroll to position [420, 0]
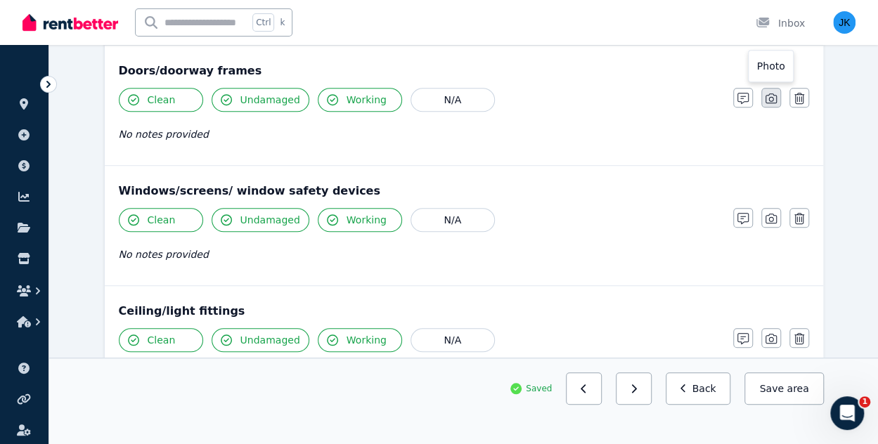
click at [773, 100] on icon "button" at bounding box center [770, 98] width 11 height 11
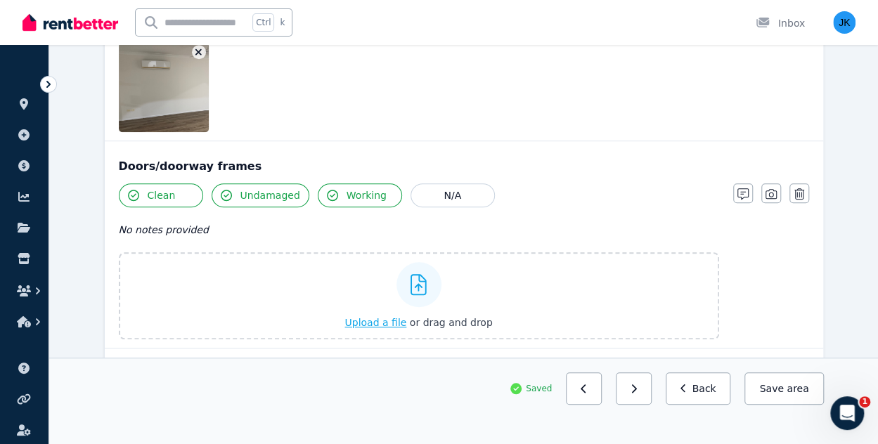
click at [374, 322] on span "Upload a file" at bounding box center [375, 322] width 62 height 11
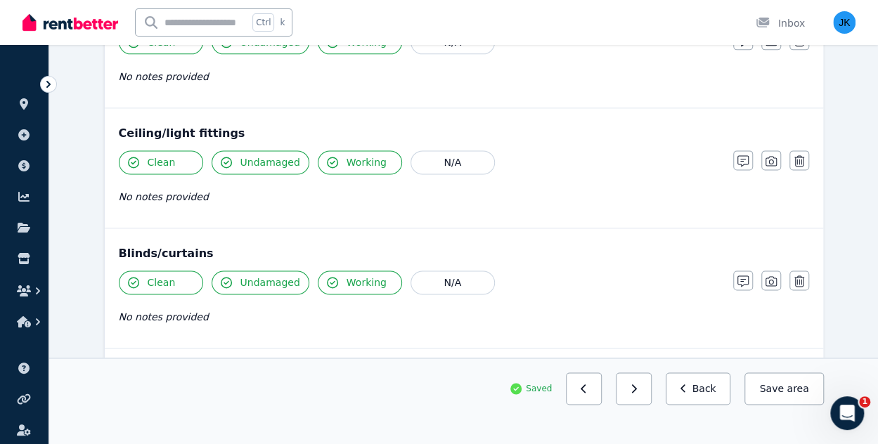
scroll to position [882, 0]
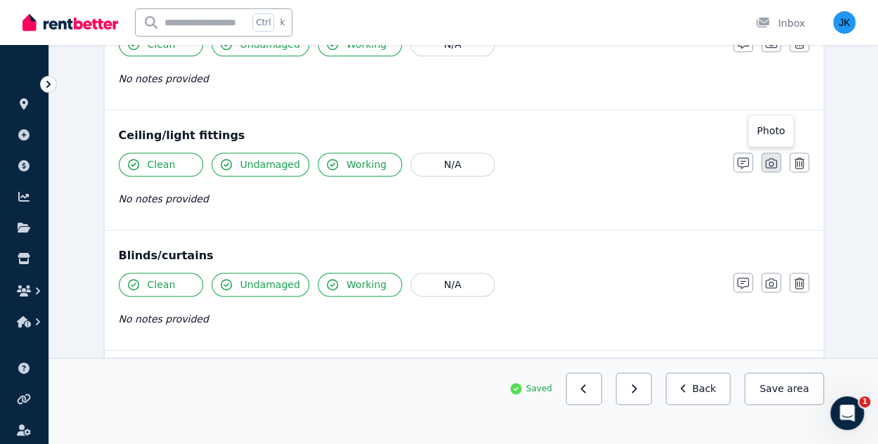
click at [767, 163] on icon "button" at bounding box center [770, 162] width 11 height 11
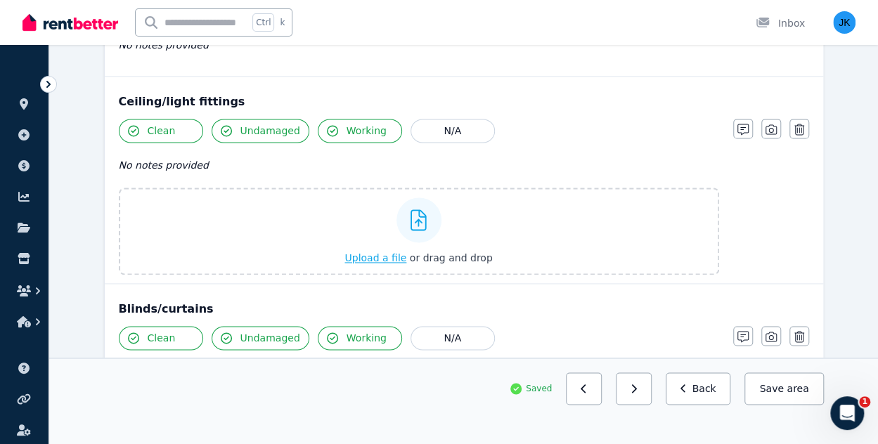
click at [377, 252] on span "Upload a file" at bounding box center [375, 257] width 62 height 11
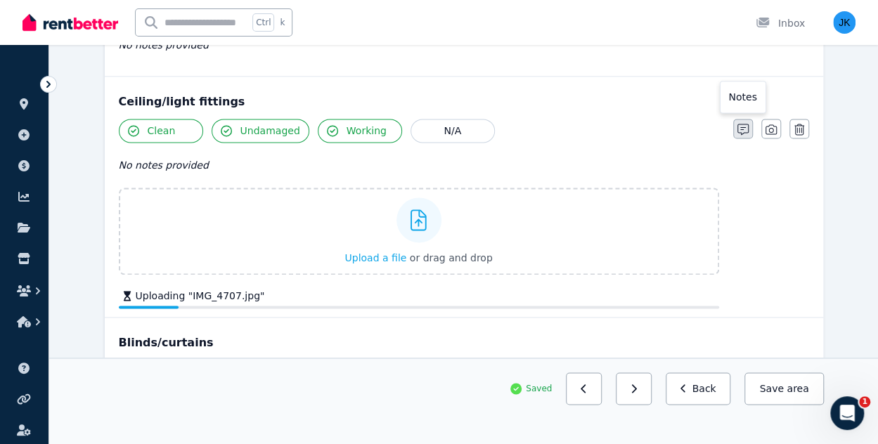
click at [740, 127] on icon "button" at bounding box center [742, 129] width 11 height 11
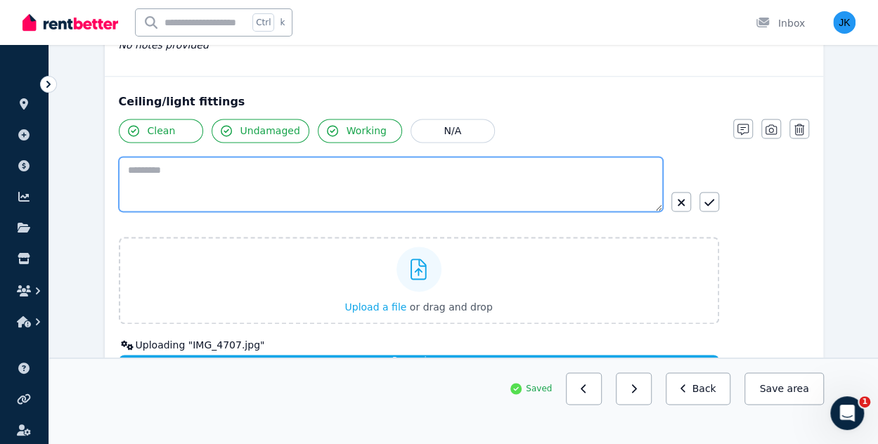
click at [318, 188] on textarea at bounding box center [391, 184] width 544 height 55
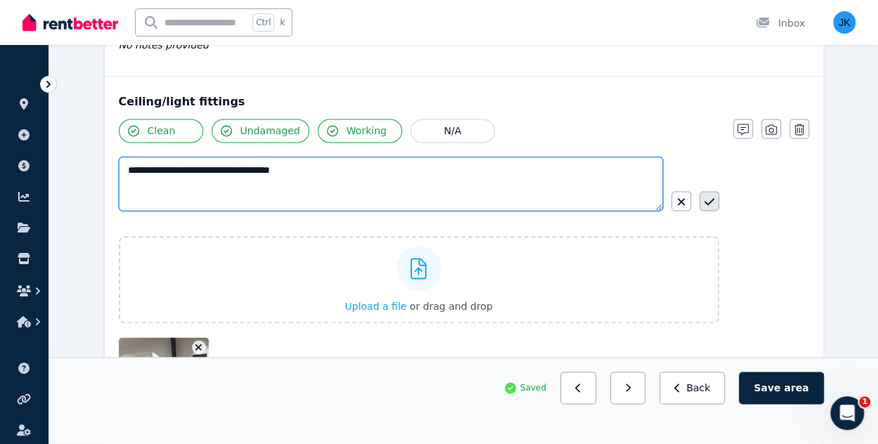
type textarea "**********"
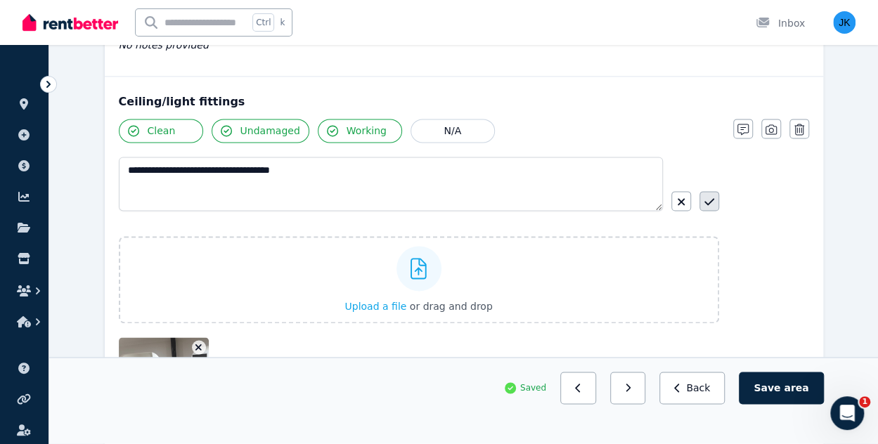
click at [710, 201] on icon "button" at bounding box center [709, 201] width 10 height 11
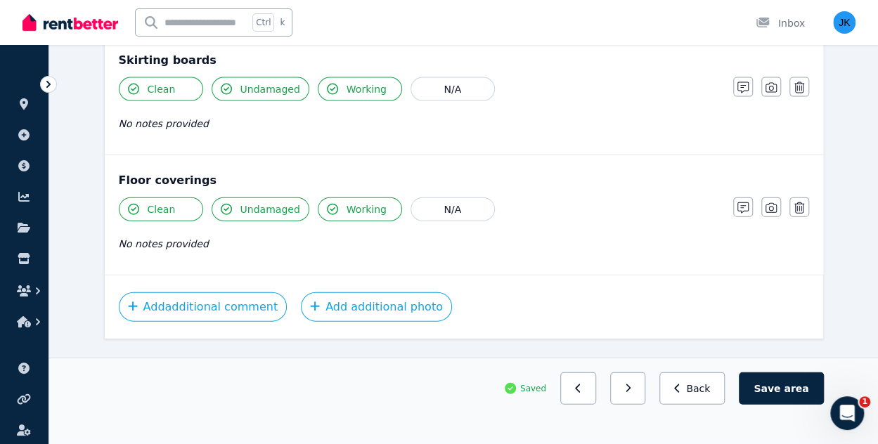
scroll to position [1528, 0]
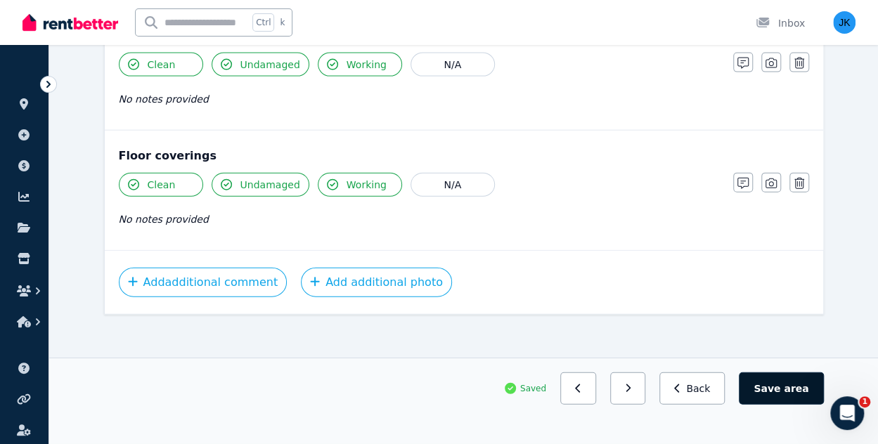
click at [781, 386] on button "Save area" at bounding box center [780, 388] width 84 height 32
click at [794, 379] on button "Save area" at bounding box center [783, 388] width 79 height 32
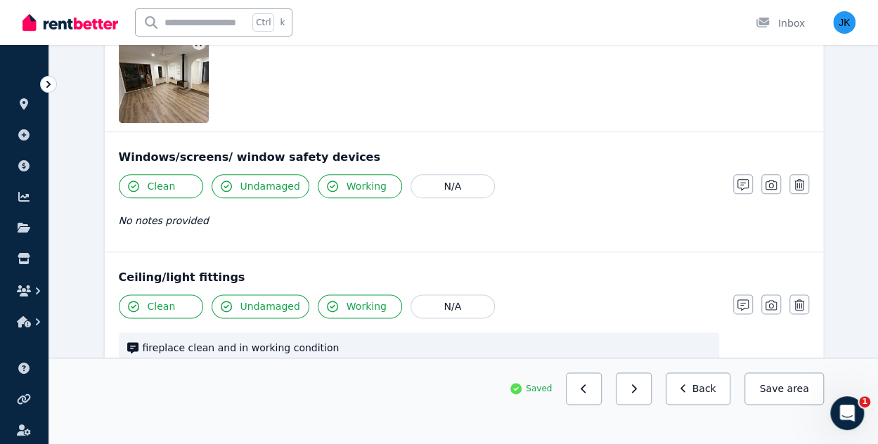
scroll to position [947, 0]
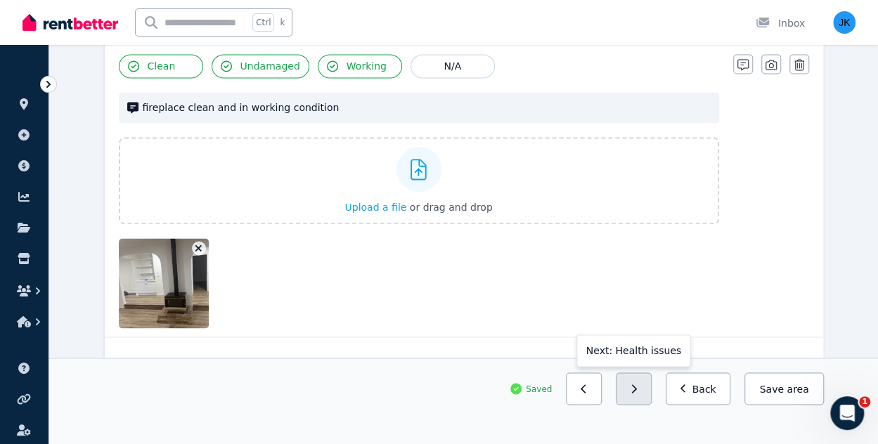
click at [640, 389] on button "button" at bounding box center [633, 388] width 36 height 32
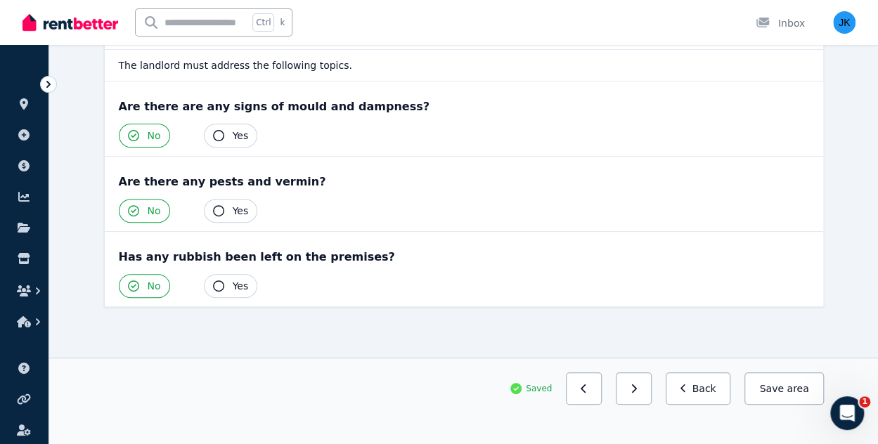
scroll to position [163, 0]
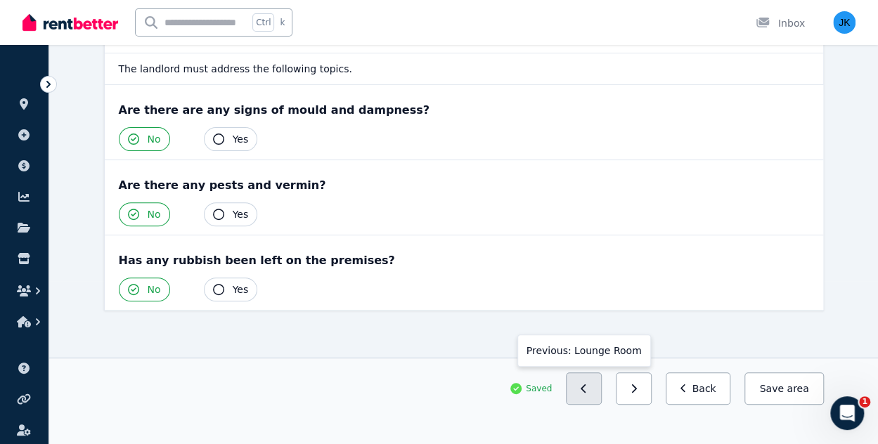
click at [592, 390] on button "button" at bounding box center [584, 388] width 36 height 32
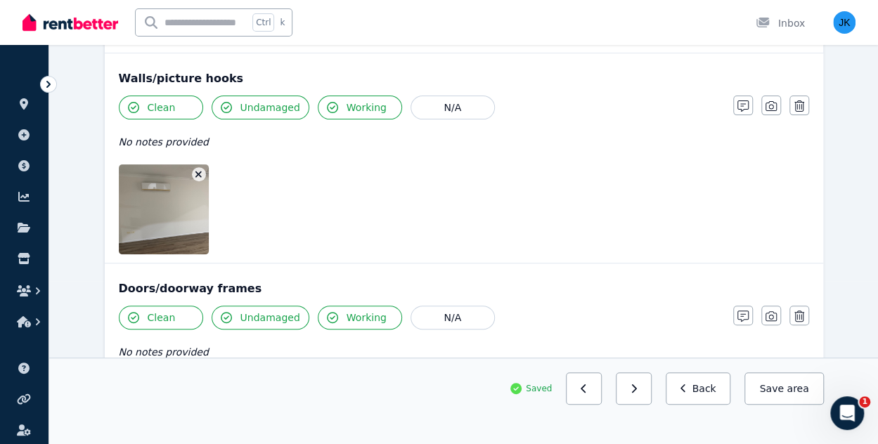
scroll to position [0, 0]
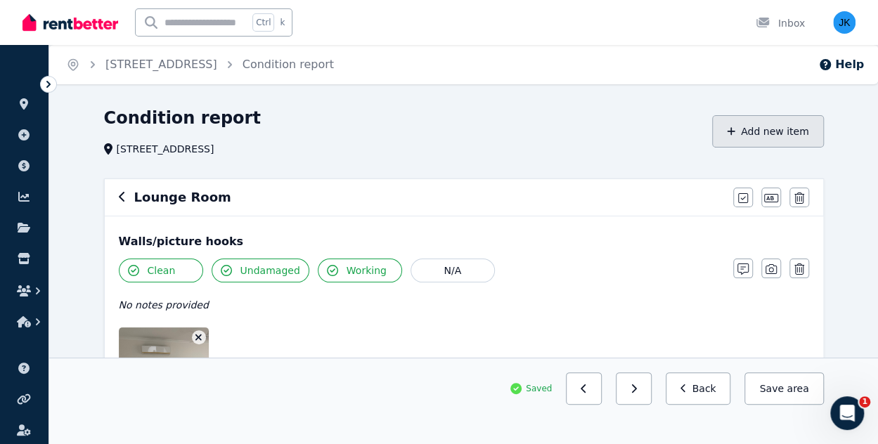
click at [794, 133] on button "Add new item" at bounding box center [768, 131] width 112 height 32
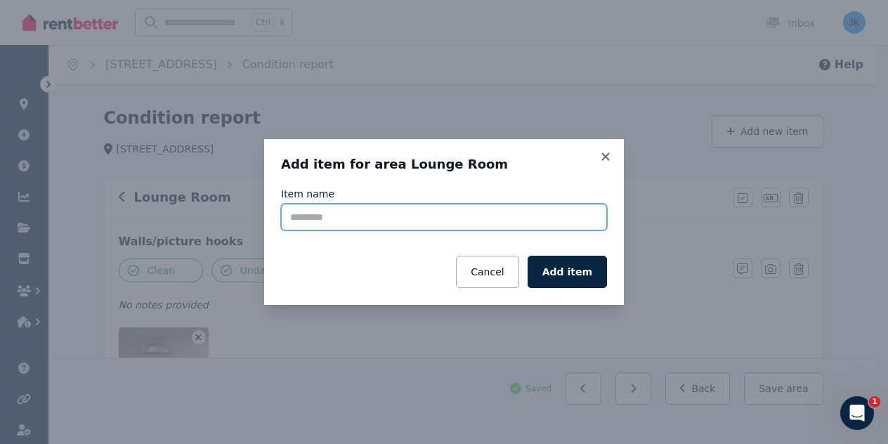
click at [362, 220] on input "Item name" at bounding box center [444, 217] width 326 height 27
type input "******"
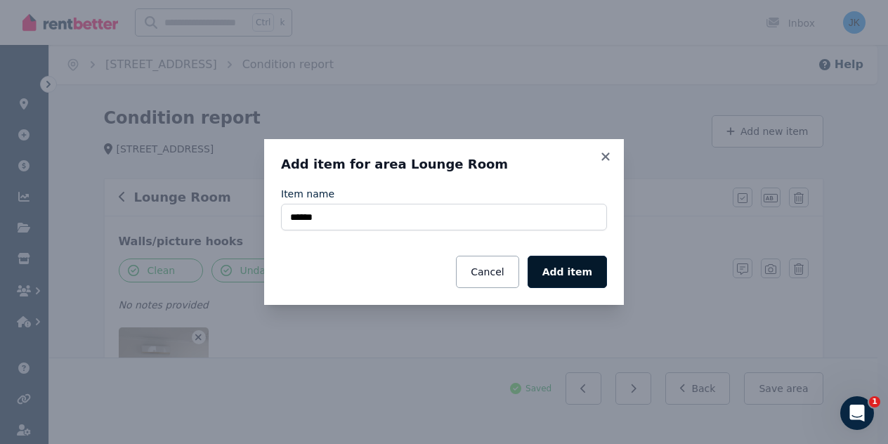
click at [583, 280] on button "Add item" at bounding box center [567, 272] width 79 height 32
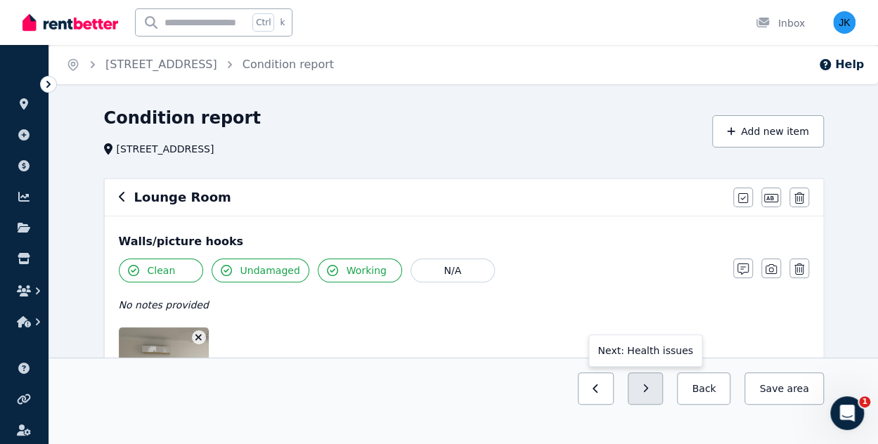
click at [661, 382] on button "button" at bounding box center [645, 388] width 36 height 32
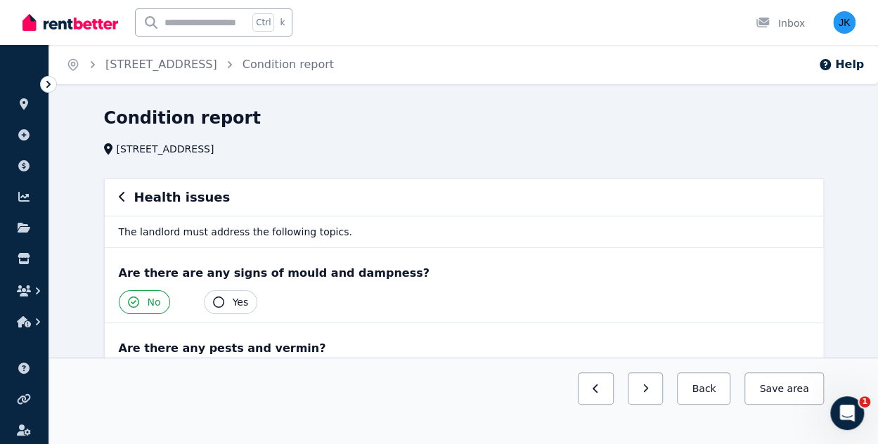
click at [661, 382] on button "button" at bounding box center [645, 388] width 36 height 32
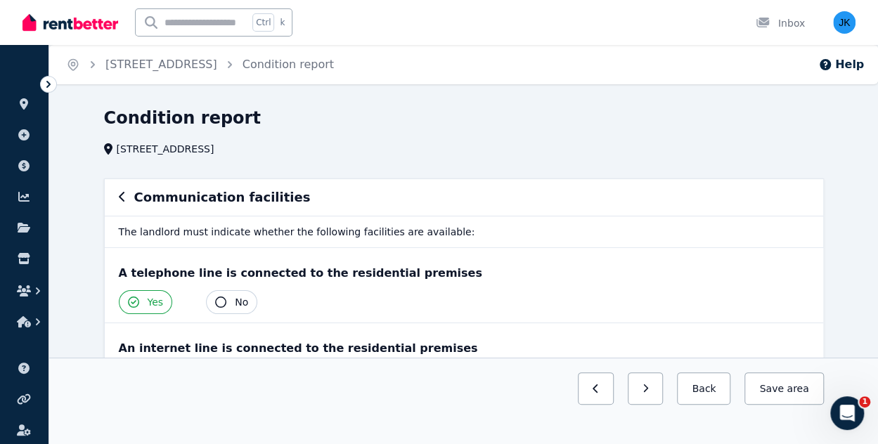
click at [661, 382] on button "button" at bounding box center [645, 388] width 36 height 32
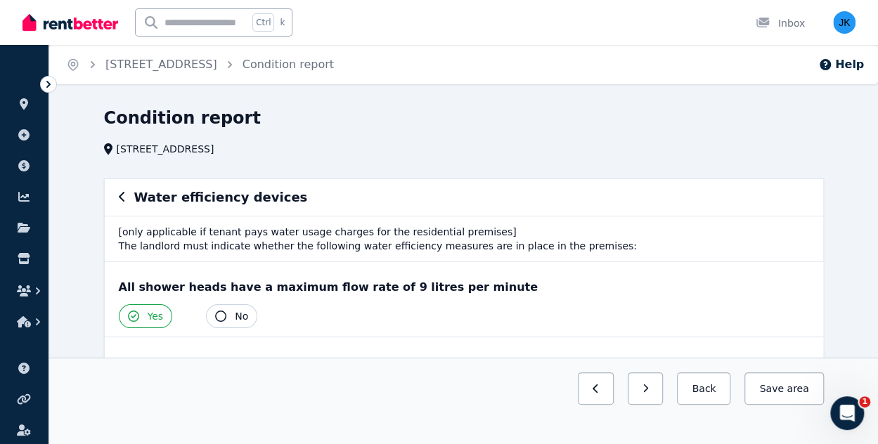
click at [661, 382] on button "button" at bounding box center [645, 388] width 36 height 32
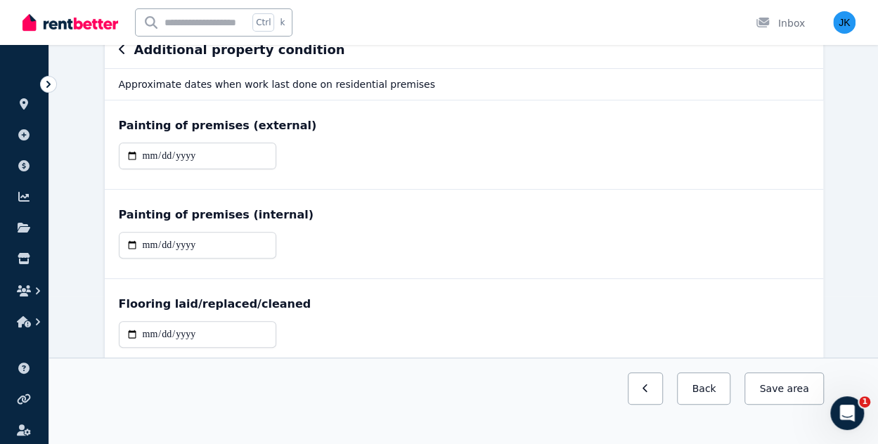
scroll to position [146, 0]
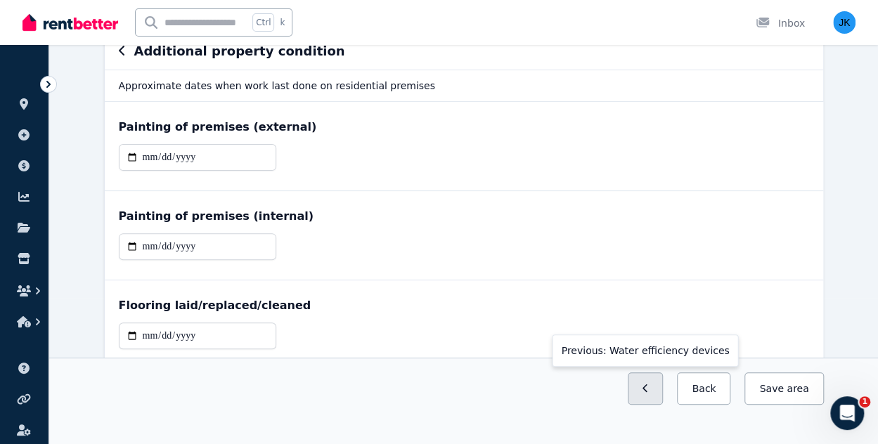
click at [658, 383] on button "button" at bounding box center [645, 388] width 36 height 32
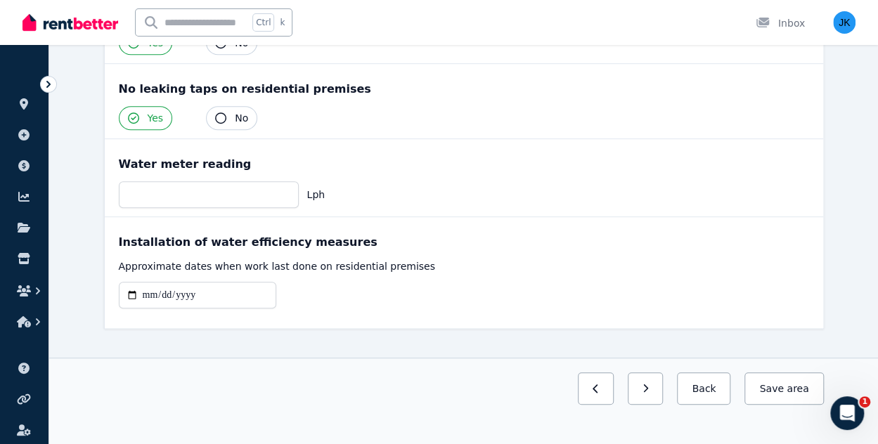
scroll to position [0, 0]
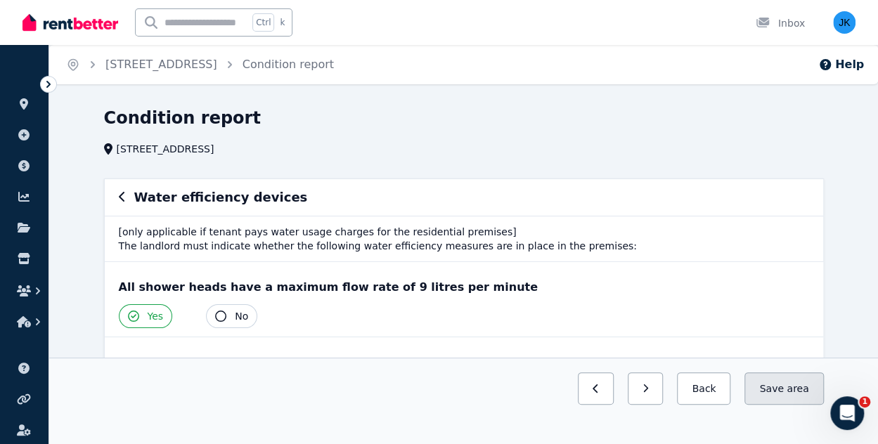
click at [785, 397] on button "Save area" at bounding box center [783, 388] width 79 height 32
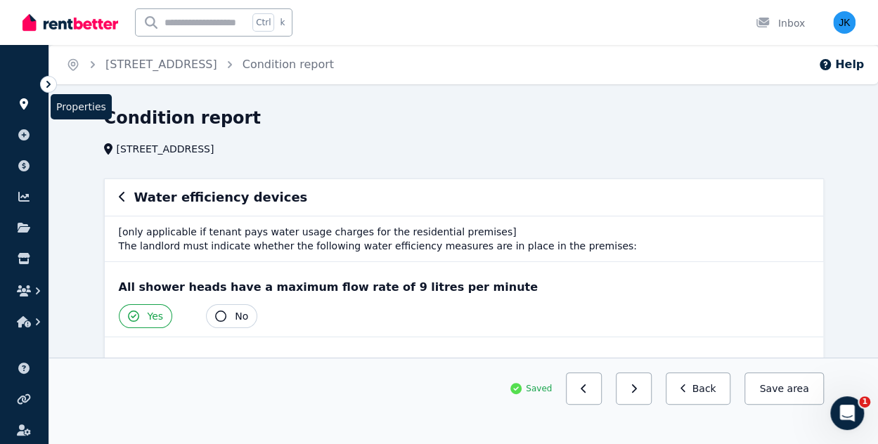
click at [25, 99] on icon at bounding box center [24, 103] width 8 height 11
